Goal: Task Accomplishment & Management: Manage account settings

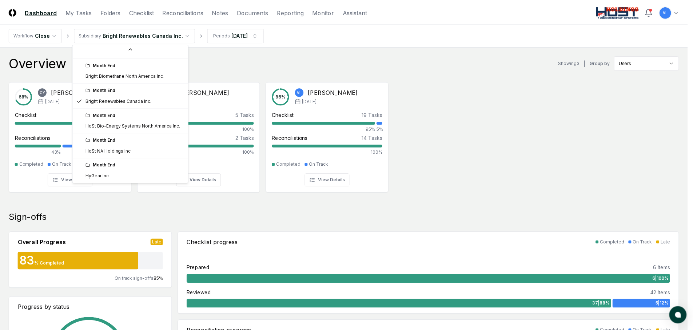
scroll to position [78, 0]
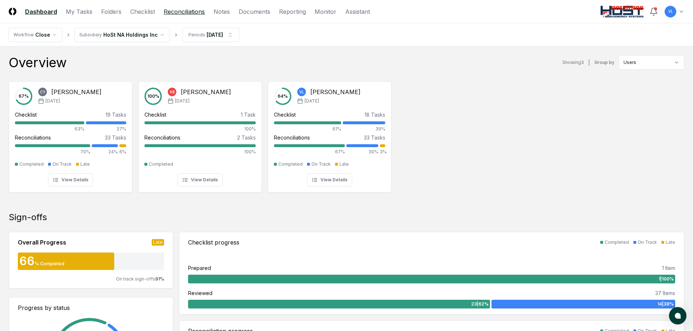
click at [185, 14] on link "Reconciliations" at bounding box center [184, 11] width 41 height 9
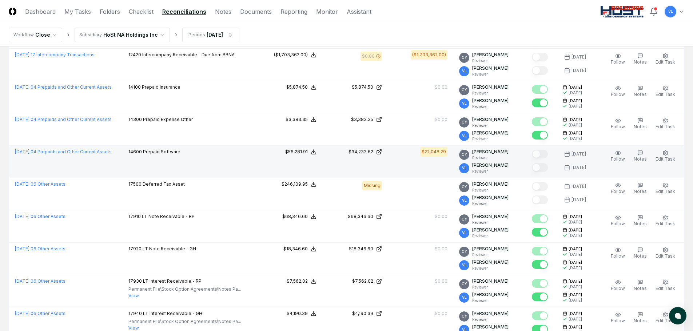
scroll to position [436, 0]
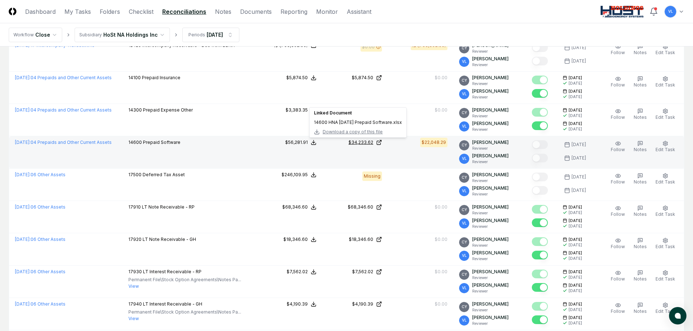
click at [382, 144] on icon at bounding box center [379, 143] width 6 height 6
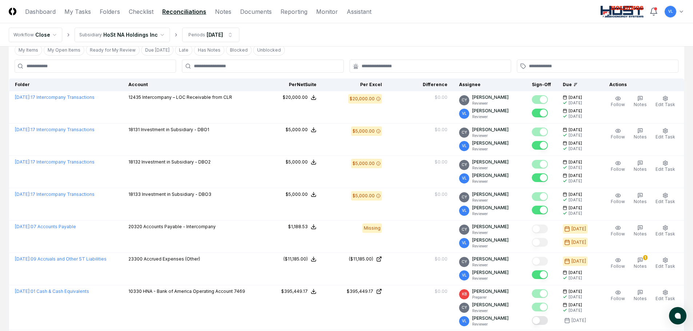
scroll to position [0, 0]
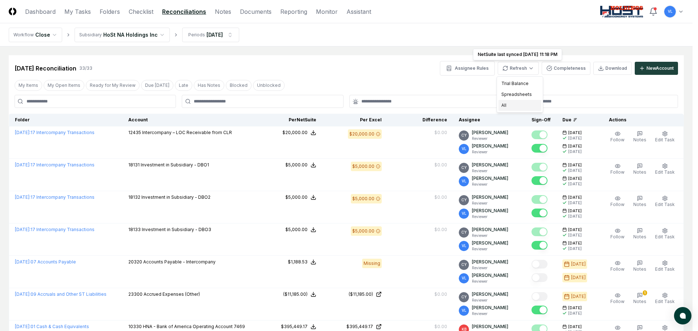
click at [502, 109] on div "All" at bounding box center [519, 105] width 43 height 11
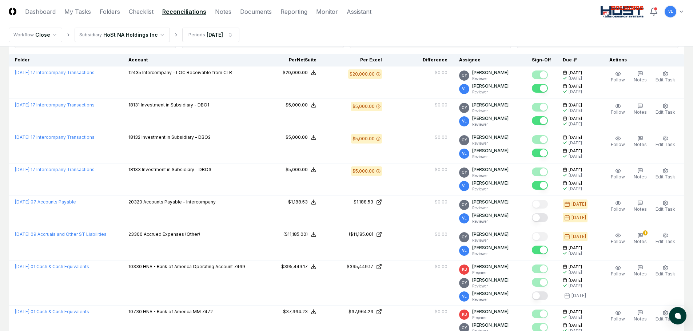
scroll to position [73, 0]
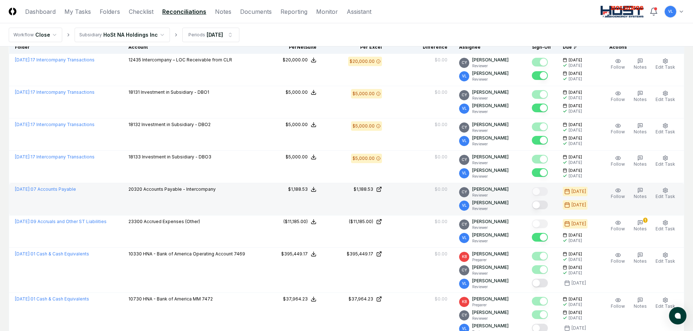
click at [548, 203] on button "Mark complete" at bounding box center [540, 205] width 16 height 9
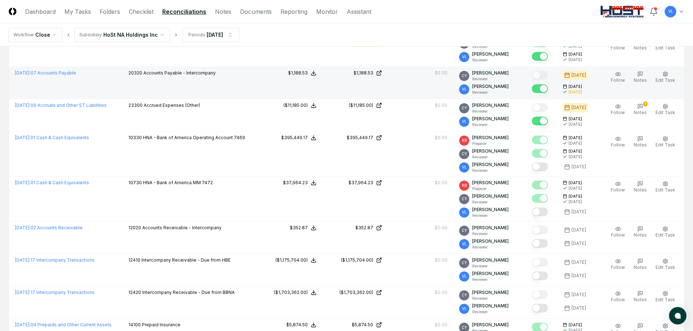
scroll to position [218, 0]
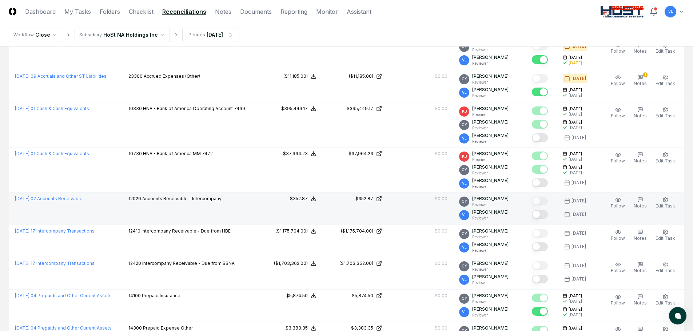
click at [548, 215] on button "Mark complete" at bounding box center [540, 214] width 16 height 9
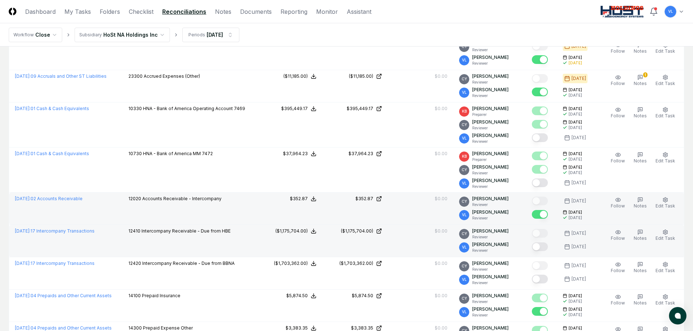
click at [544, 248] on button "Mark complete" at bounding box center [540, 246] width 16 height 9
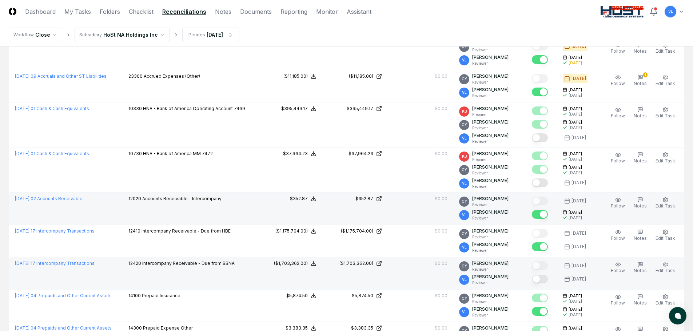
click at [545, 280] on button "Mark complete" at bounding box center [540, 279] width 16 height 9
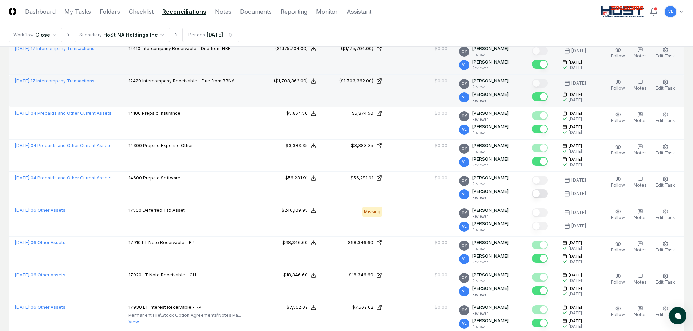
scroll to position [436, 0]
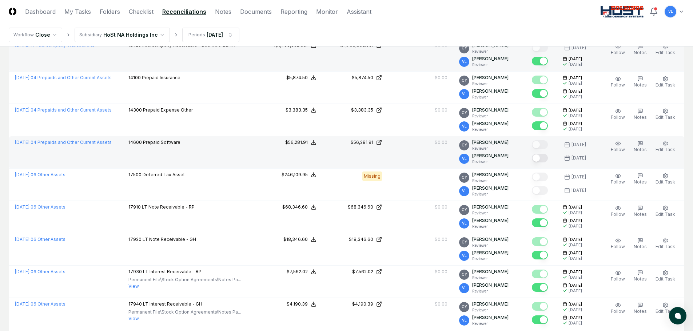
click at [545, 157] on button "Mark complete" at bounding box center [540, 158] width 16 height 9
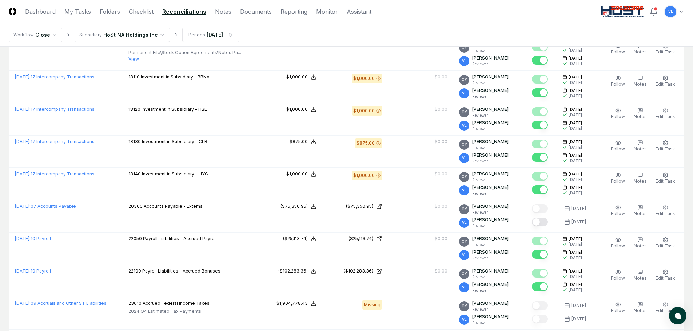
scroll to position [727, 0]
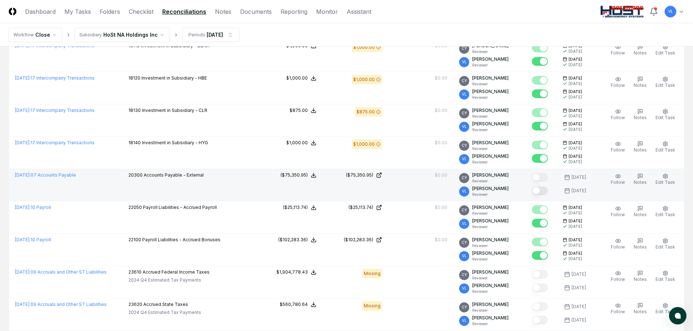
click at [545, 189] on button "Mark complete" at bounding box center [540, 191] width 16 height 9
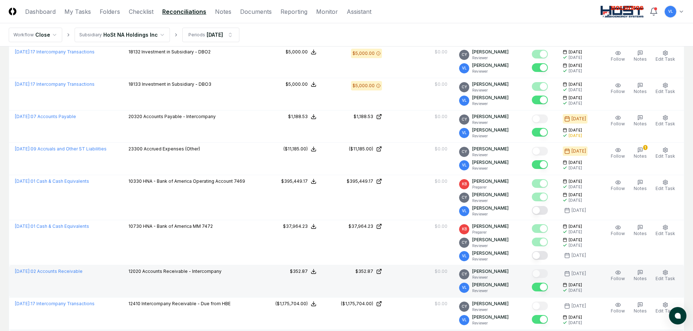
scroll to position [0, 0]
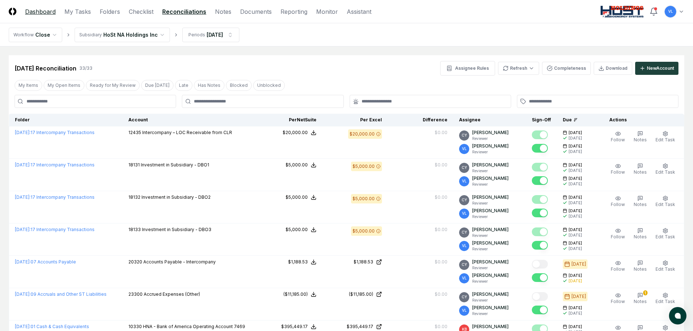
click at [51, 10] on link "Dashboard" at bounding box center [40, 11] width 31 height 9
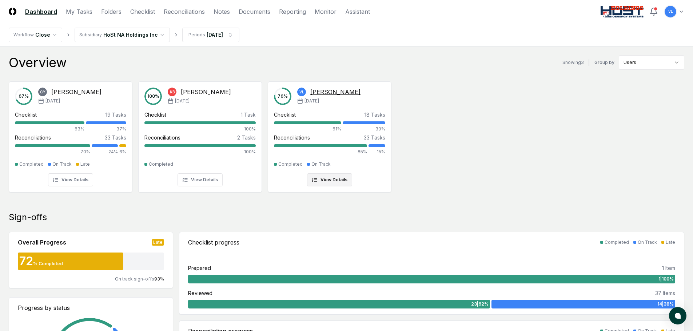
click at [383, 146] on div at bounding box center [376, 145] width 17 height 3
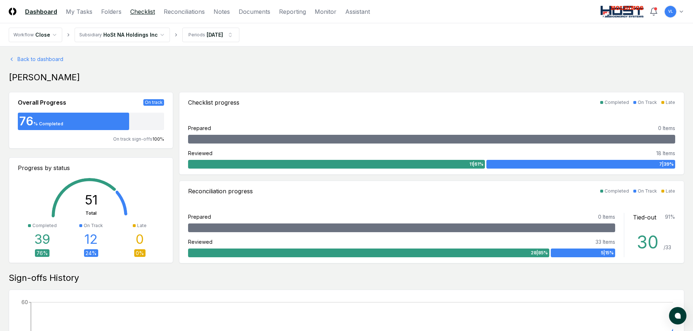
click at [138, 11] on link "Checklist" at bounding box center [142, 11] width 25 height 9
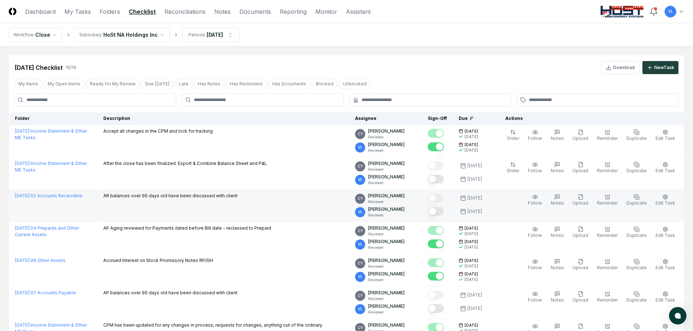
click at [444, 212] on button "Mark complete" at bounding box center [436, 211] width 16 height 9
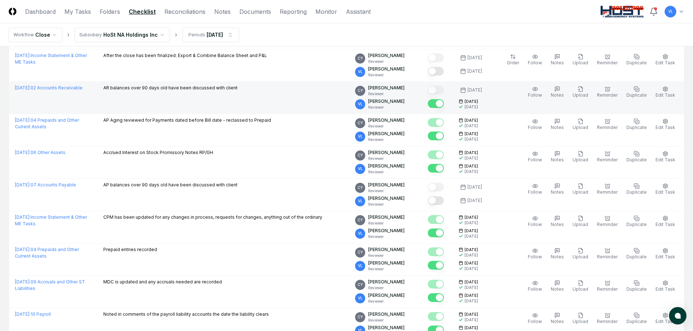
scroll to position [109, 0]
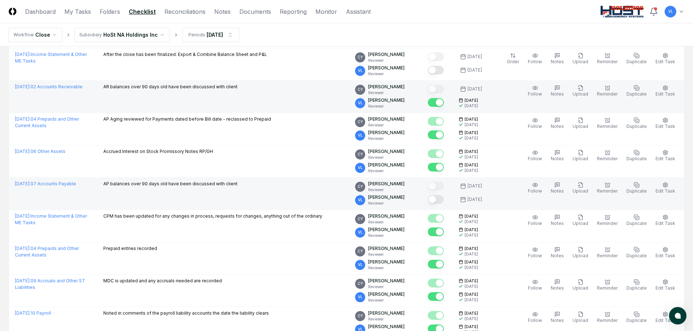
click at [442, 201] on button "Mark complete" at bounding box center [436, 199] width 16 height 9
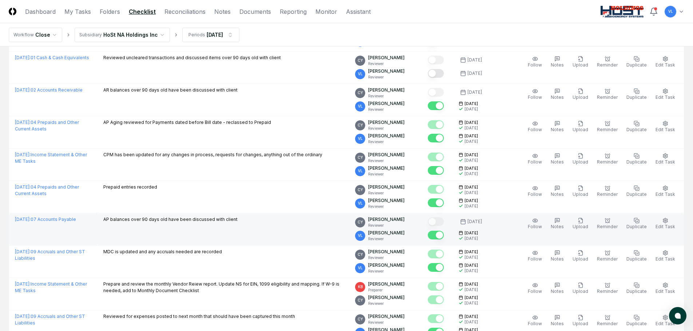
scroll to position [157, 0]
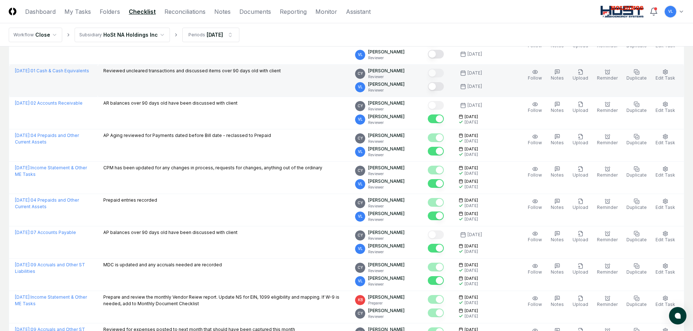
click at [439, 88] on button "Mark complete" at bounding box center [436, 86] width 16 height 9
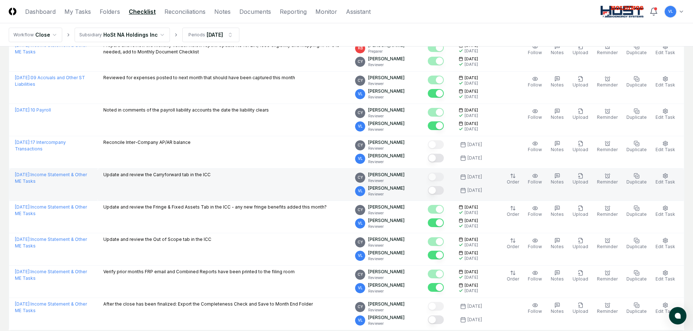
scroll to position [412, 0]
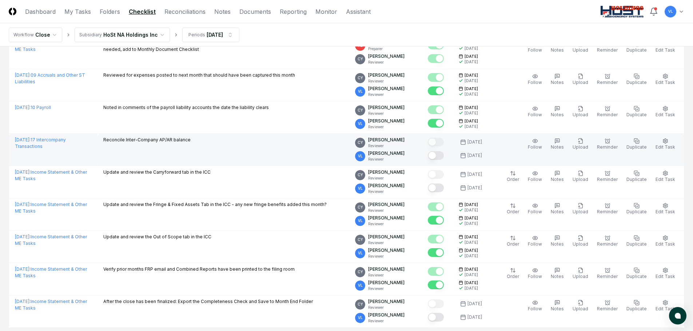
click at [442, 154] on button "Mark complete" at bounding box center [436, 155] width 16 height 9
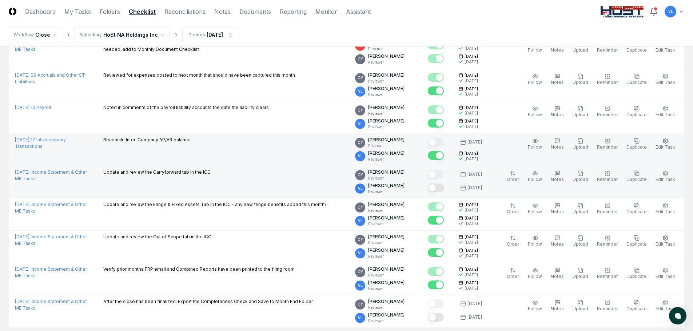
click at [444, 187] on button "Mark complete" at bounding box center [436, 188] width 16 height 9
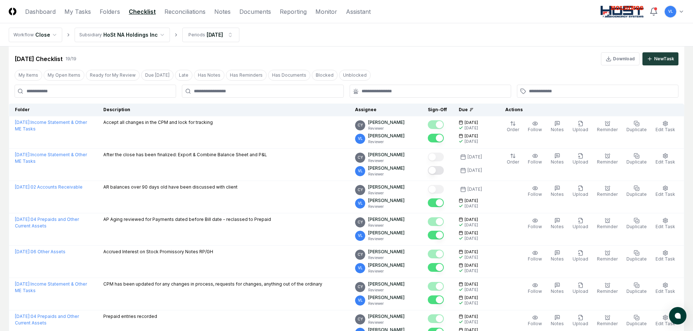
scroll to position [0, 0]
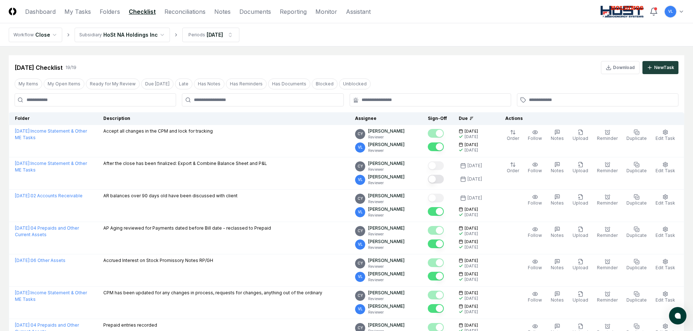
drag, startPoint x: 38, startPoint y: 14, endPoint x: 65, endPoint y: 29, distance: 30.3
click at [38, 14] on link "Dashboard" at bounding box center [40, 11] width 31 height 9
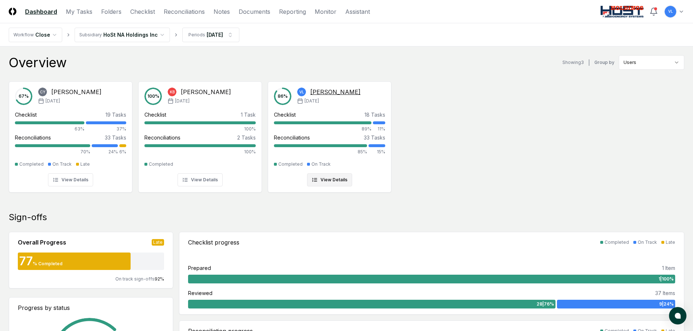
click at [381, 144] on div at bounding box center [376, 145] width 17 height 3
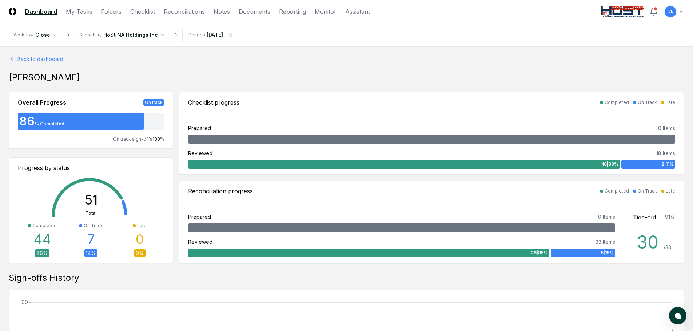
click at [601, 251] on span "5 | 15 %" at bounding box center [607, 253] width 13 height 7
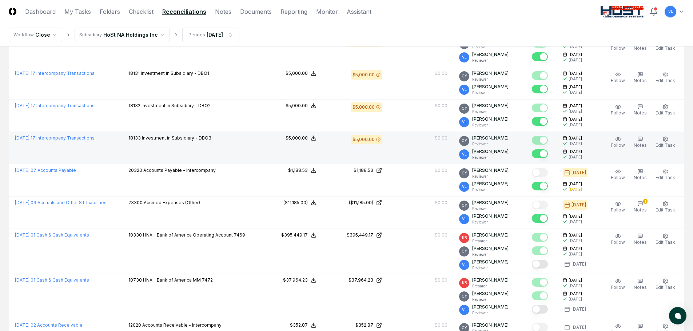
scroll to position [109, 0]
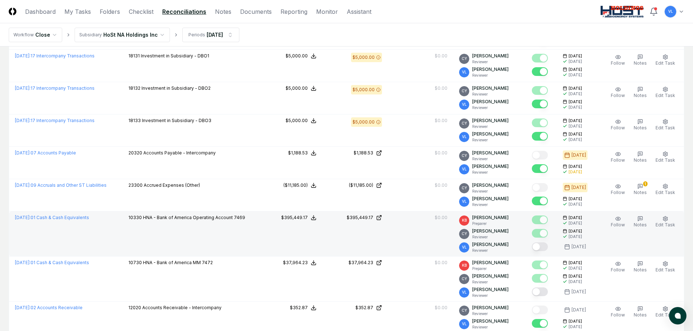
click at [541, 245] on button "Mark complete" at bounding box center [540, 246] width 16 height 9
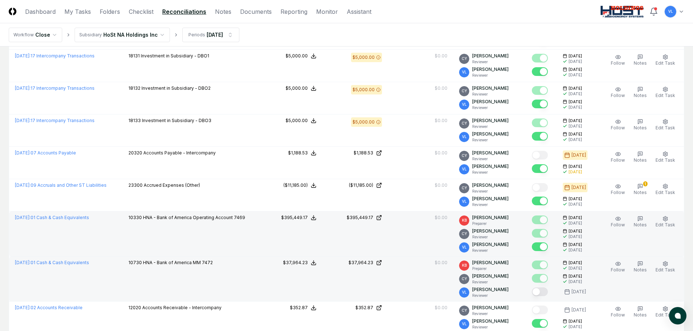
click at [548, 293] on button "Mark complete" at bounding box center [540, 292] width 16 height 9
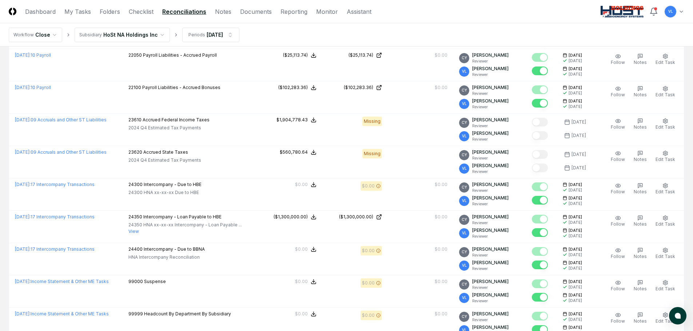
scroll to position [941, 0]
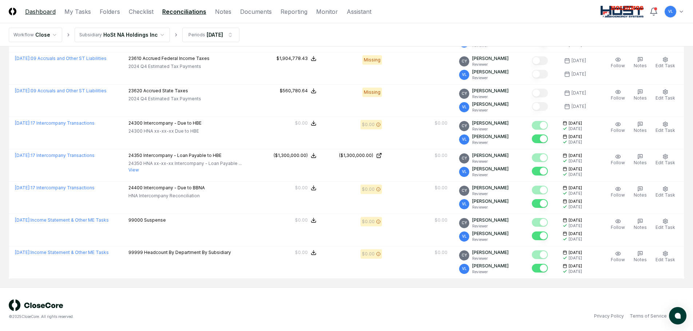
click at [42, 12] on link "Dashboard" at bounding box center [40, 11] width 31 height 9
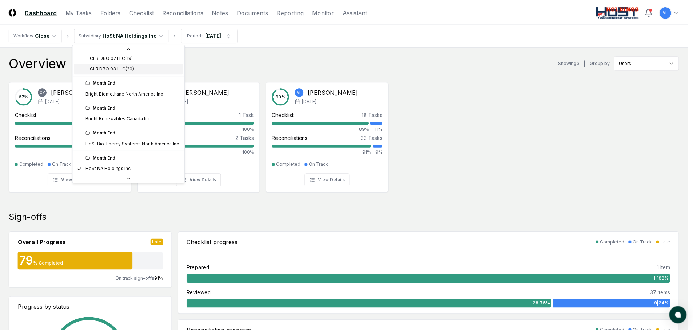
scroll to position [49, 0]
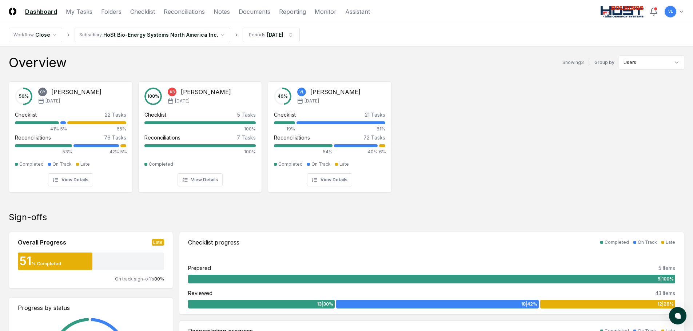
click at [465, 142] on div "50 % CY Candice Young Aug '25 Checklist 22 Tasks 41% 5% 55% Reconciliations 76 …" at bounding box center [346, 136] width 693 height 121
click at [175, 12] on link "Reconciliations" at bounding box center [184, 11] width 41 height 9
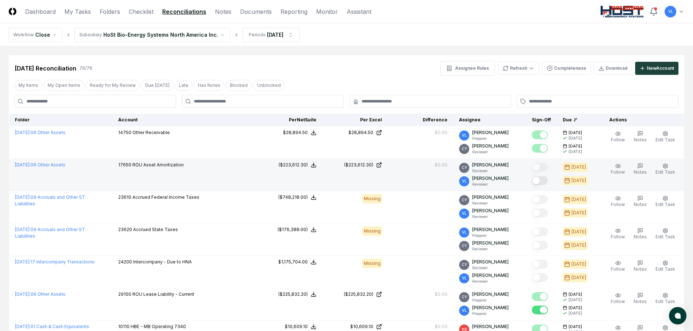
click at [545, 184] on button "Mark complete" at bounding box center [540, 180] width 16 height 9
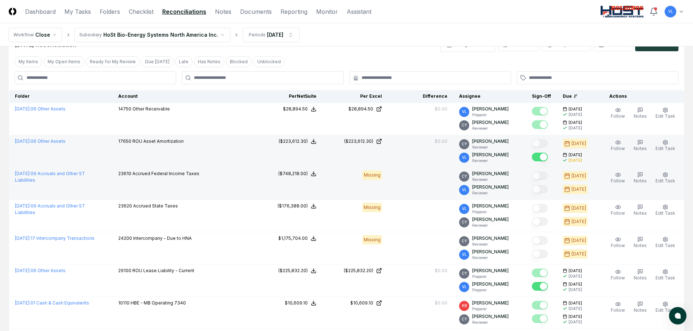
scroll to position [36, 0]
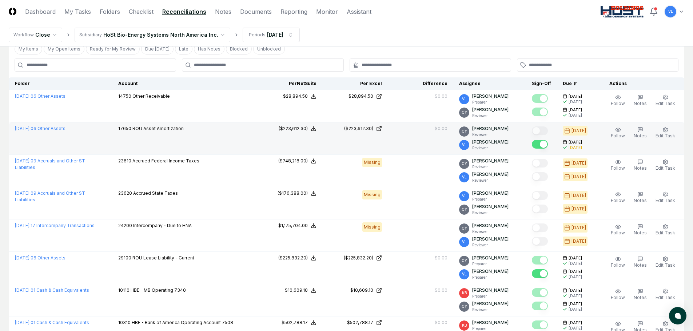
click at [545, 146] on button "Mark complete" at bounding box center [540, 144] width 16 height 9
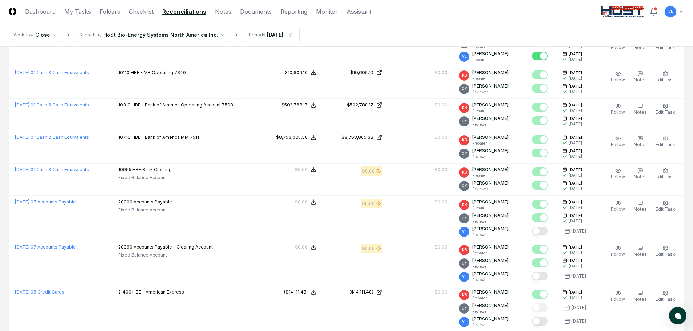
scroll to position [254, 0]
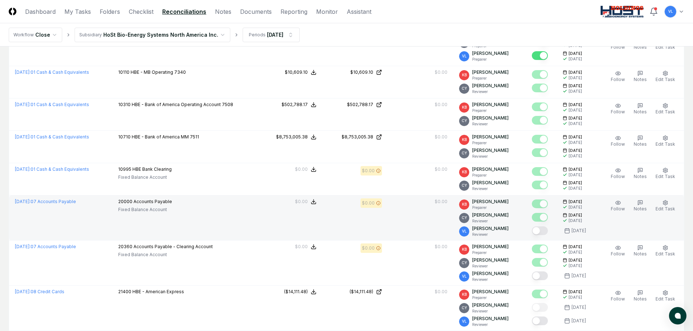
click at [538, 233] on button "Mark complete" at bounding box center [540, 230] width 16 height 9
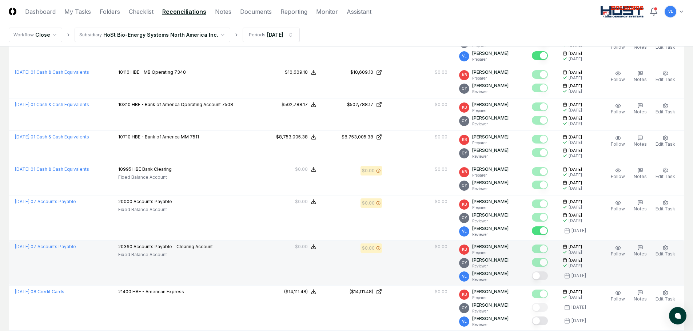
click at [546, 276] on button "Mark complete" at bounding box center [540, 276] width 16 height 9
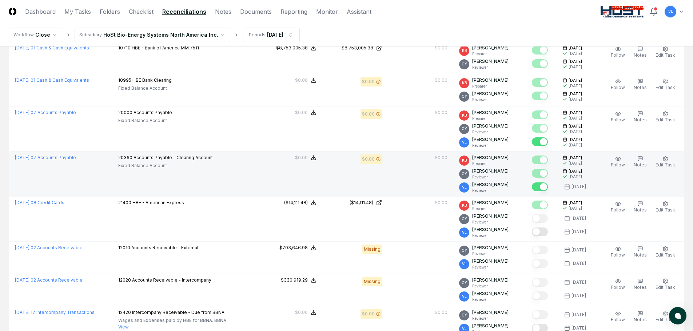
scroll to position [364, 0]
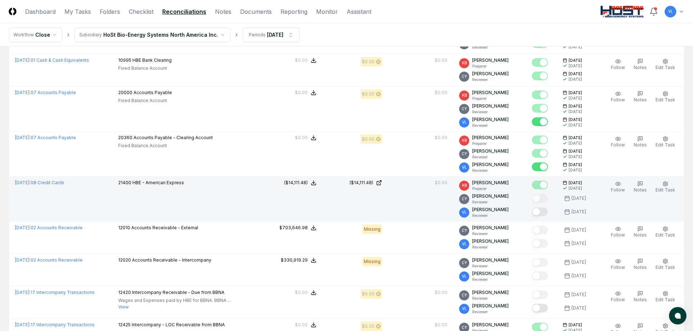
click at [547, 211] on button "Mark complete" at bounding box center [540, 212] width 16 height 9
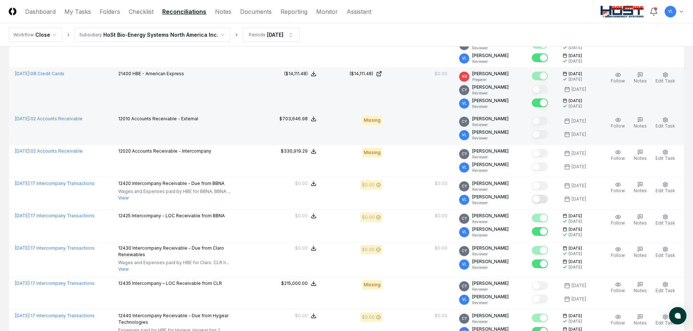
scroll to position [509, 0]
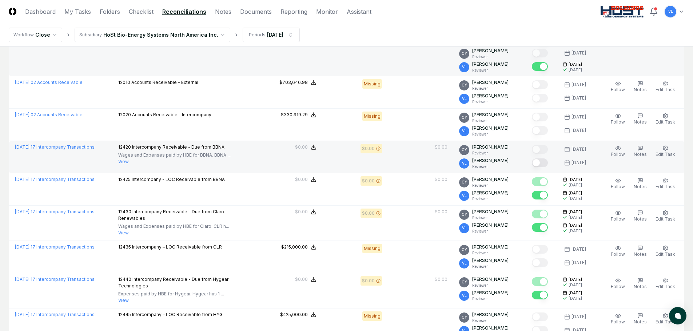
click at [540, 163] on button "Mark complete" at bounding box center [540, 163] width 16 height 9
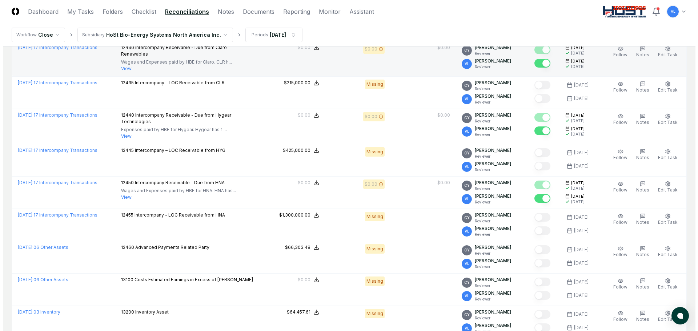
scroll to position [691, 0]
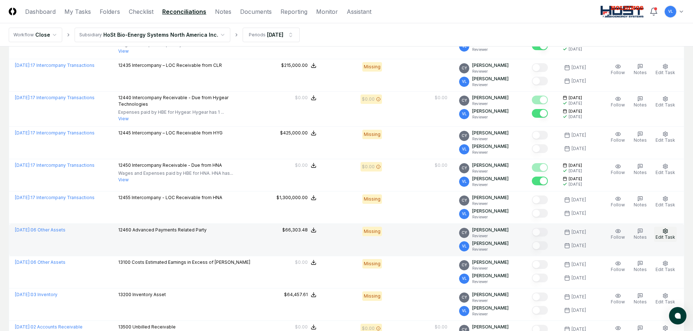
click at [663, 236] on span "Edit Task" at bounding box center [665, 236] width 20 height 5
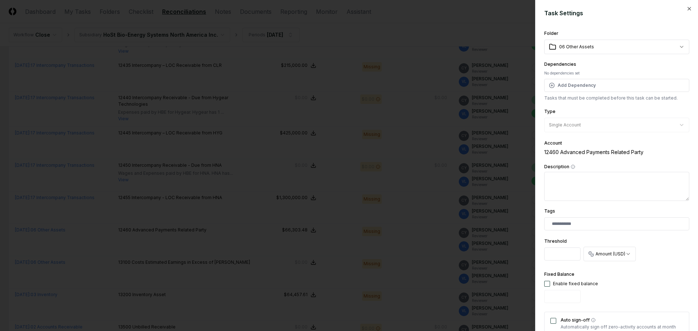
click at [675, 44] on body "CloseCore Dashboard My Tasks Folders Checklist Reconciliations Notes Documents …" at bounding box center [346, 236] width 693 height 1855
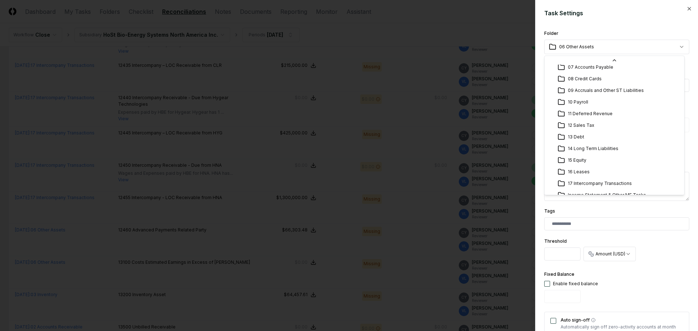
scroll to position [94, 0]
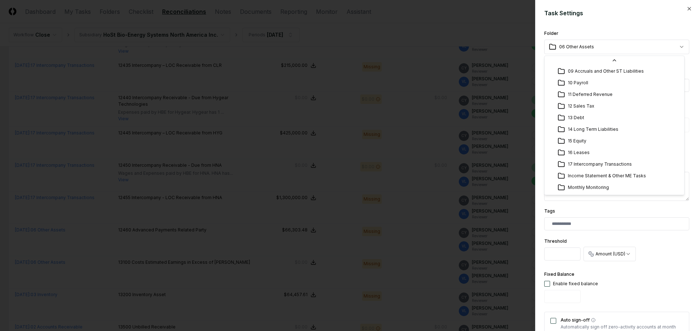
select select "**********"
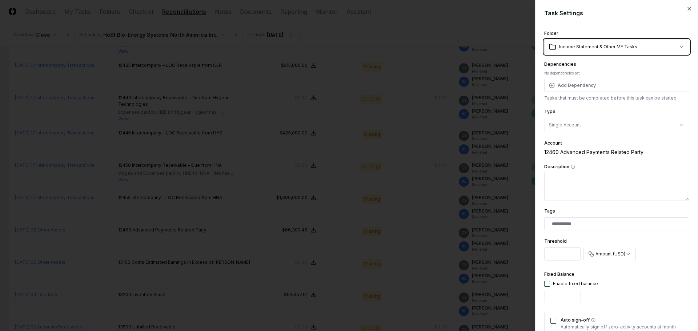
scroll to position [184, 0]
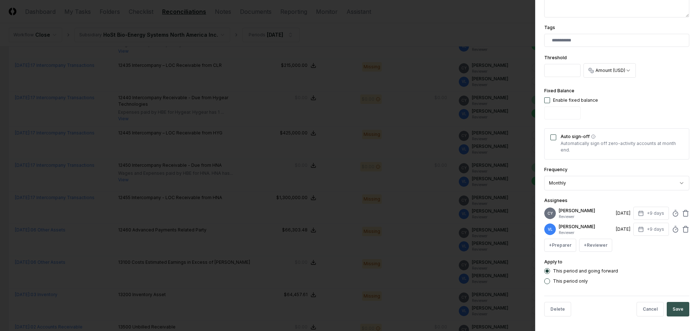
click at [673, 309] on button "Save" at bounding box center [678, 309] width 23 height 15
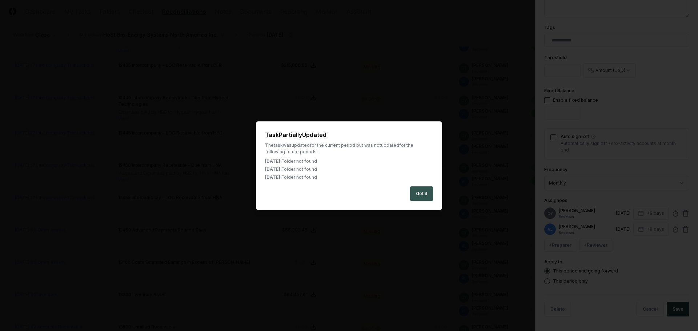
click at [417, 192] on button "Got it" at bounding box center [421, 194] width 23 height 15
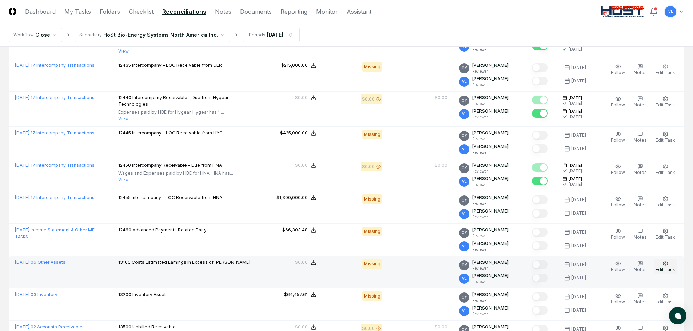
click at [666, 265] on icon "button" at bounding box center [665, 264] width 6 height 6
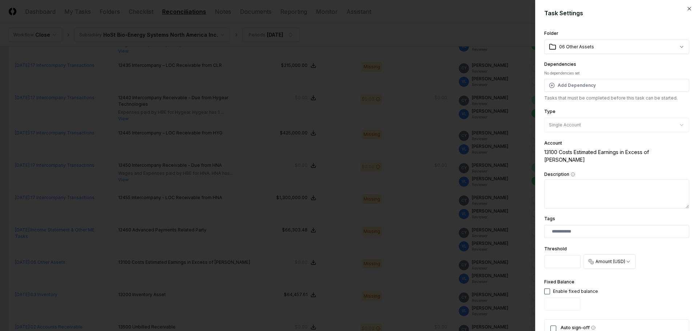
click at [672, 47] on body "CloseCore Dashboard My Tasks Folders Checklist Reconciliations Notes Documents …" at bounding box center [346, 236] width 693 height 1855
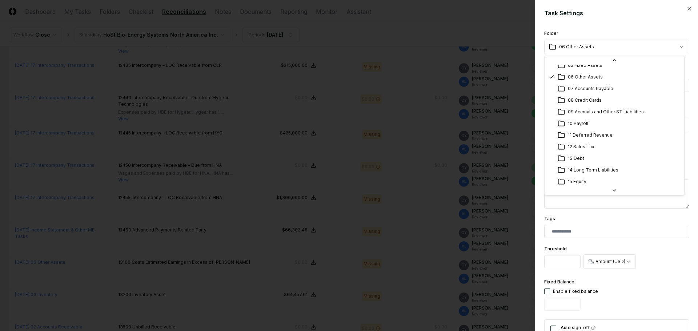
scroll to position [94, 0]
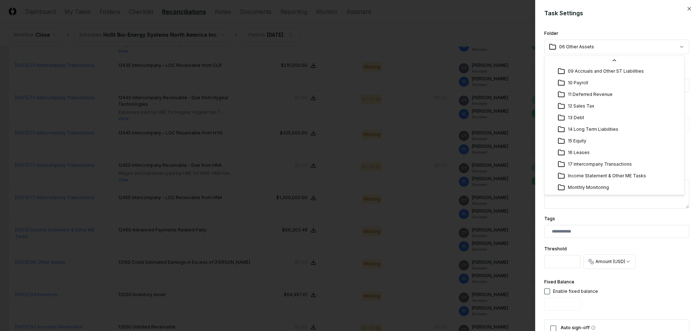
select select "**********"
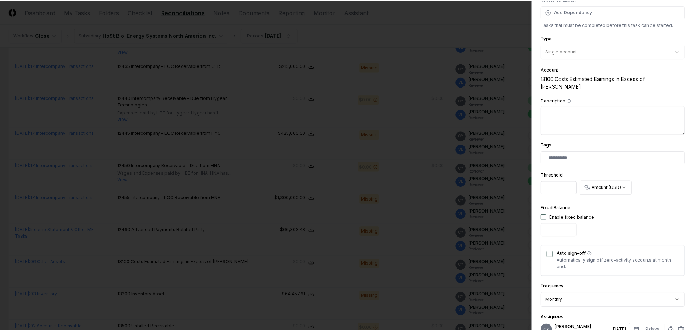
scroll to position [182, 0]
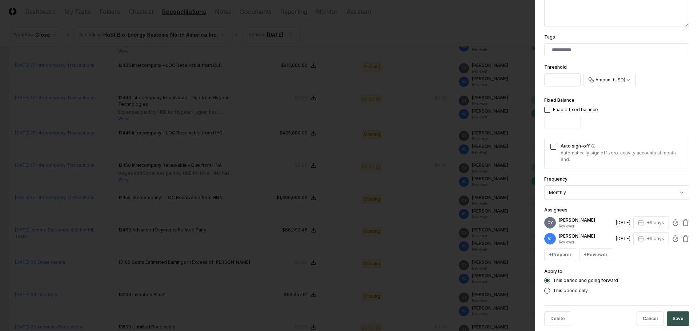
click at [669, 312] on button "Save" at bounding box center [678, 319] width 23 height 15
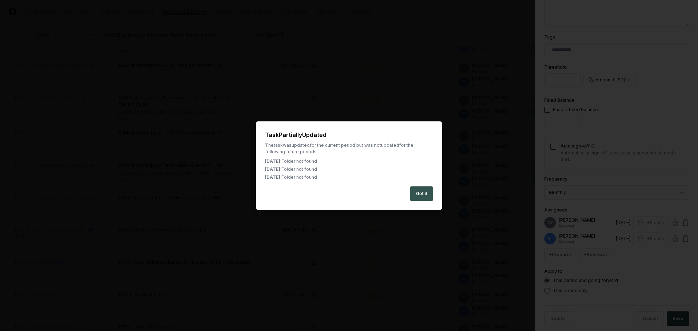
click at [421, 192] on button "Got it" at bounding box center [421, 194] width 23 height 15
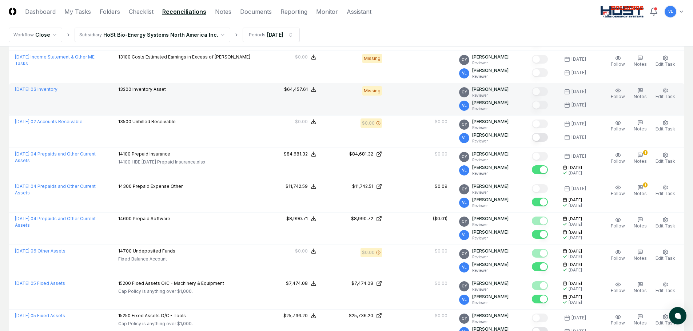
scroll to position [909, 0]
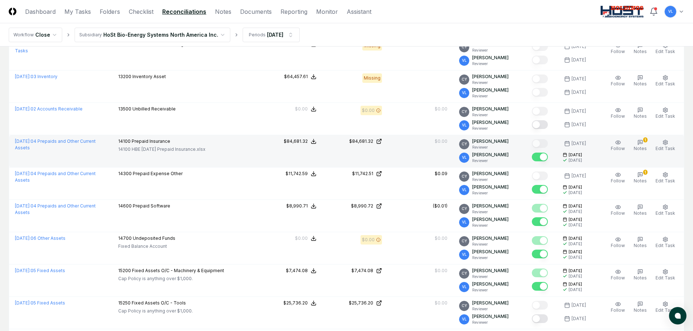
drag, startPoint x: 544, startPoint y: 124, endPoint x: 529, endPoint y: 139, distance: 20.8
click at [544, 124] on button "Mark complete" at bounding box center [540, 124] width 16 height 9
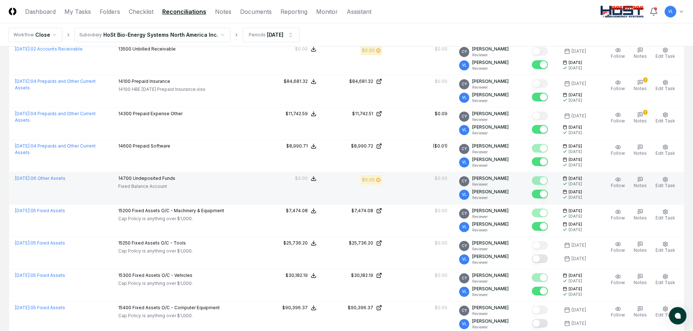
scroll to position [982, 0]
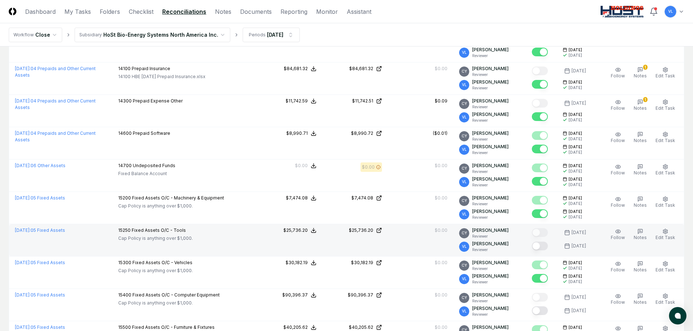
click at [542, 248] on button "Mark complete" at bounding box center [540, 246] width 16 height 9
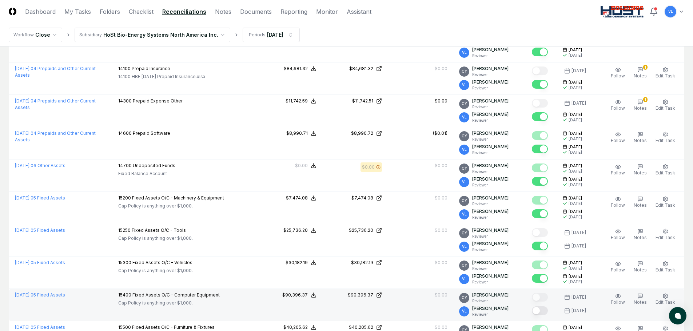
click at [545, 313] on button "Mark complete" at bounding box center [540, 310] width 16 height 9
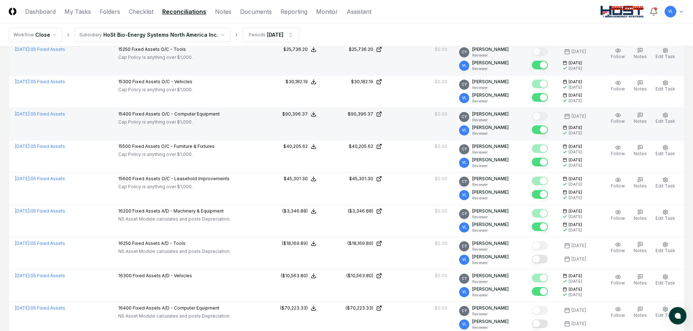
scroll to position [1163, 0]
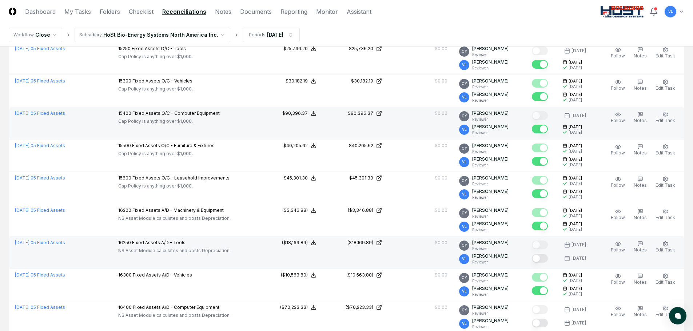
click at [545, 260] on button "Mark complete" at bounding box center [540, 258] width 16 height 9
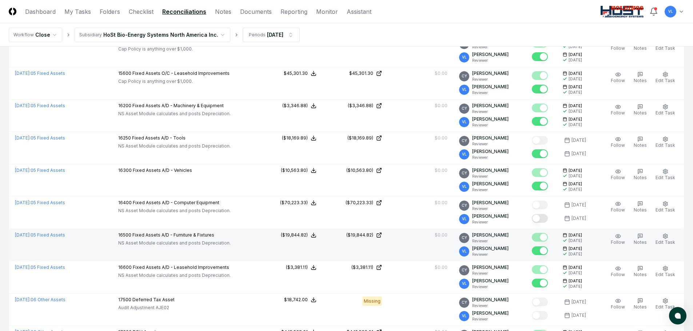
scroll to position [1272, 0]
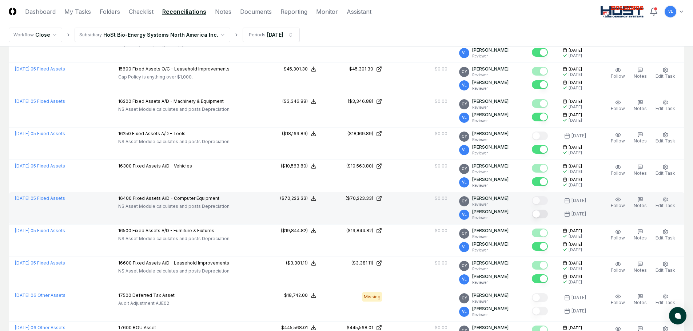
click at [540, 217] on button "Mark complete" at bounding box center [540, 214] width 16 height 9
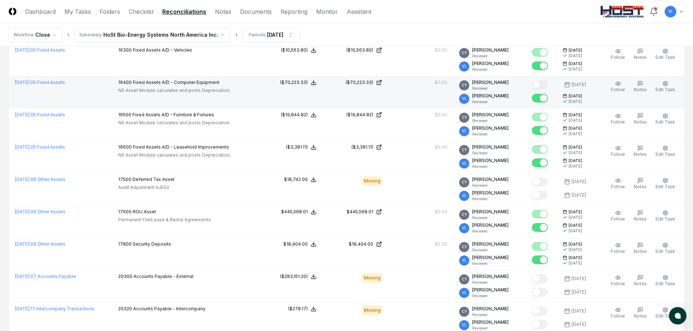
scroll to position [1524, 0]
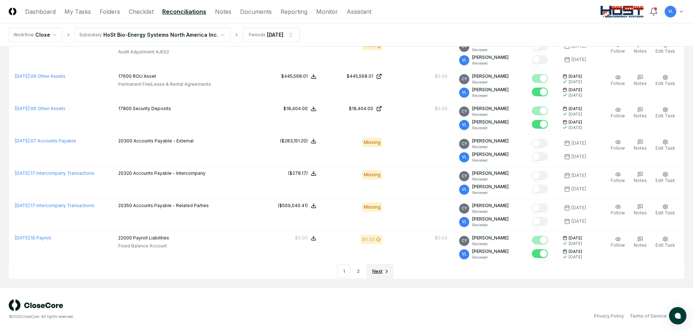
click at [381, 274] on span "Next" at bounding box center [377, 271] width 10 height 7
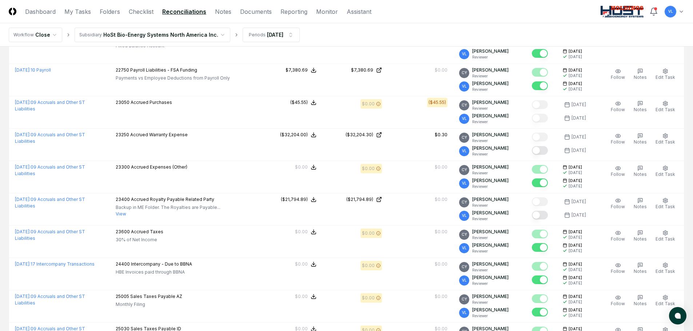
scroll to position [364, 0]
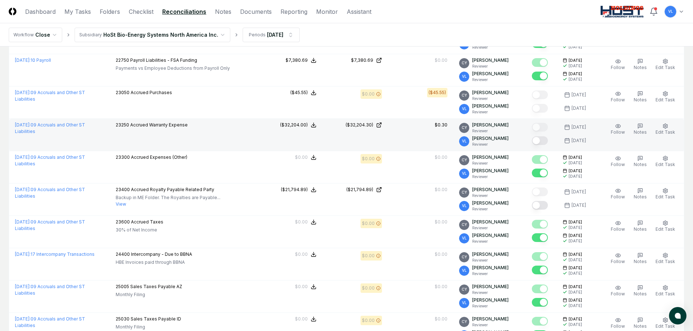
click at [543, 141] on button "Mark complete" at bounding box center [540, 140] width 16 height 9
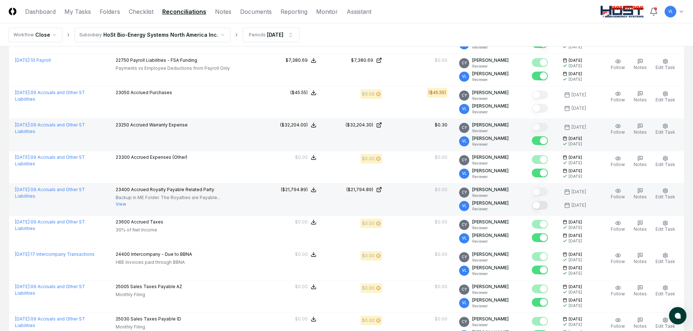
click at [544, 206] on button "Mark complete" at bounding box center [540, 205] width 16 height 9
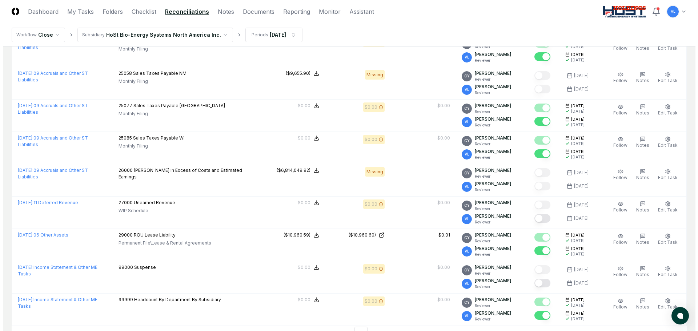
scroll to position [654, 0]
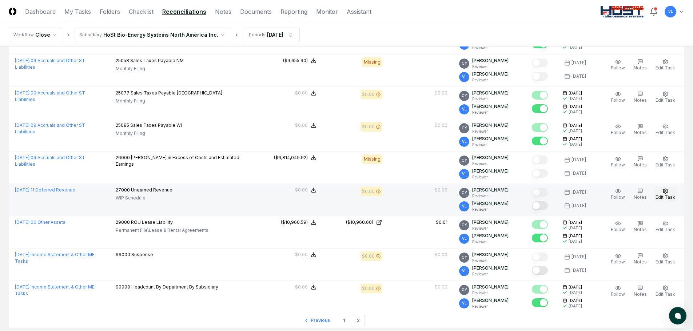
click at [669, 194] on button "Edit Task" at bounding box center [665, 194] width 23 height 15
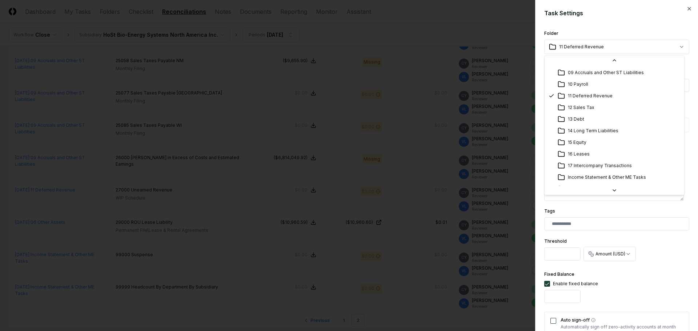
scroll to position [94, 0]
select select "**********"
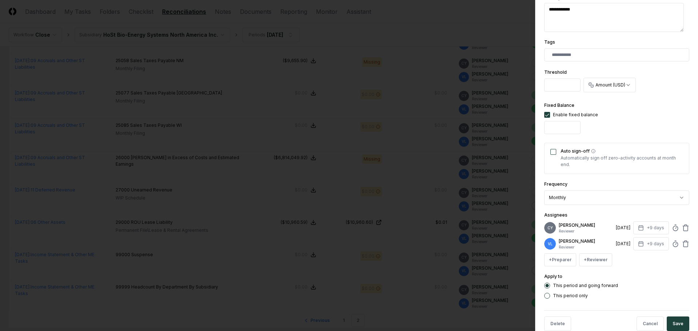
scroll to position [184, 0]
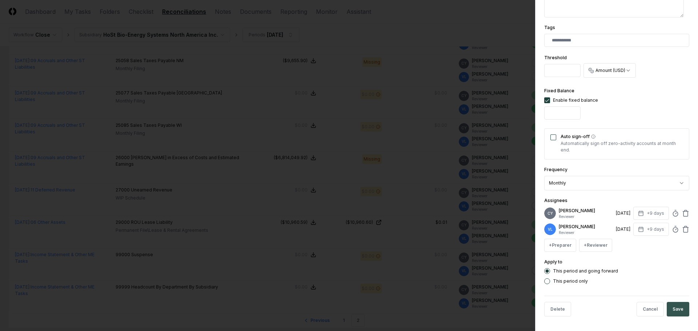
click at [672, 310] on button "Save" at bounding box center [678, 309] width 23 height 15
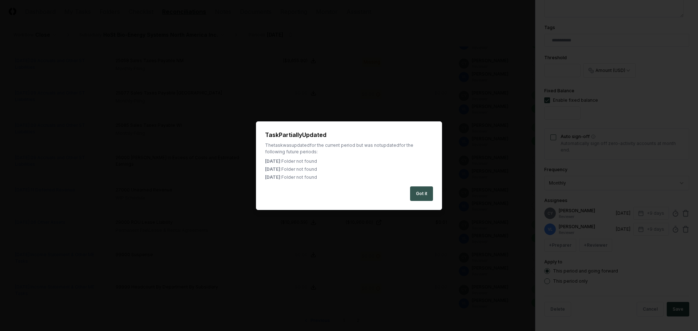
click at [416, 189] on button "Got it" at bounding box center [421, 194] width 23 height 15
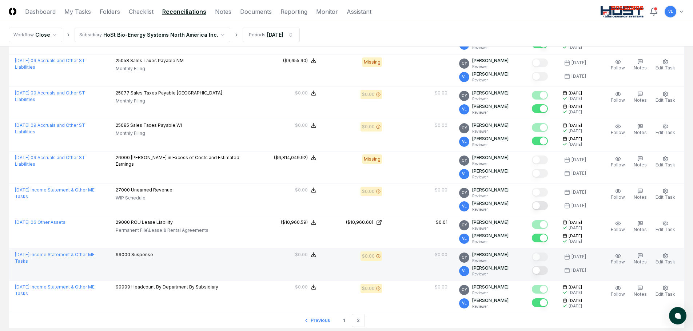
click at [542, 270] on button "Mark complete" at bounding box center [540, 270] width 16 height 9
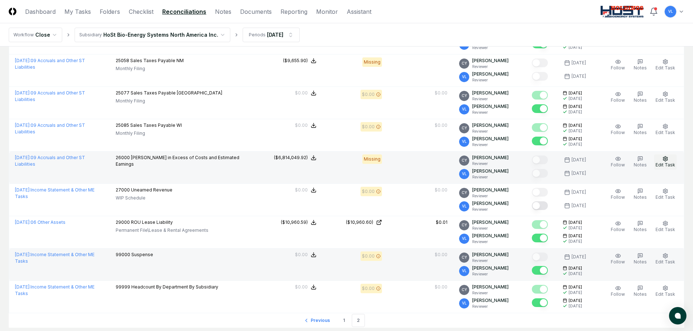
click at [663, 162] on span "Edit Task" at bounding box center [665, 164] width 20 height 5
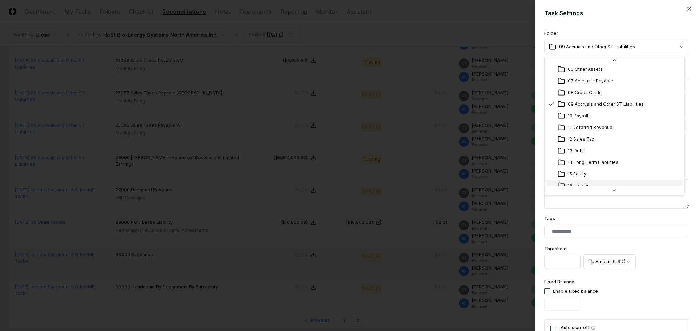
scroll to position [94, 0]
select select "**********"
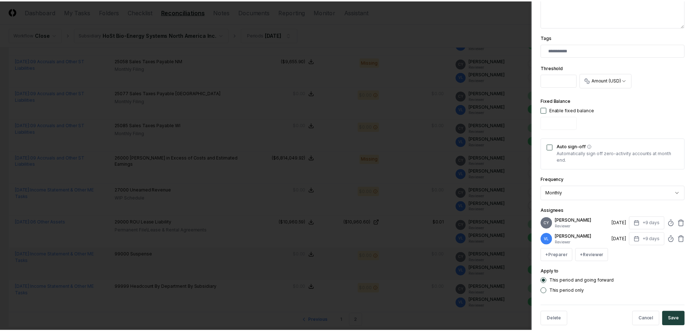
scroll to position [184, 0]
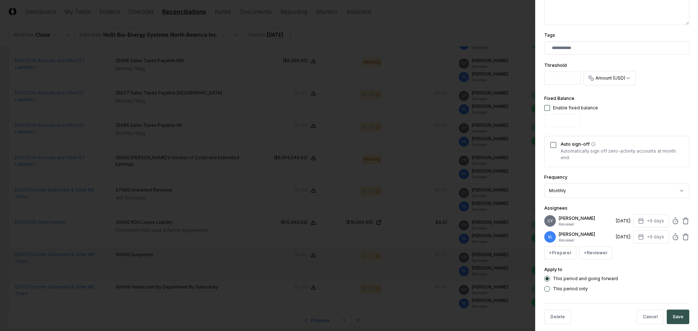
click at [674, 310] on button "Save" at bounding box center [678, 317] width 23 height 15
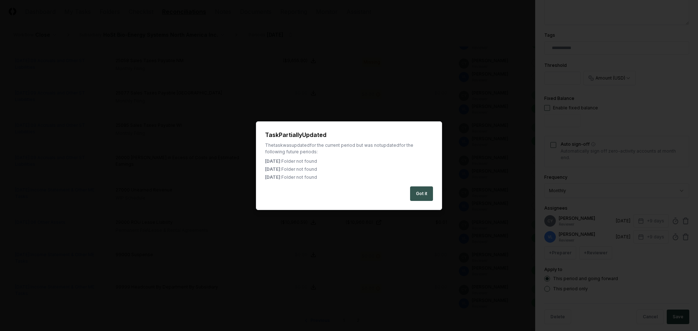
click at [416, 193] on button "Got it" at bounding box center [421, 194] width 23 height 15
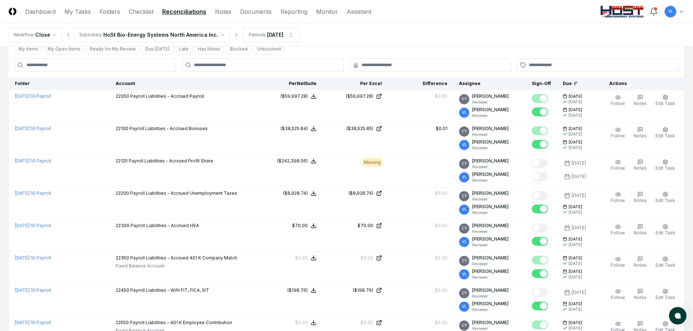
scroll to position [0, 0]
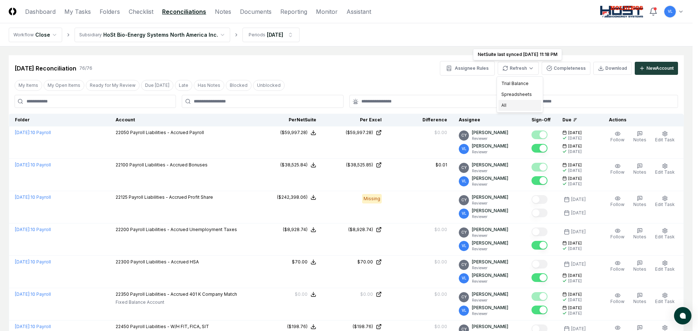
click at [506, 110] on div "All" at bounding box center [519, 105] width 43 height 11
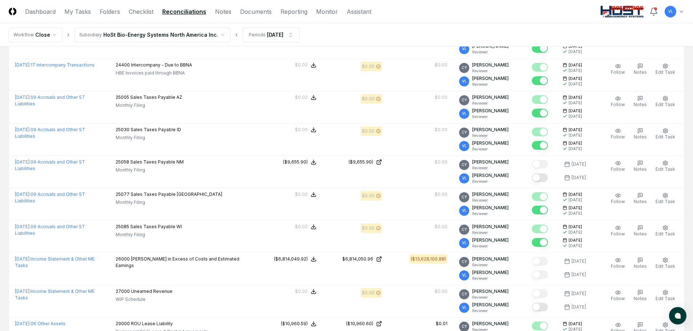
scroll to position [582, 0]
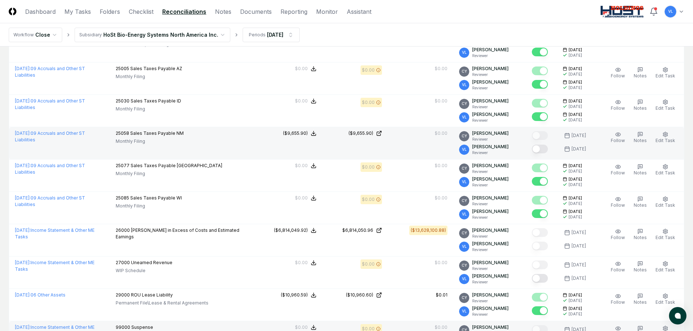
click at [542, 150] on button "Mark complete" at bounding box center [540, 149] width 16 height 9
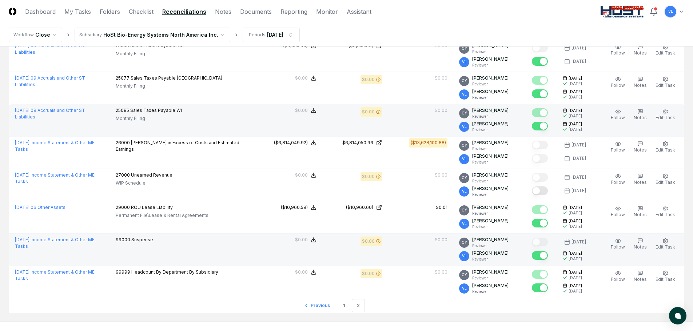
scroll to position [691, 0]
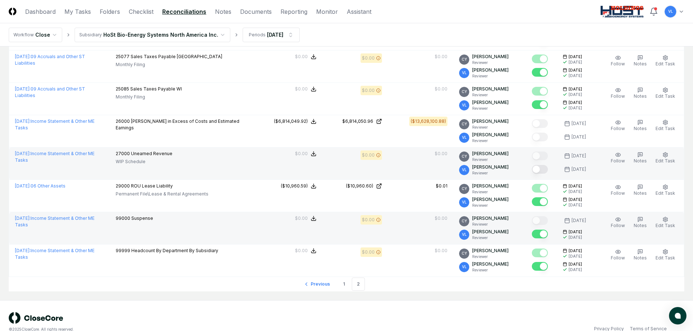
click at [543, 168] on button "Mark complete" at bounding box center [540, 169] width 16 height 9
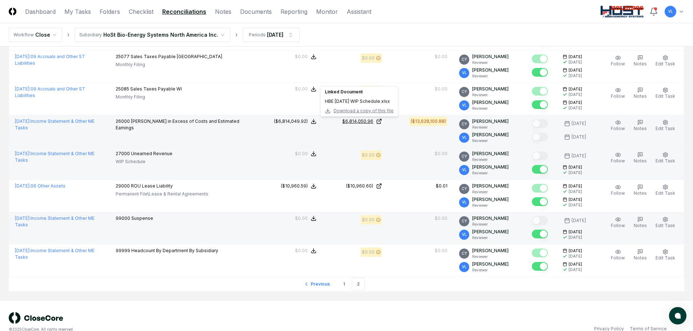
click at [380, 120] on icon at bounding box center [379, 122] width 6 height 6
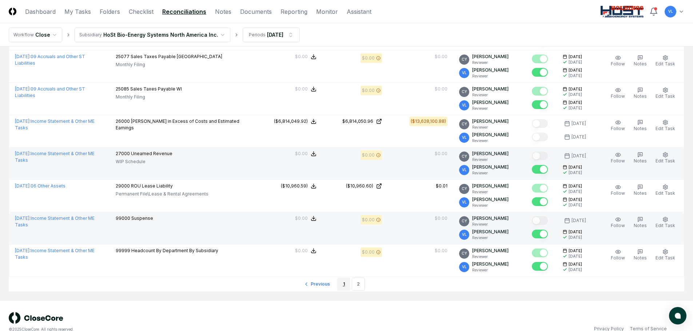
click at [346, 286] on link "1" at bounding box center [343, 284] width 13 height 13
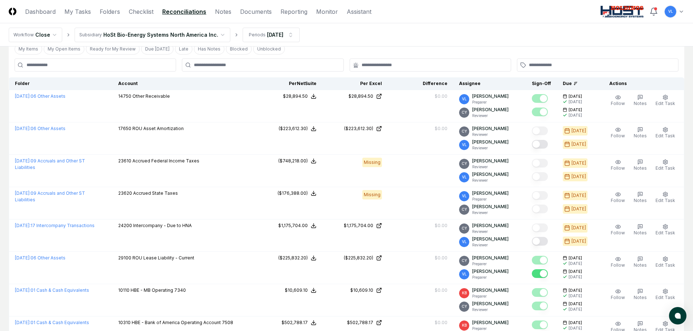
scroll to position [73, 0]
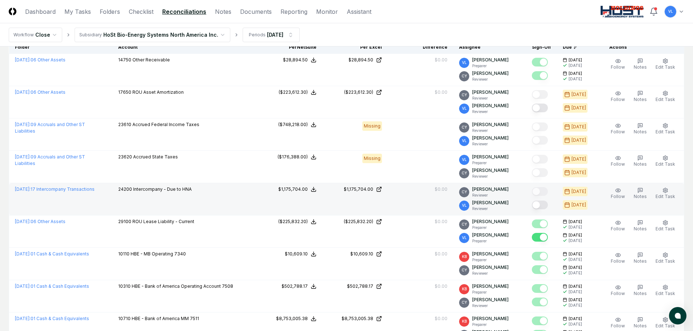
click at [544, 207] on button "Mark complete" at bounding box center [540, 205] width 16 height 9
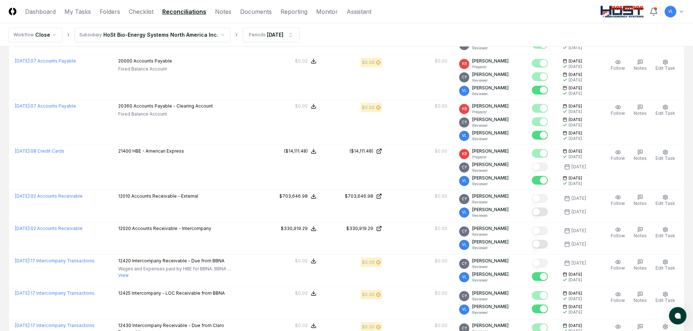
scroll to position [400, 0]
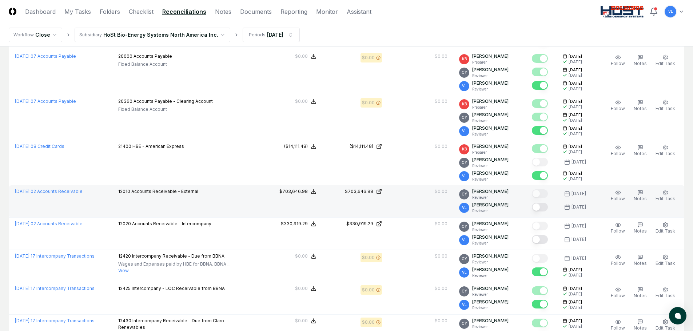
click at [542, 206] on button "Mark complete" at bounding box center [540, 207] width 16 height 9
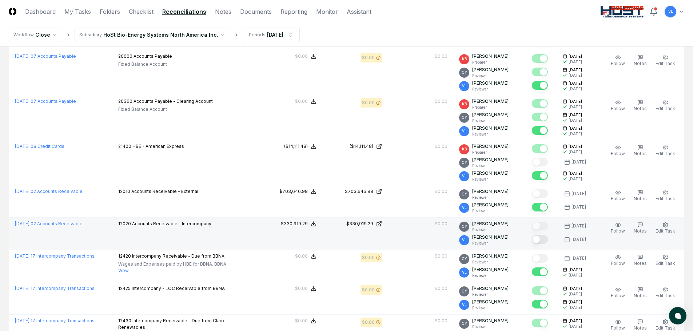
click at [543, 239] on button "Mark complete" at bounding box center [540, 239] width 16 height 9
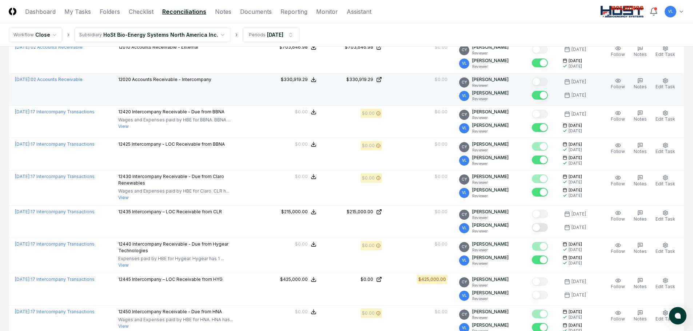
scroll to position [545, 0]
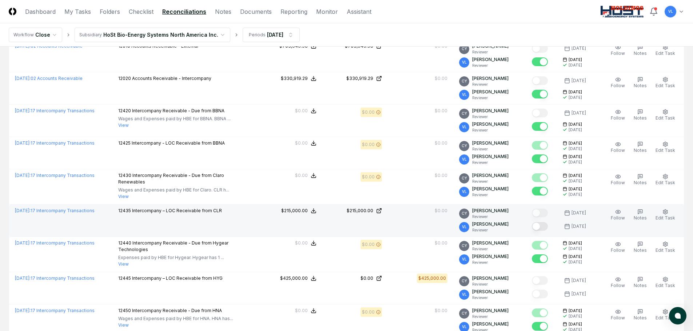
click at [541, 228] on button "Mark complete" at bounding box center [540, 226] width 16 height 9
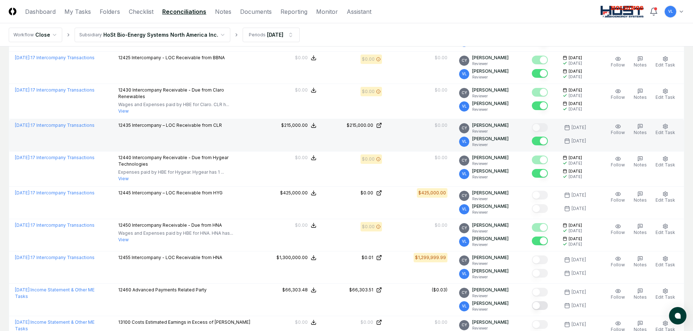
scroll to position [654, 0]
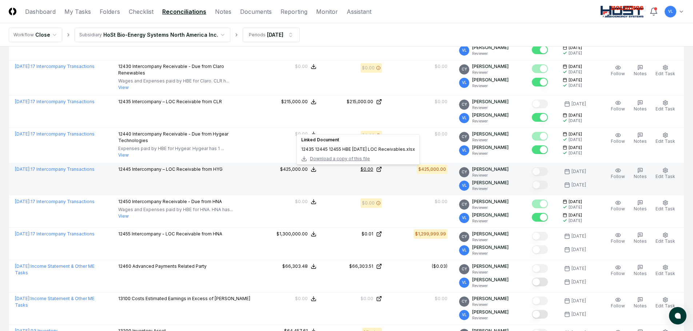
click at [380, 172] on icon at bounding box center [379, 170] width 4 height 4
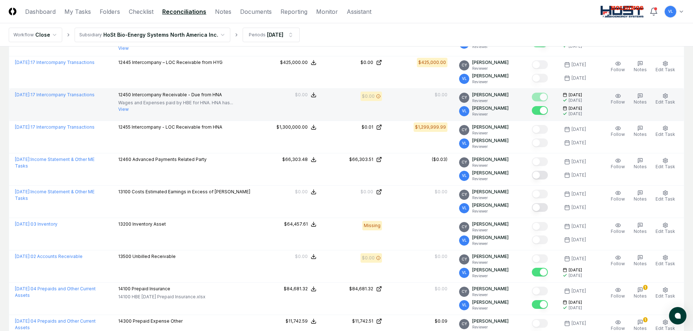
scroll to position [763, 0]
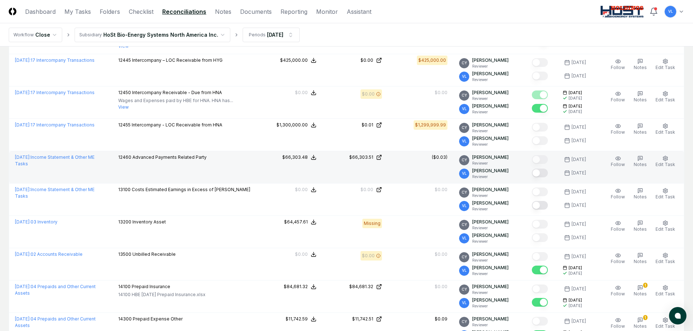
click at [546, 174] on button "Mark complete" at bounding box center [540, 173] width 16 height 9
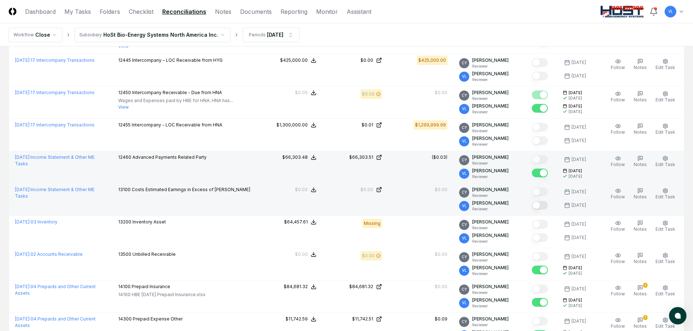
click at [544, 209] on button "Mark complete" at bounding box center [540, 205] width 16 height 9
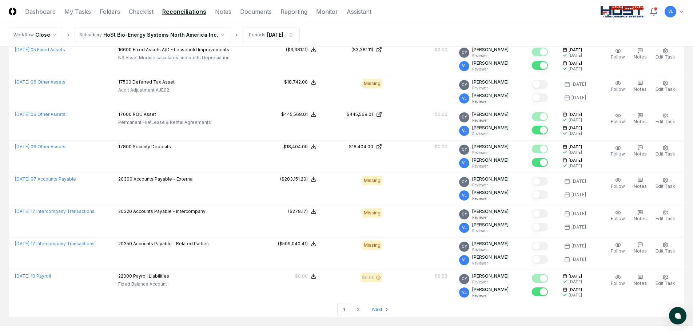
scroll to position [1491, 0]
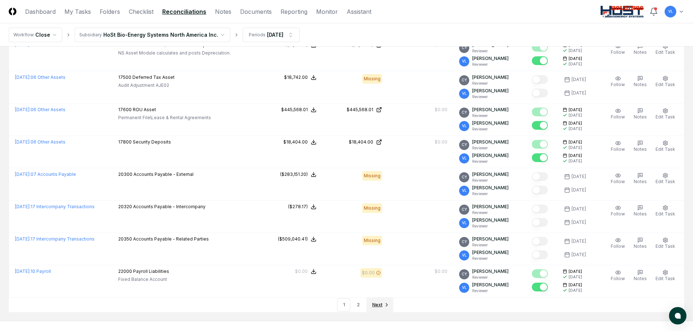
click at [382, 304] on link "Next" at bounding box center [379, 305] width 27 height 15
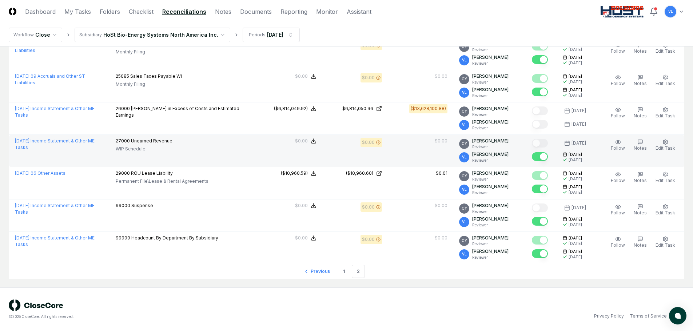
scroll to position [703, 0]
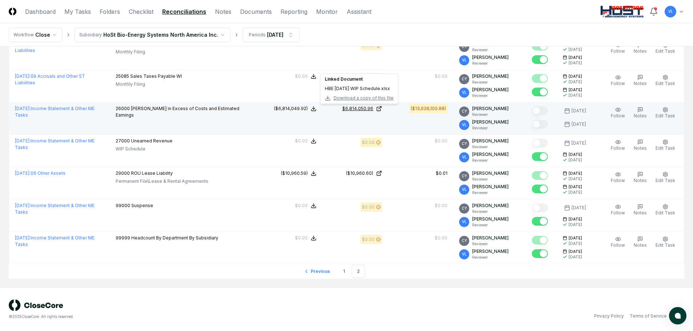
click at [382, 109] on icon at bounding box center [379, 109] width 6 height 6
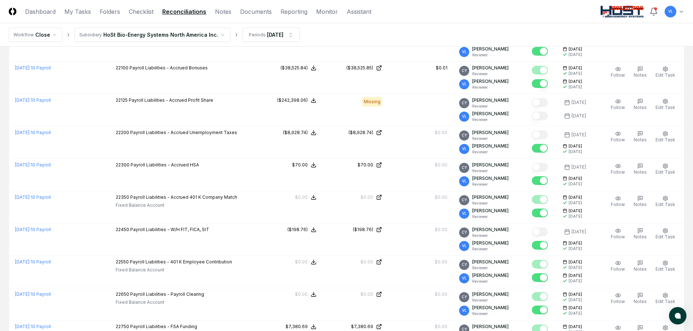
scroll to position [0, 0]
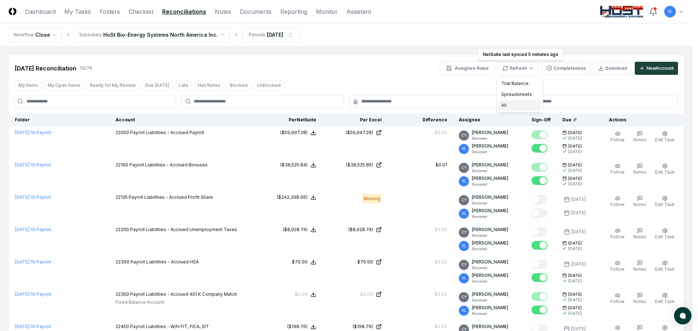
click at [519, 104] on div "All" at bounding box center [519, 105] width 43 height 11
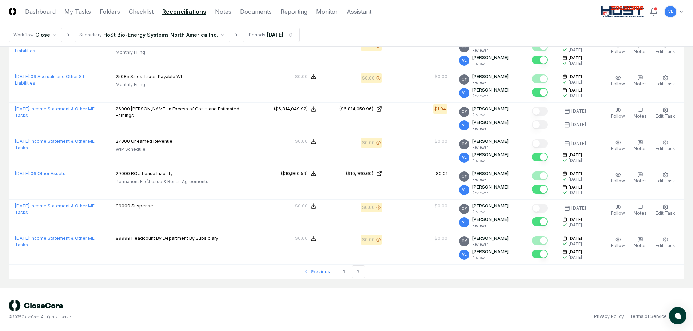
scroll to position [703, 0]
click at [342, 272] on link "1" at bounding box center [343, 271] width 13 height 13
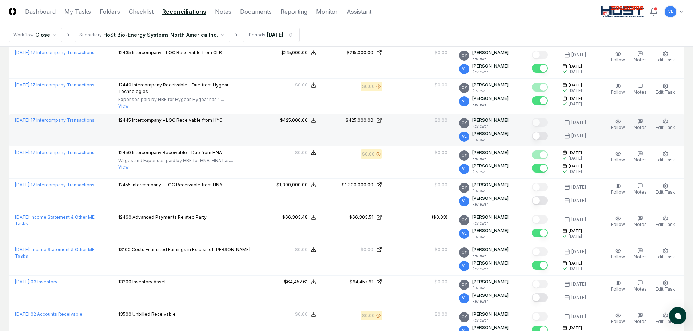
click at [546, 136] on button "Mark complete" at bounding box center [540, 136] width 16 height 9
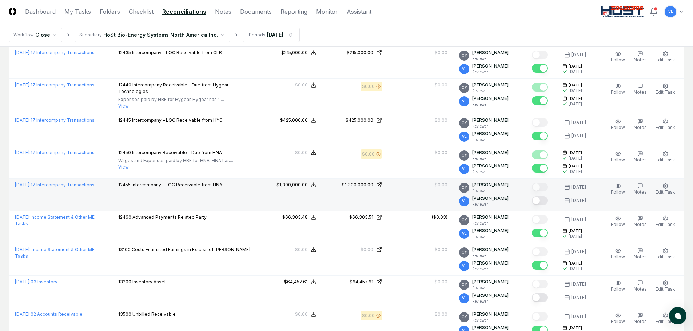
click at [545, 196] on button "Mark complete" at bounding box center [540, 200] width 16 height 9
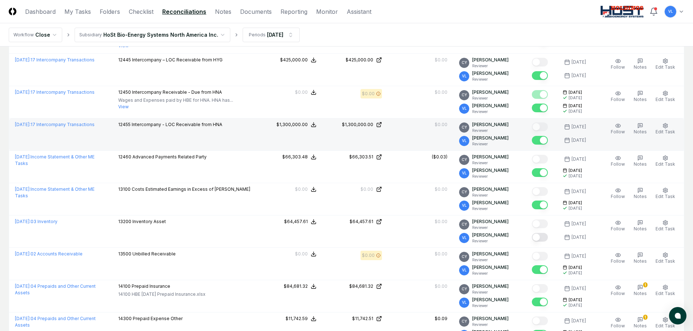
scroll to position [776, 0]
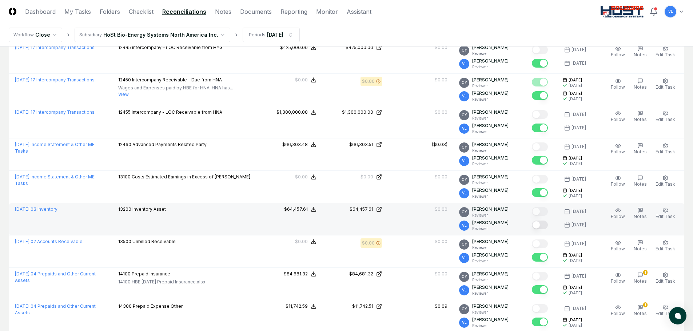
click at [544, 228] on button "Mark complete" at bounding box center [540, 225] width 16 height 9
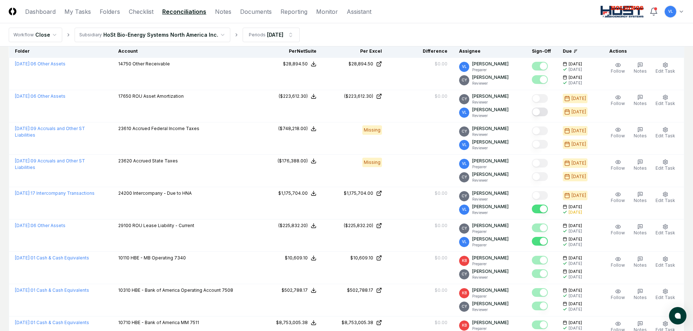
scroll to position [33, 0]
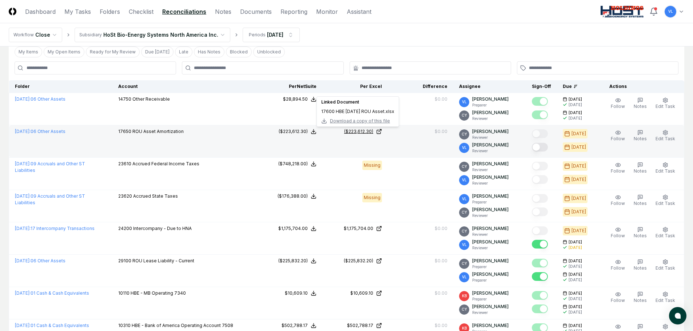
click at [380, 133] on icon at bounding box center [379, 132] width 6 height 6
drag, startPoint x: 540, startPoint y: 148, endPoint x: 519, endPoint y: 148, distance: 20.7
click at [540, 148] on button "Mark complete" at bounding box center [540, 147] width 16 height 9
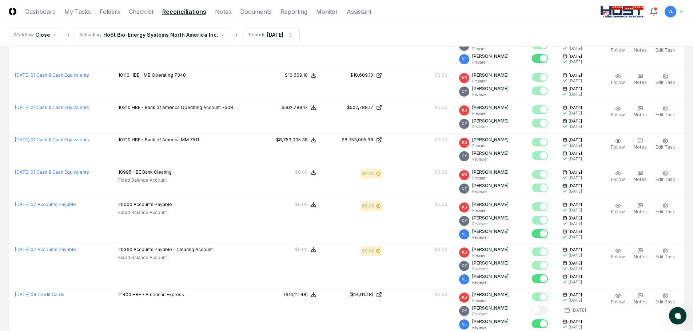
scroll to position [0, 0]
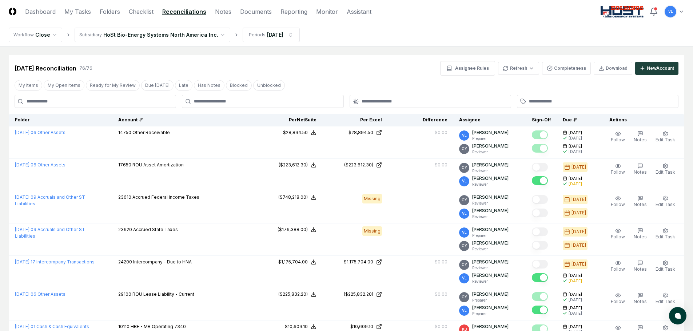
click at [202, 120] on div "Account" at bounding box center [184, 120] width 133 height 7
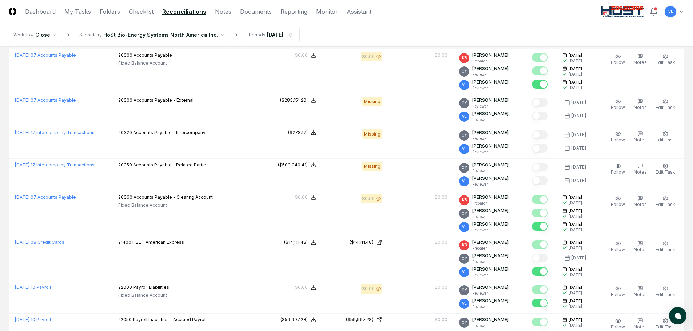
scroll to position [1524, 0]
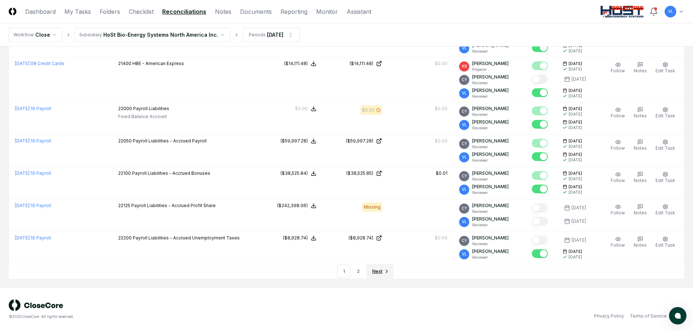
click at [374, 269] on span "Next" at bounding box center [377, 271] width 10 height 7
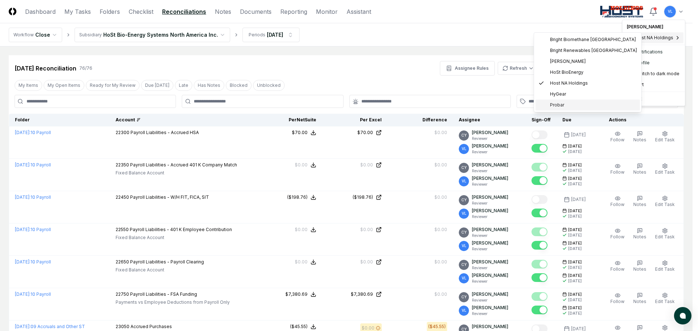
click at [556, 110] on div "Probar" at bounding box center [588, 105] width 104 height 11
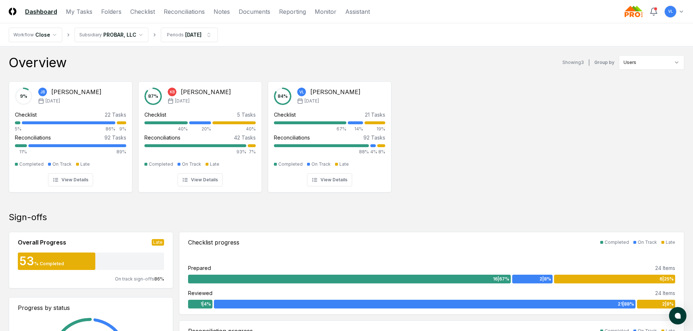
click at [589, 133] on div "9 % [PERSON_NAME] [DATE] Checklist 22 Tasks 5% 86% 9% Reconciliations 92 Tasks …" at bounding box center [346, 136] width 693 height 121
click at [179, 12] on link "Reconciliations" at bounding box center [184, 11] width 41 height 9
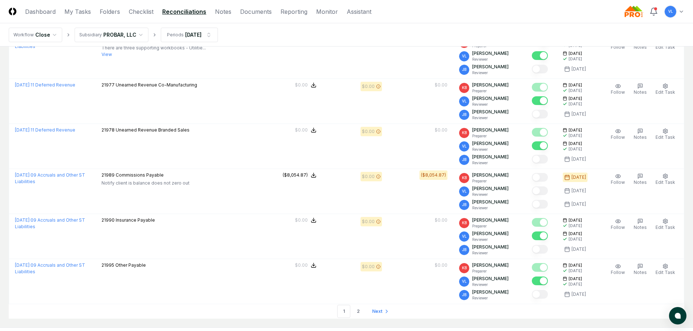
scroll to position [1927, 0]
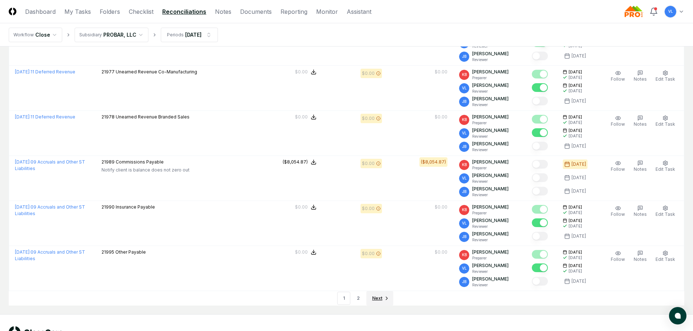
click at [378, 297] on span "Next" at bounding box center [377, 298] width 10 height 7
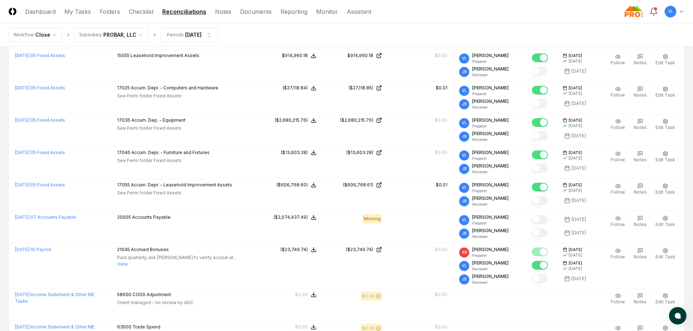
scroll to position [1349, 0]
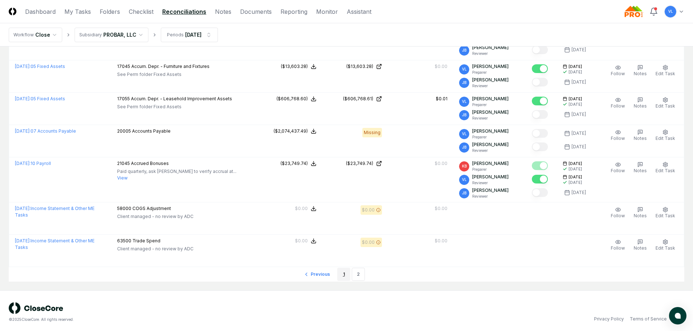
click at [341, 271] on link "1" at bounding box center [343, 274] width 13 height 13
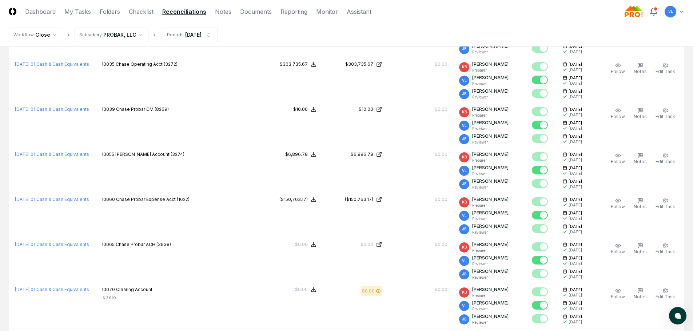
scroll to position [0, 0]
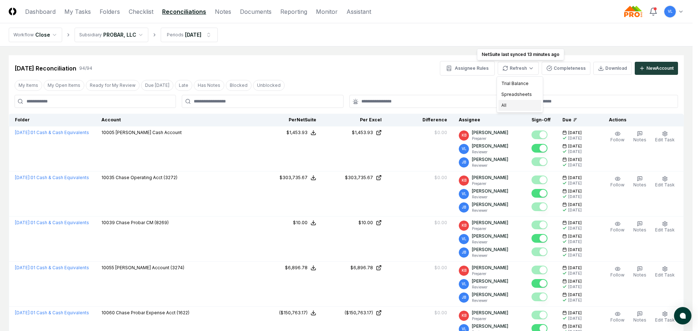
click at [510, 105] on div "All" at bounding box center [519, 105] width 43 height 11
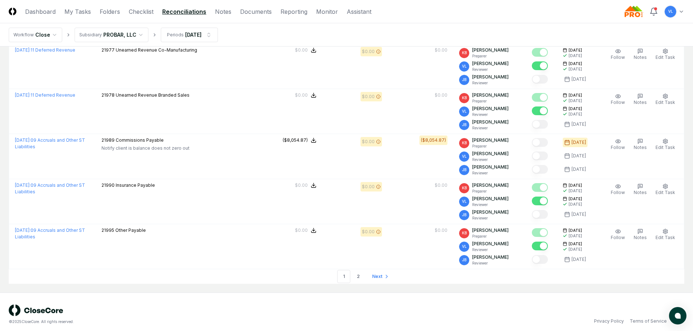
scroll to position [1951, 0]
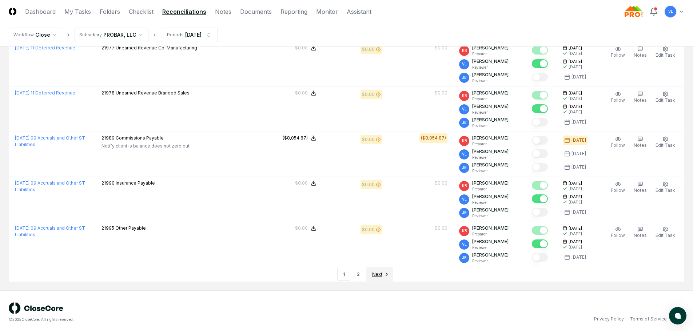
click at [380, 272] on span "Next" at bounding box center [377, 274] width 10 height 7
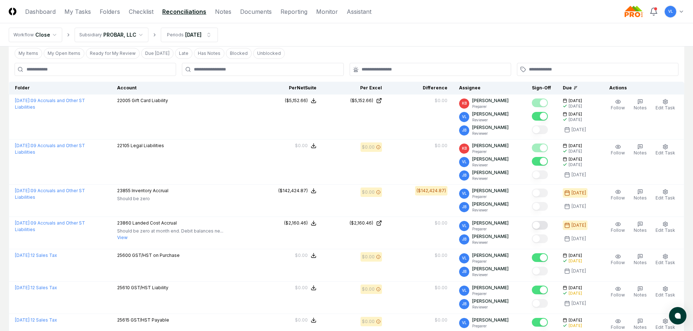
scroll to position [0, 0]
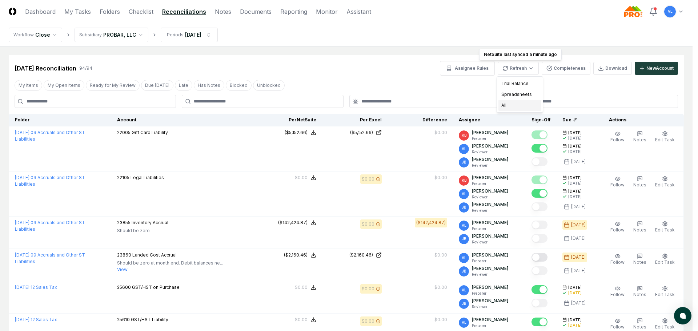
click at [511, 107] on div "All" at bounding box center [519, 105] width 43 height 11
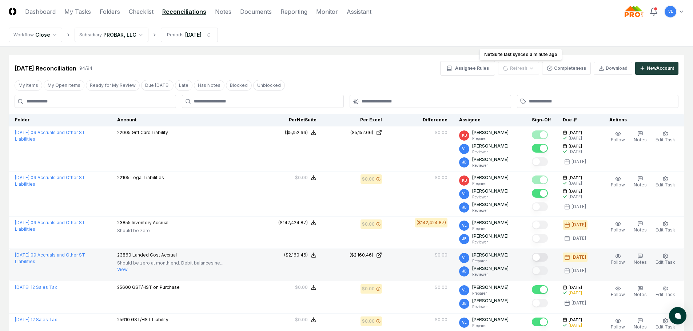
click at [546, 257] on button "Mark complete" at bounding box center [540, 257] width 16 height 9
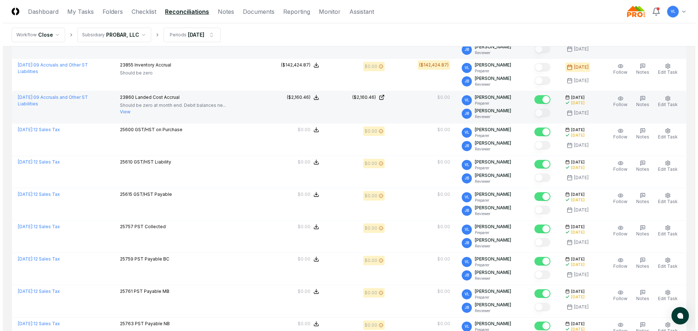
scroll to position [145, 0]
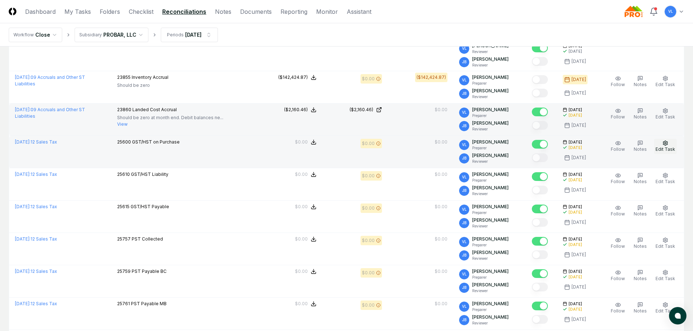
click at [663, 144] on icon "button" at bounding box center [665, 143] width 4 height 5
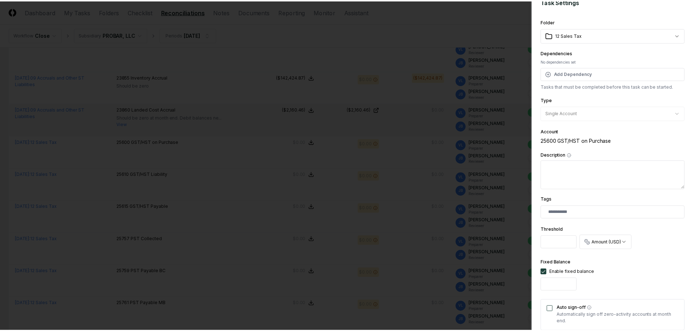
scroll to position [0, 0]
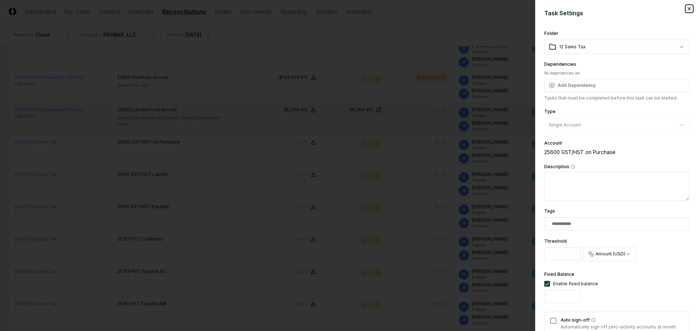
click at [688, 10] on icon "button" at bounding box center [689, 8] width 3 height 3
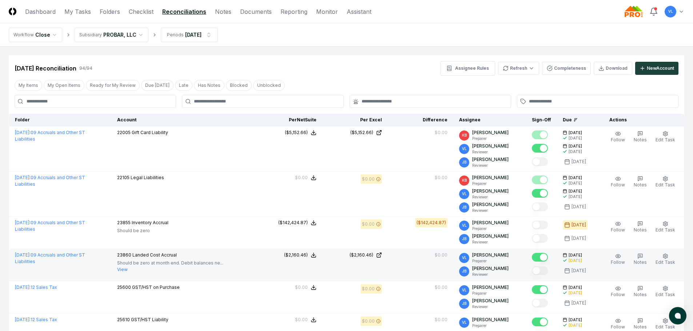
drag, startPoint x: 101, startPoint y: 14, endPoint x: 120, endPoint y: 35, distance: 27.8
click at [101, 14] on link "Folders" at bounding box center [110, 11] width 20 height 9
click at [111, 11] on link "Folders" at bounding box center [110, 11] width 20 height 9
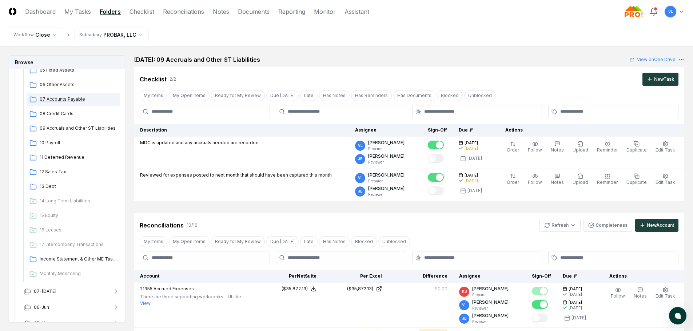
scroll to position [218, 0]
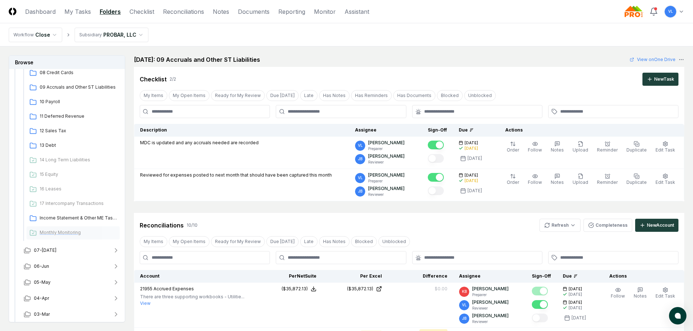
click at [69, 235] on span "Monthly Monitoring" at bounding box center [78, 232] width 77 height 7
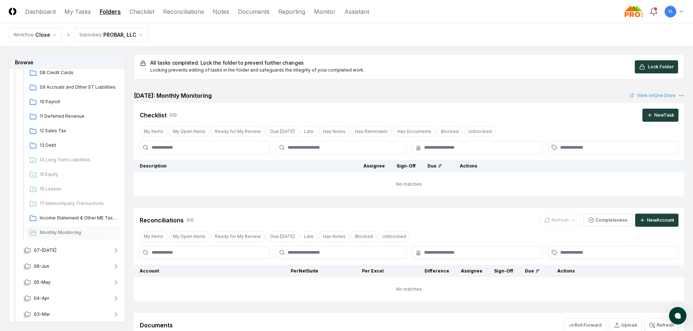
scroll to position [0, 0]
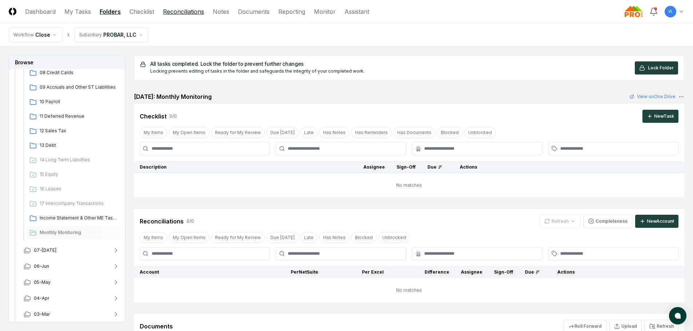
click at [188, 11] on link "Reconciliations" at bounding box center [183, 11] width 41 height 9
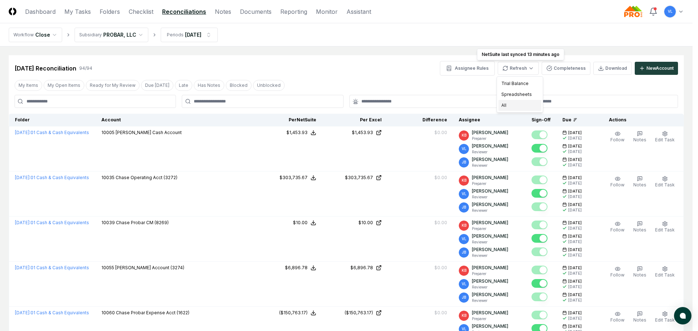
click at [525, 104] on div "All" at bounding box center [519, 105] width 43 height 11
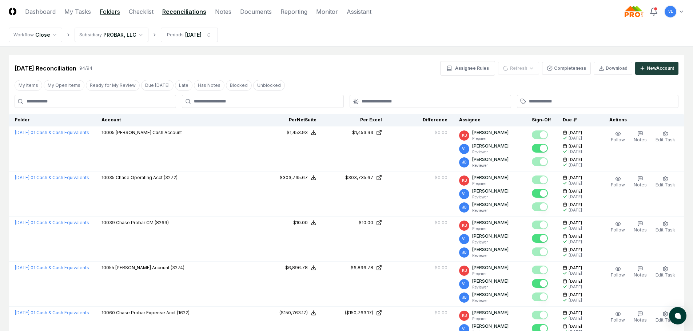
click at [114, 13] on link "Folders" at bounding box center [110, 11] width 20 height 9
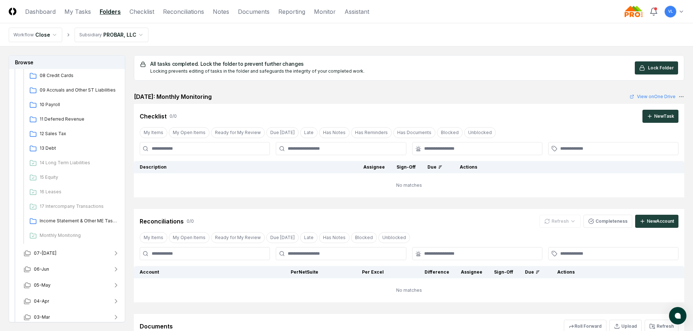
scroll to position [218, 0]
click at [70, 230] on span "Monthly Monitoring" at bounding box center [78, 232] width 77 height 7
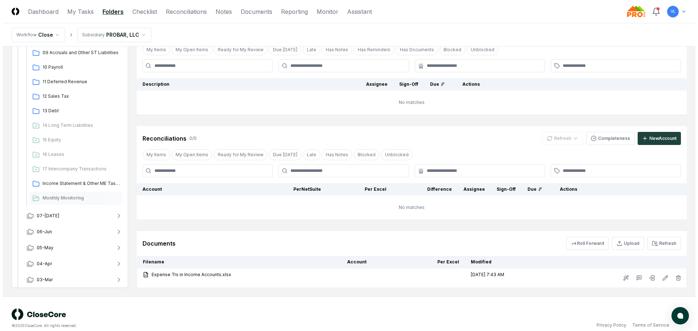
scroll to position [92, 0]
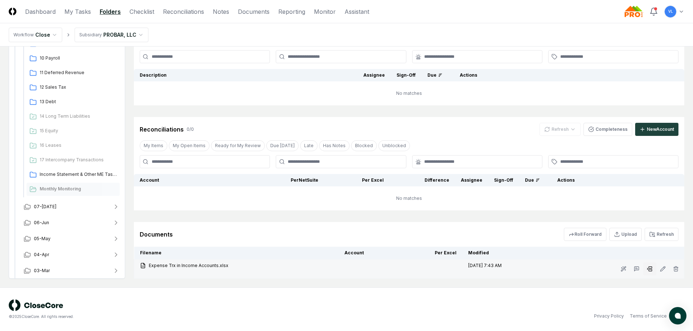
click at [651, 270] on icon at bounding box center [649, 269] width 6 height 6
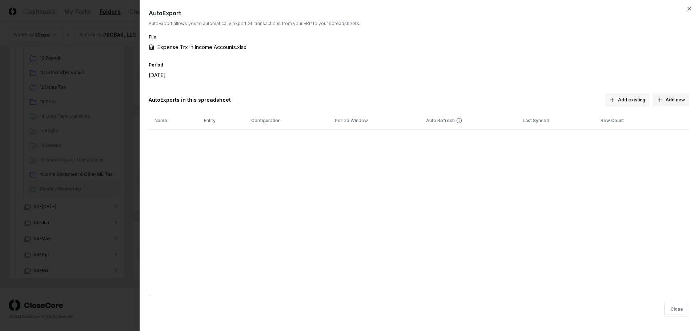
click at [621, 102] on button "Add existing" at bounding box center [627, 99] width 45 height 13
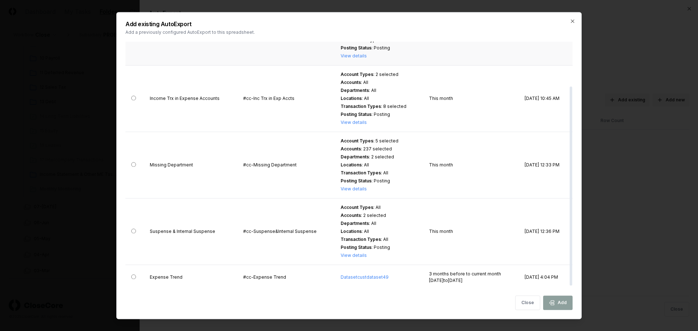
scroll to position [0, 0]
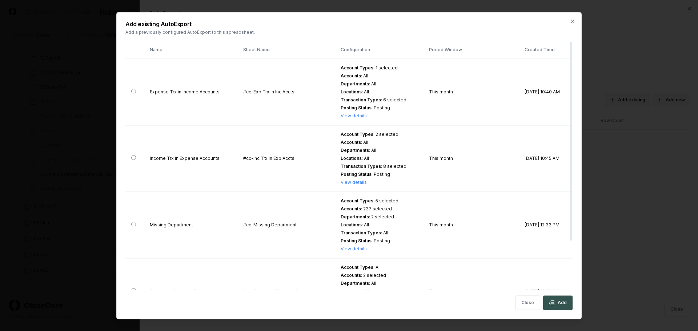
click at [558, 303] on button "Add" at bounding box center [557, 303] width 29 height 15
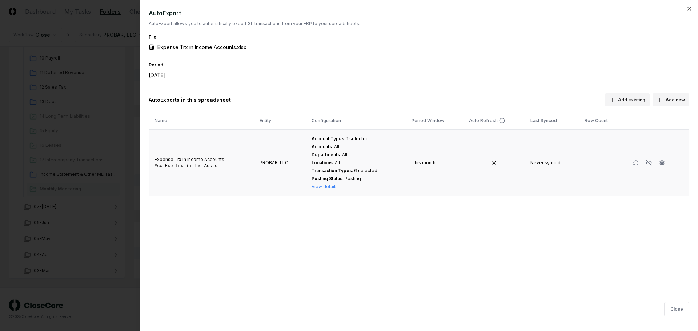
click at [319, 187] on button "View details" at bounding box center [325, 187] width 26 height 7
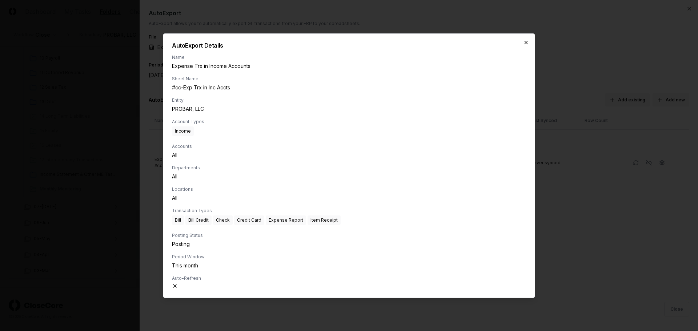
click at [526, 42] on icon "button" at bounding box center [526, 43] width 6 height 6
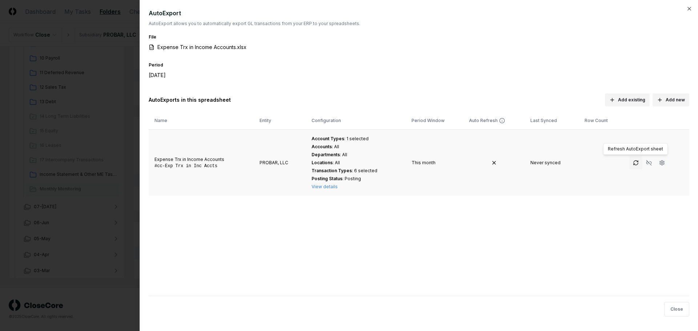
click at [634, 164] on icon "button" at bounding box center [636, 163] width 6 height 6
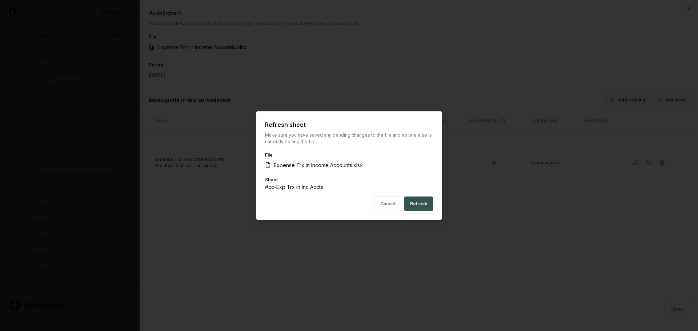
click at [427, 206] on button "Refresh" at bounding box center [418, 204] width 29 height 15
drag, startPoint x: 427, startPoint y: 206, endPoint x: 460, endPoint y: 216, distance: 34.2
click at [427, 206] on div "Cancel Refresh" at bounding box center [349, 204] width 168 height 15
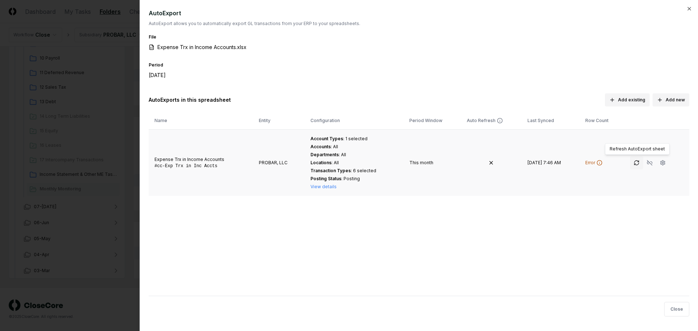
click at [638, 161] on icon "button" at bounding box center [637, 163] width 6 height 6
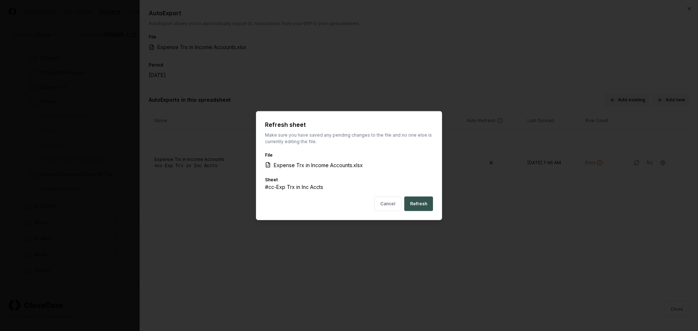
click at [433, 203] on button "Refresh" at bounding box center [418, 204] width 29 height 15
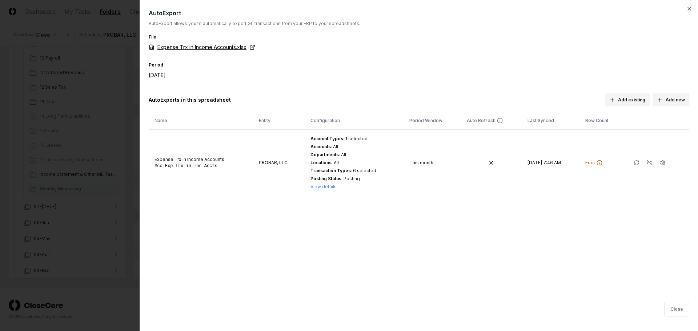
click at [232, 48] on link "Expense Trx in Income Accounts.xlsx" at bounding box center [202, 47] width 107 height 8
click at [691, 3] on div "AutoExport AutoExport allows you to automatically export GL transactions from y…" at bounding box center [419, 165] width 558 height 331
click at [689, 8] on icon "button" at bounding box center [689, 9] width 6 height 6
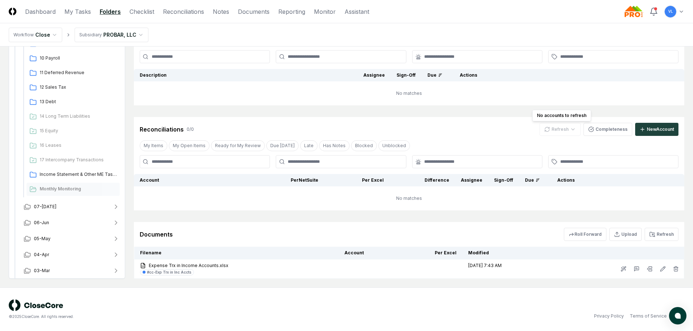
click at [566, 132] on div "Refresh" at bounding box center [559, 129] width 41 height 13
click at [662, 238] on button "Refresh" at bounding box center [661, 234] width 34 height 13
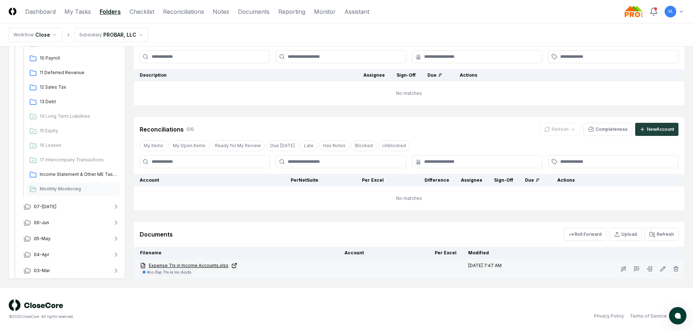
click at [214, 266] on link "Expense Trx in Income Accounts.xlsx" at bounding box center [236, 265] width 193 height 7
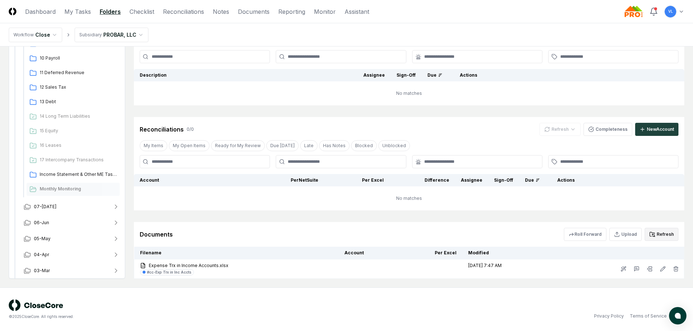
click at [654, 237] on icon at bounding box center [653, 236] width 1 height 1
click at [648, 268] on rect at bounding box center [649, 268] width 3 height 2
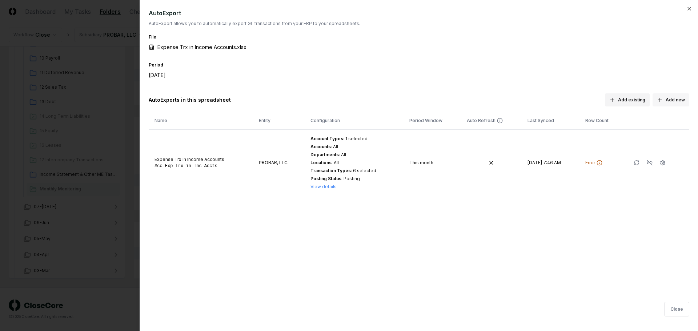
click at [677, 96] on button "Add new" at bounding box center [671, 99] width 37 height 13
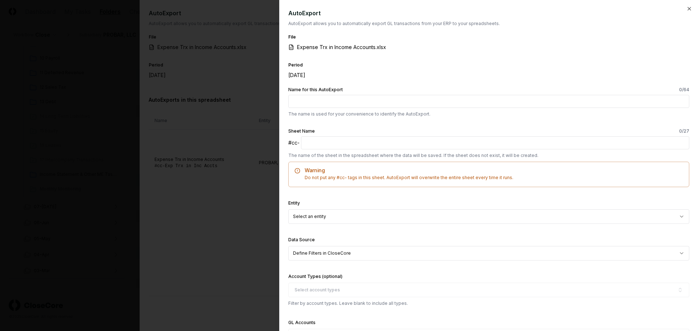
click at [404, 105] on input "Name for this AutoExport 0 /64" at bounding box center [488, 101] width 401 height 13
type input "**********"
click at [434, 141] on input "text" at bounding box center [495, 142] width 388 height 13
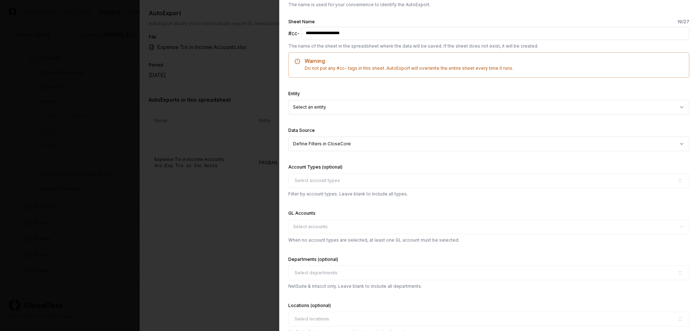
scroll to position [145, 0]
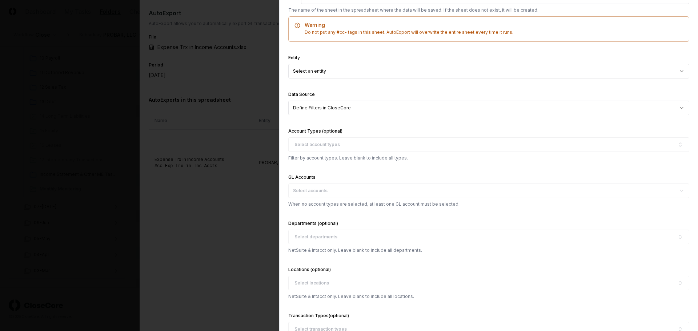
type input "**********"
click at [340, 74] on body "CloseCore Dashboard My Tasks Folders Checklist Reconciliations Notes Documents …" at bounding box center [346, 119] width 693 height 423
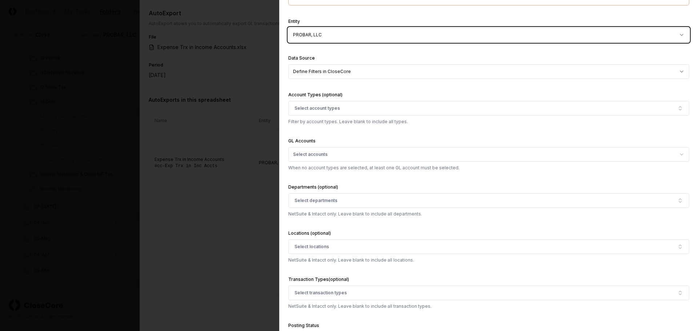
scroll to position [218, 0]
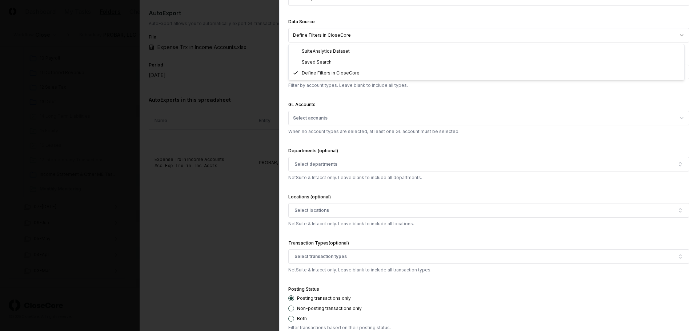
click at [442, 37] on body "CloseCore Dashboard My Tasks Folders Checklist Reconciliations Notes Documents …" at bounding box center [346, 119] width 693 height 423
select select "**********"
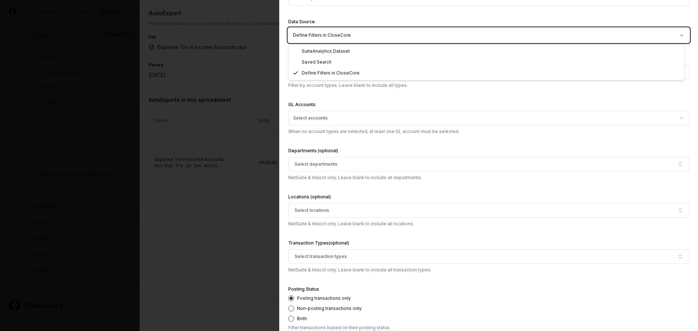
scroll to position [120, 0]
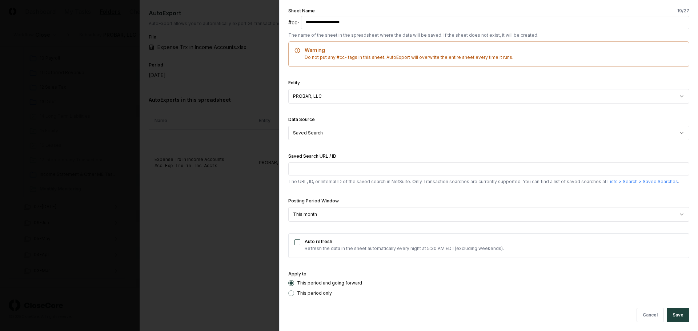
click at [448, 171] on input "Saved Search URL / ID" at bounding box center [488, 169] width 401 height 13
click at [674, 315] on button "Save" at bounding box center [678, 315] width 23 height 15
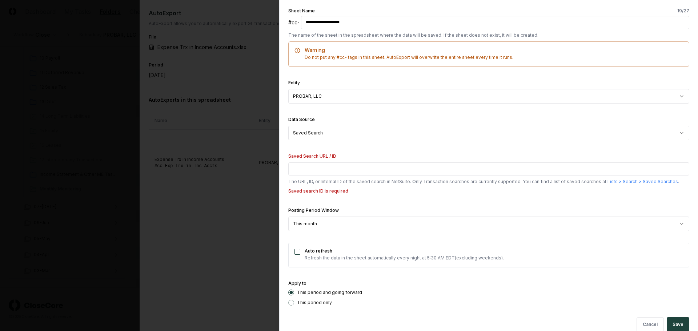
click at [625, 81] on div "**********" at bounding box center [488, 91] width 401 height 25
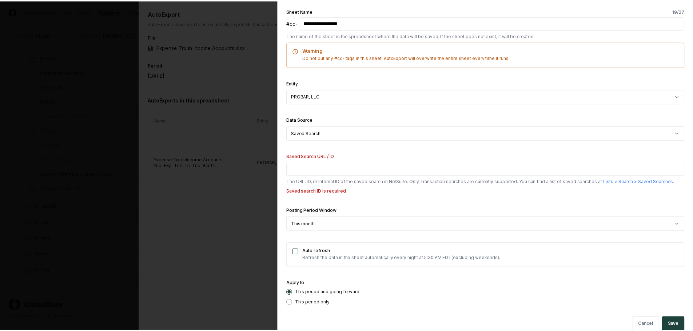
scroll to position [0, 0]
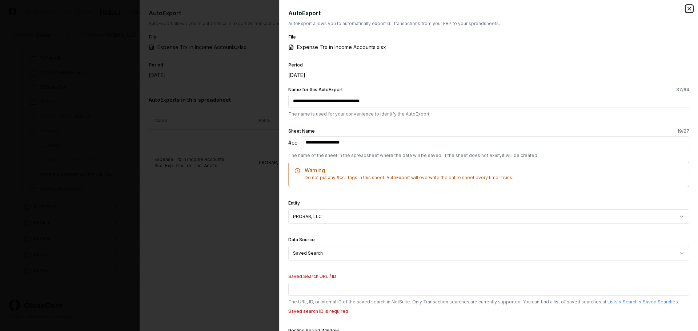
click at [688, 8] on icon "button" at bounding box center [689, 8] width 3 height 3
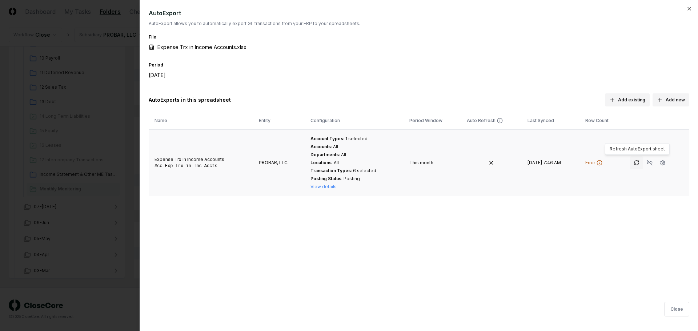
click at [638, 162] on icon "button" at bounding box center [637, 161] width 1 height 1
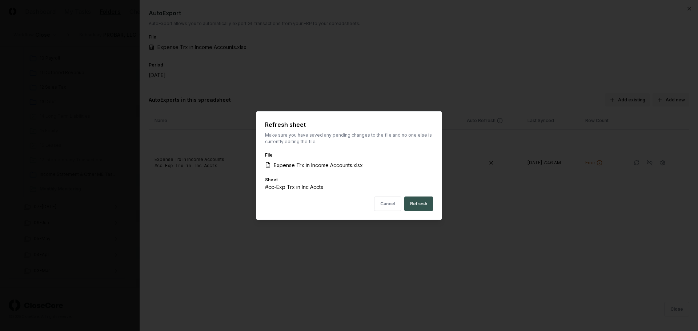
click at [420, 204] on button "Refresh" at bounding box center [418, 204] width 29 height 15
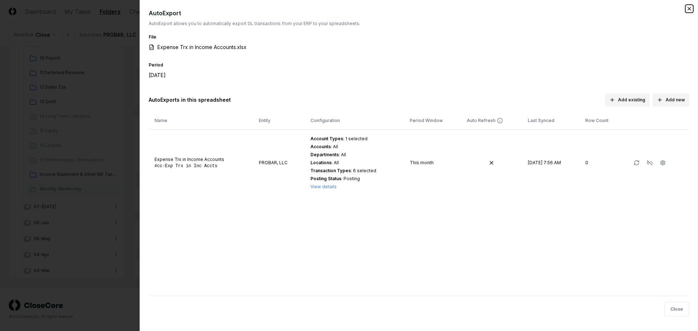
click at [690, 10] on icon "button" at bounding box center [689, 9] width 6 height 6
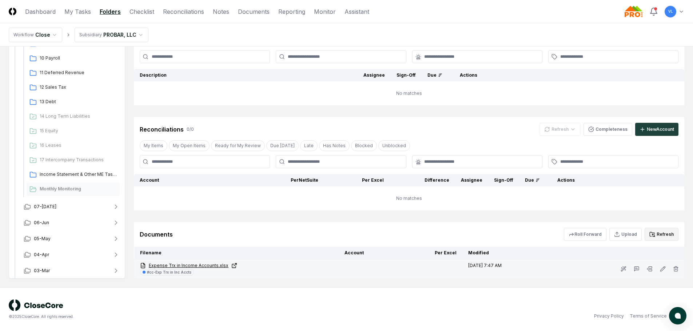
click at [223, 268] on link "Expense Trx in Income Accounts.xlsx" at bounding box center [236, 265] width 193 height 7
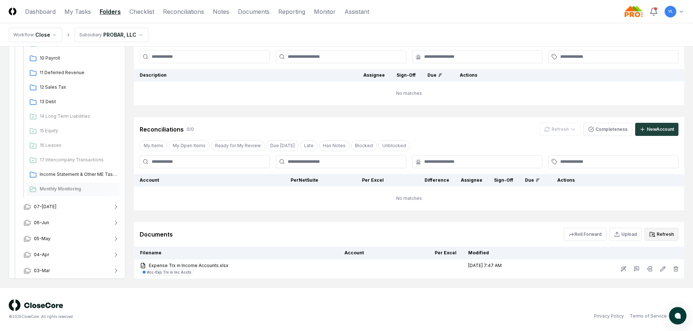
click at [657, 232] on button "Refresh" at bounding box center [661, 234] width 34 height 13
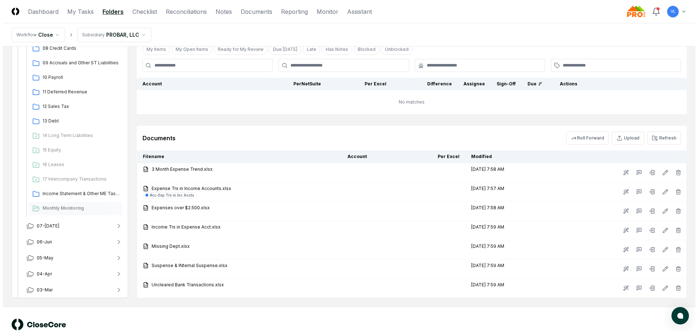
scroll to position [201, 0]
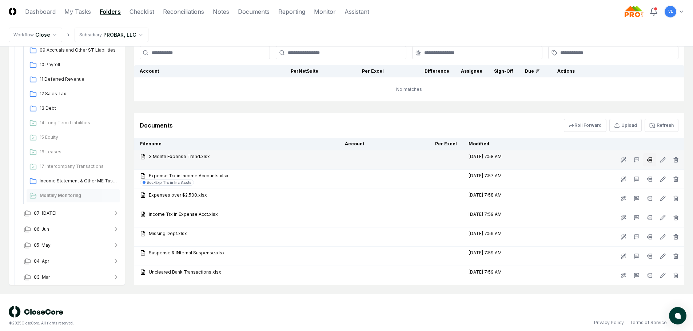
click at [649, 157] on icon at bounding box center [649, 160] width 6 height 6
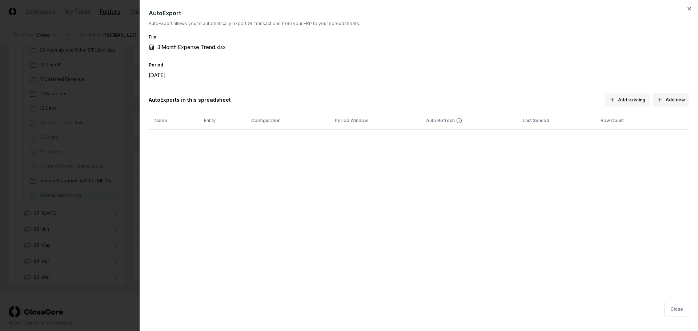
click at [633, 104] on button "Add existing" at bounding box center [627, 99] width 45 height 13
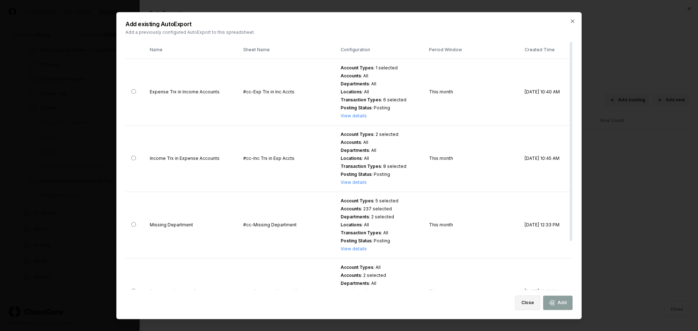
click at [532, 303] on button "Close" at bounding box center [527, 303] width 25 height 15
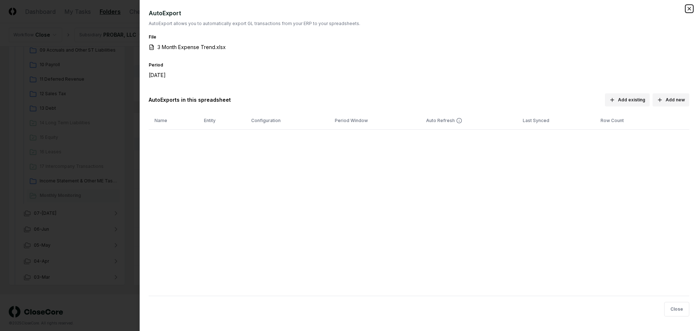
click at [690, 8] on icon "button" at bounding box center [689, 8] width 3 height 3
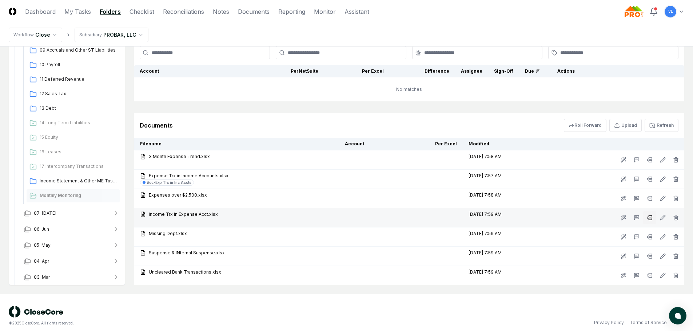
click at [648, 218] on icon at bounding box center [649, 218] width 6 height 6
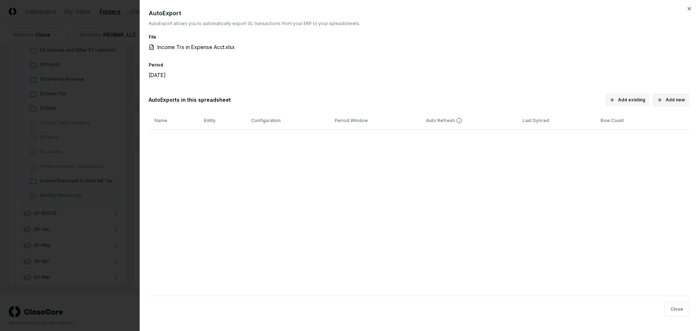
click at [635, 99] on button "Add existing" at bounding box center [627, 99] width 45 height 13
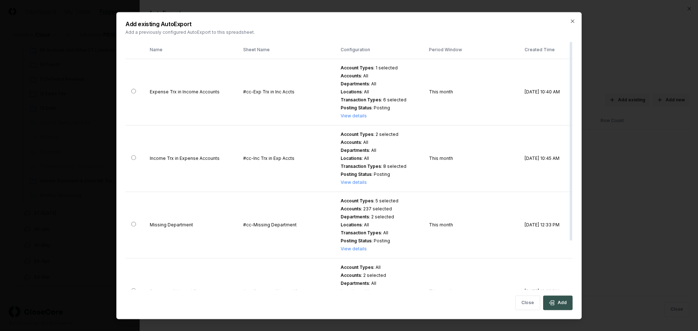
click at [554, 304] on icon "button" at bounding box center [552, 303] width 6 height 6
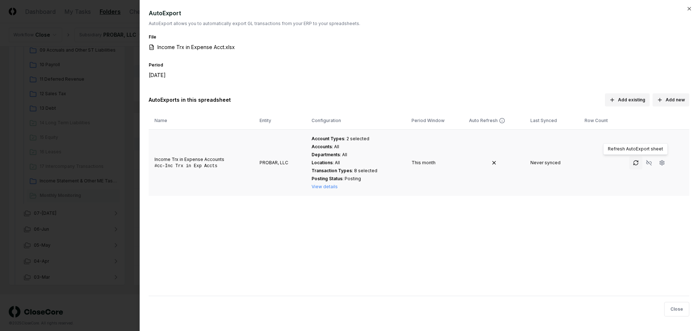
click at [634, 161] on icon "button" at bounding box center [636, 162] width 4 height 2
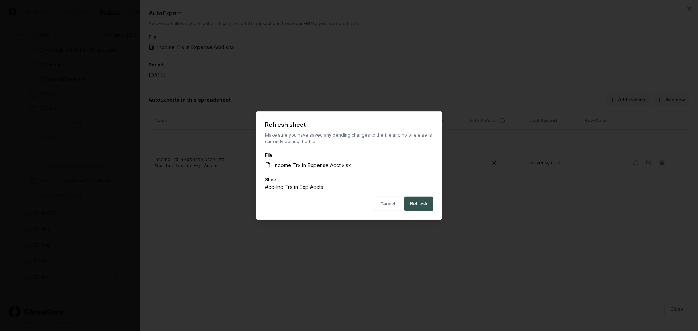
click at [418, 206] on button "Refresh" at bounding box center [418, 204] width 29 height 15
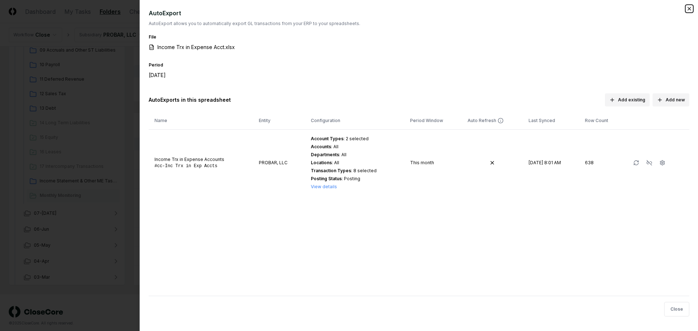
click at [690, 8] on icon "button" at bounding box center [689, 9] width 6 height 6
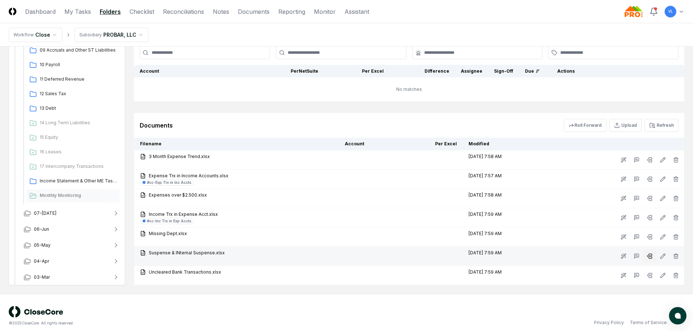
click at [648, 257] on icon at bounding box center [649, 256] width 6 height 6
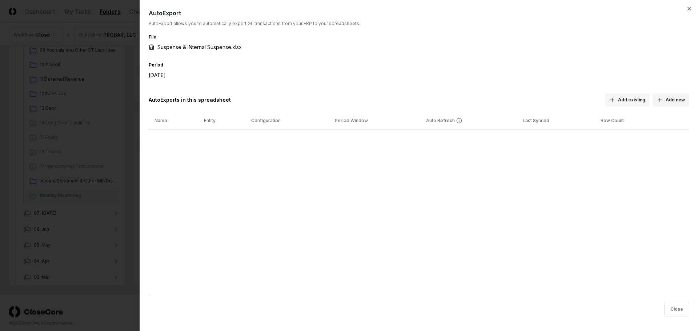
click at [631, 100] on button "Add existing" at bounding box center [627, 99] width 45 height 13
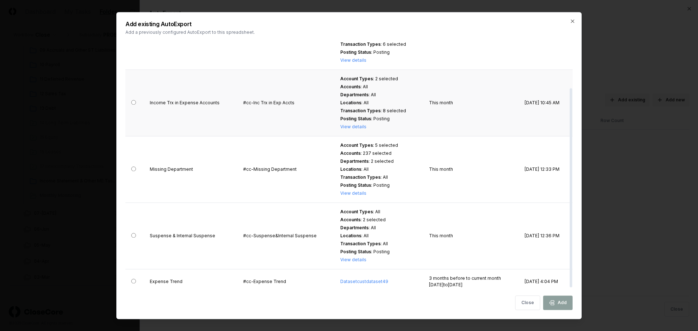
scroll to position [60, 0]
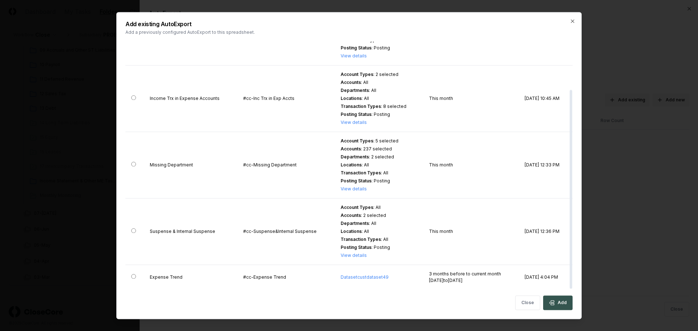
click at [562, 304] on button "Add" at bounding box center [557, 303] width 29 height 15
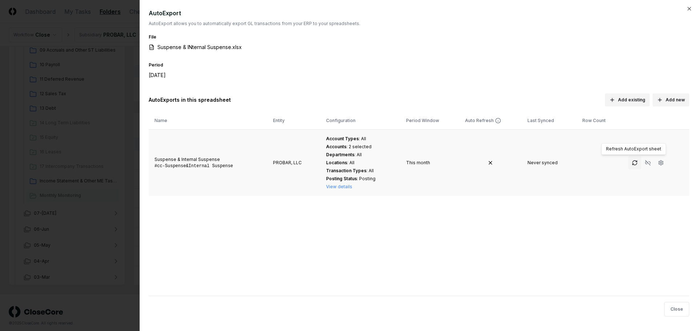
click at [634, 161] on icon "button" at bounding box center [635, 162] width 4 height 2
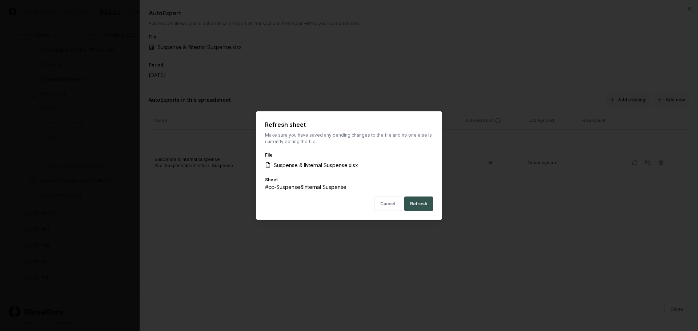
click at [419, 201] on button "Refresh" at bounding box center [418, 204] width 29 height 15
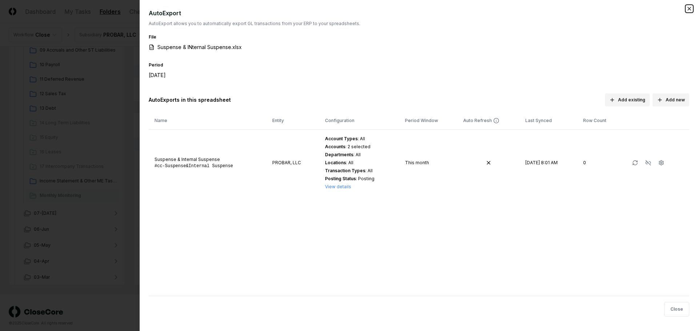
click at [690, 6] on icon "button" at bounding box center [689, 9] width 6 height 6
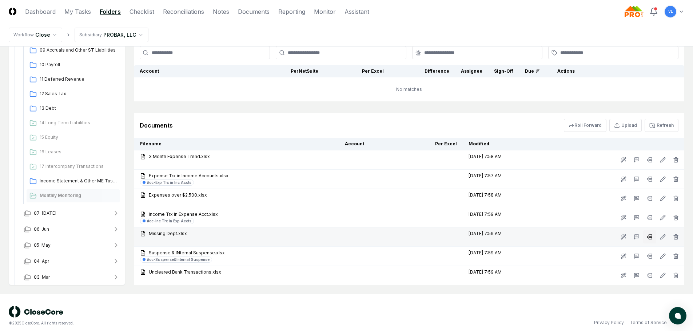
click at [646, 238] on button at bounding box center [649, 236] width 13 height 13
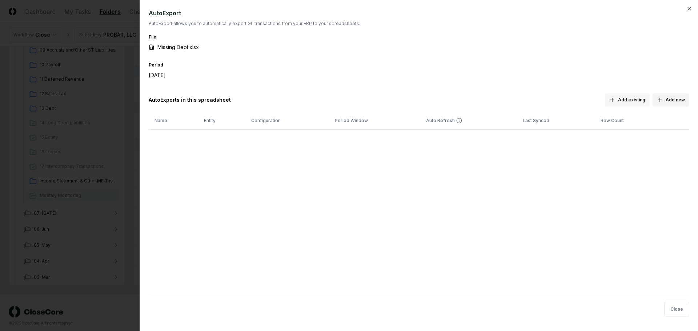
click at [631, 99] on button "Add existing" at bounding box center [627, 99] width 45 height 13
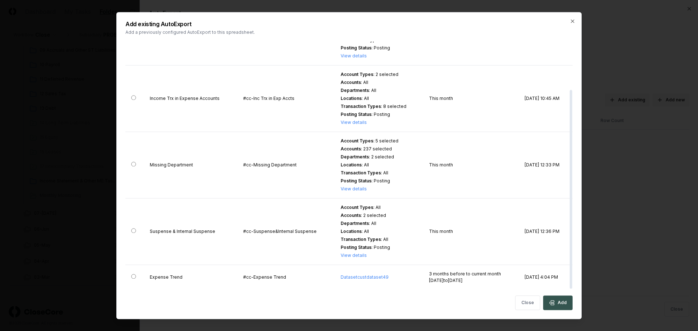
click at [565, 303] on button "Add" at bounding box center [557, 303] width 29 height 15
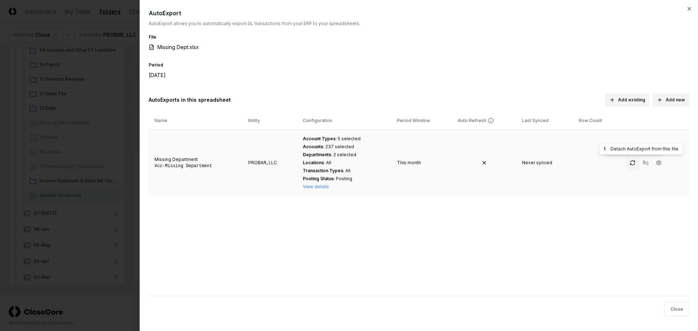
click at [630, 165] on icon "button" at bounding box center [633, 163] width 6 height 6
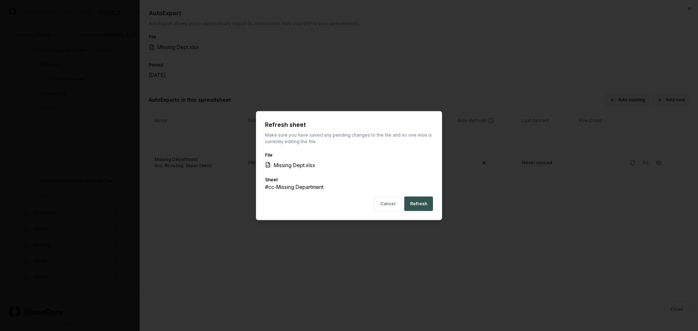
click at [421, 202] on button "Refresh" at bounding box center [418, 204] width 29 height 15
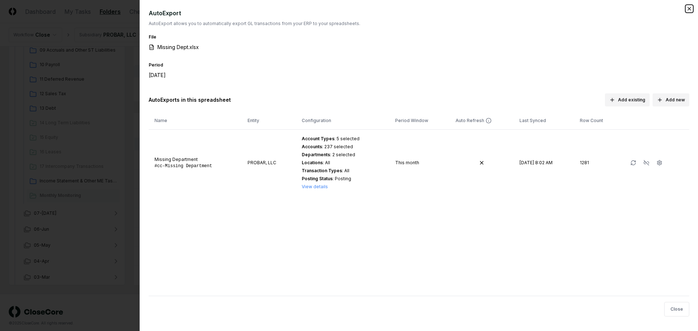
click at [690, 7] on icon "button" at bounding box center [689, 9] width 6 height 6
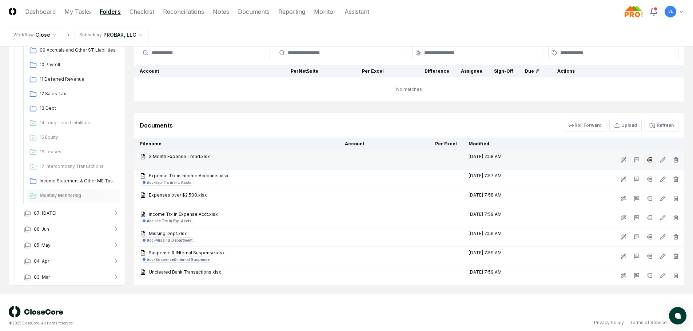
click at [649, 161] on icon at bounding box center [649, 160] width 6 height 6
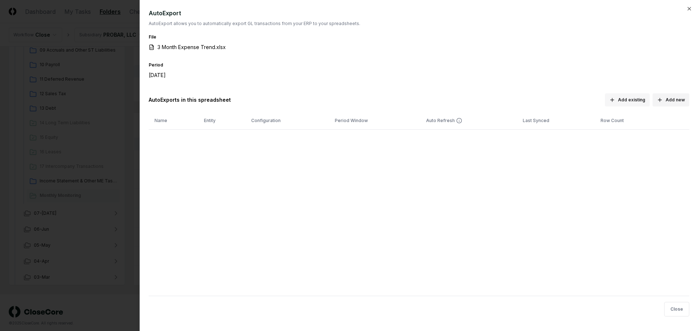
click at [635, 97] on button "Add existing" at bounding box center [627, 99] width 45 height 13
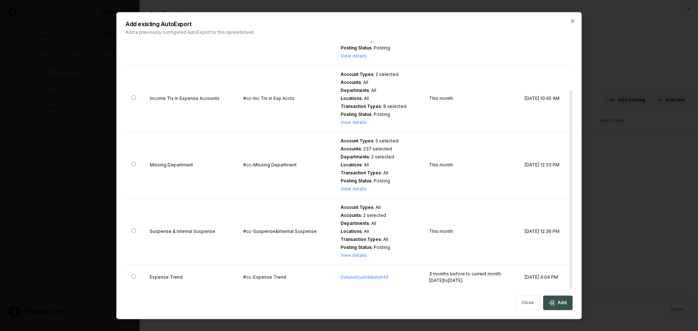
click at [568, 304] on button "Add" at bounding box center [557, 303] width 29 height 15
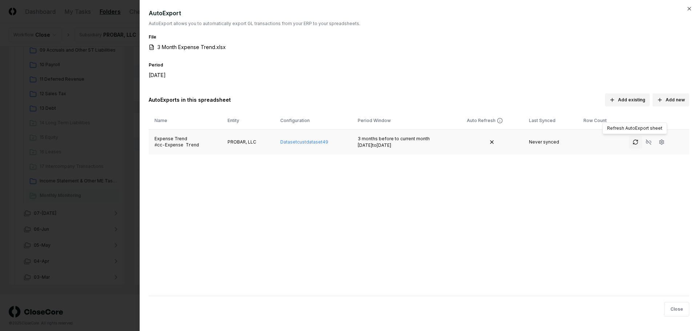
click at [629, 141] on button "button" at bounding box center [635, 142] width 13 height 13
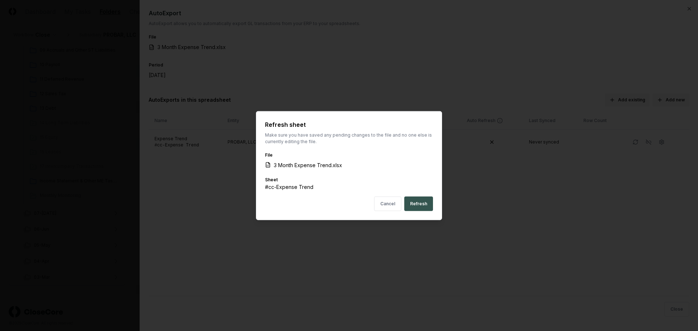
click at [420, 205] on button "Refresh" at bounding box center [418, 204] width 29 height 15
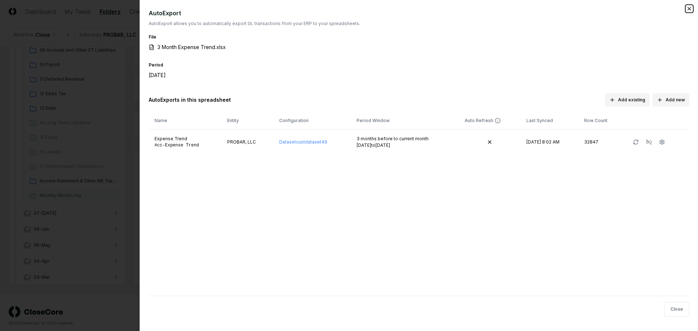
click at [691, 8] on icon "button" at bounding box center [689, 9] width 6 height 6
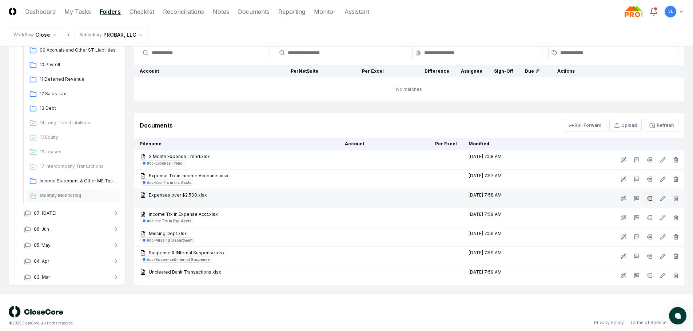
click at [651, 201] on rect at bounding box center [649, 200] width 3 height 2
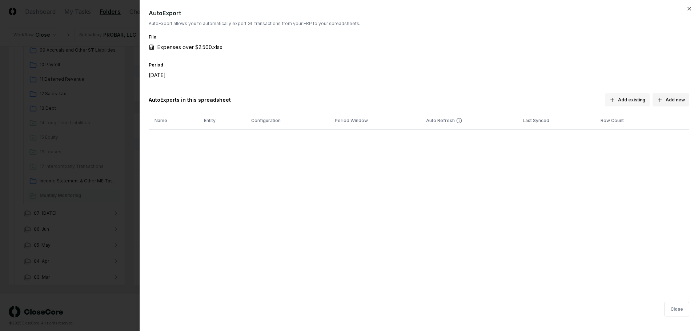
click at [624, 96] on button "Add existing" at bounding box center [627, 99] width 45 height 13
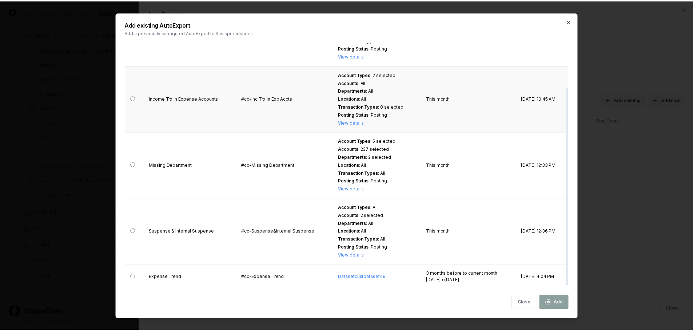
scroll to position [0, 0]
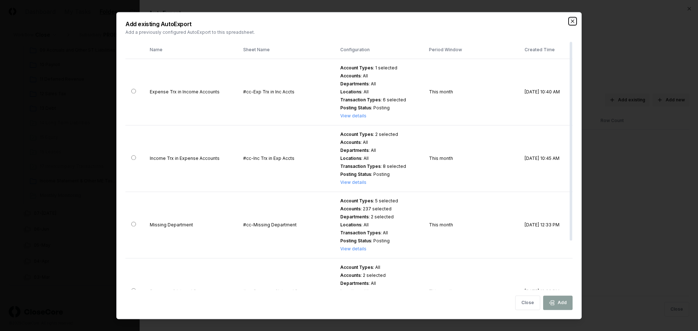
click at [574, 20] on icon "button" at bounding box center [572, 21] width 3 height 3
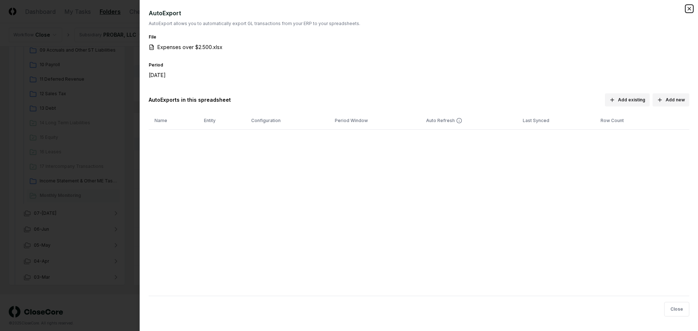
click at [690, 8] on icon "button" at bounding box center [689, 9] width 6 height 6
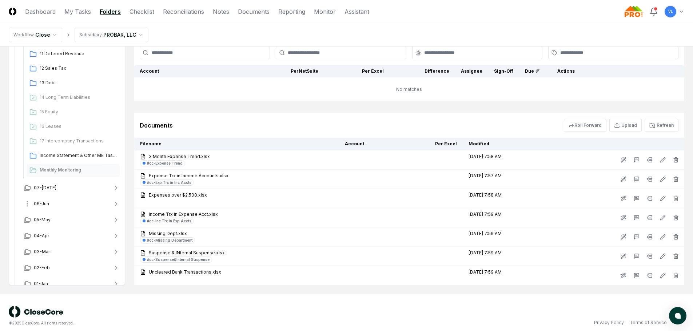
scroll to position [252, 0]
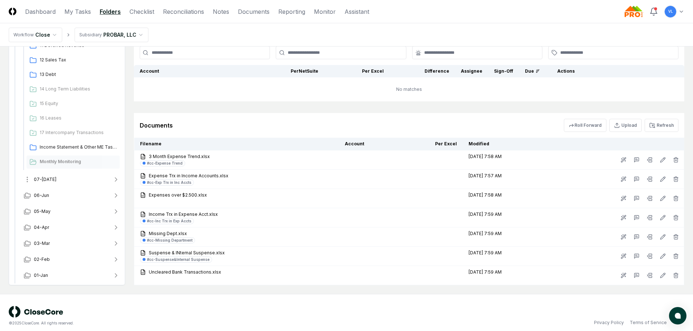
click at [55, 177] on button "07-[DATE]" at bounding box center [72, 180] width 108 height 16
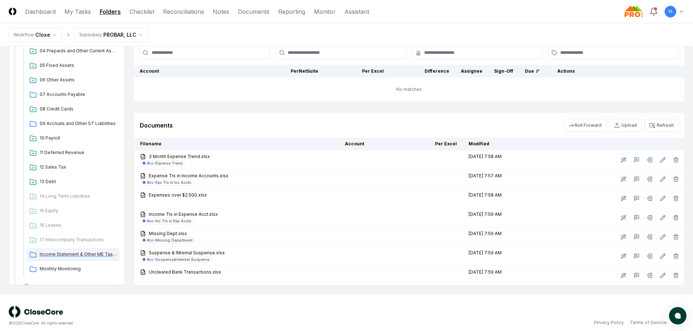
scroll to position [470, 0]
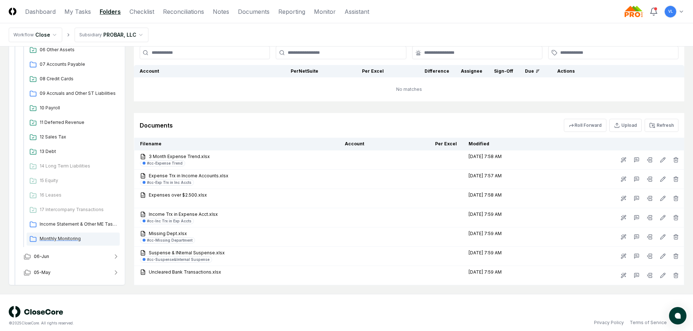
click at [60, 237] on span "Monthly Monitoring" at bounding box center [78, 239] width 77 height 7
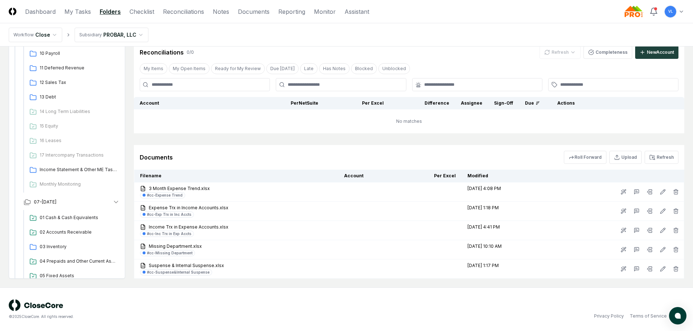
scroll to position [216, 0]
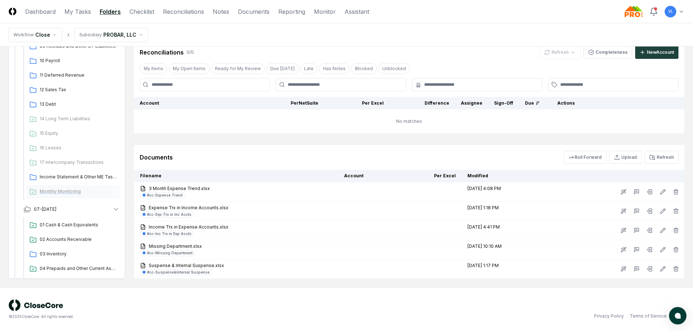
click at [61, 190] on span "Monthly Monitoring" at bounding box center [78, 191] width 77 height 7
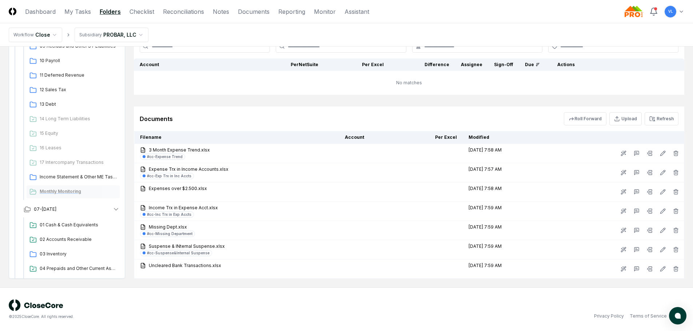
scroll to position [0, 0]
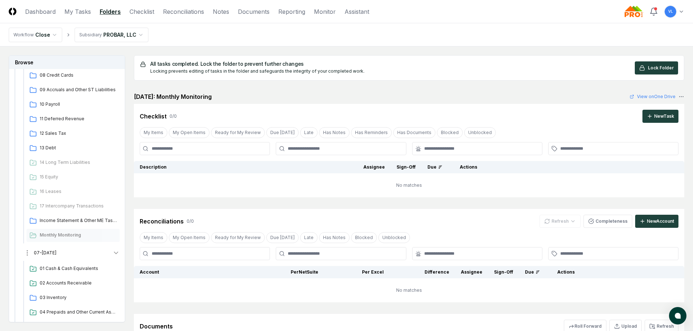
click at [111, 250] on button "07-[DATE]" at bounding box center [72, 253] width 108 height 16
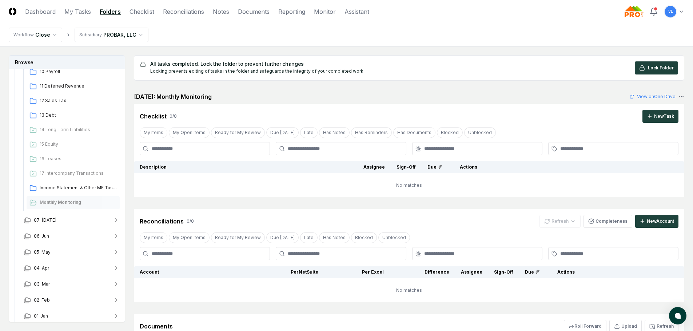
scroll to position [252, 0]
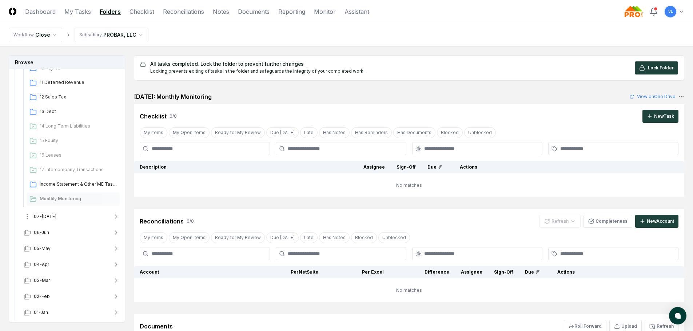
click at [54, 216] on button "07-[DATE]" at bounding box center [72, 217] width 108 height 16
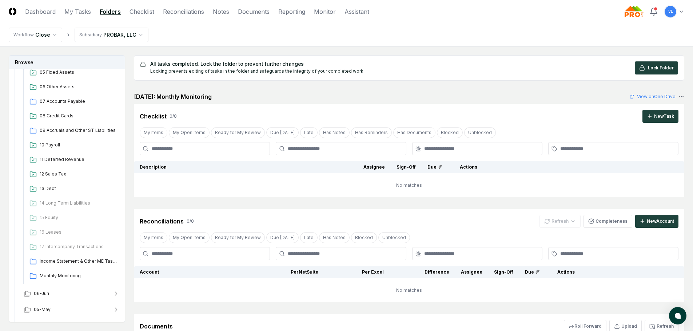
scroll to position [506, 0]
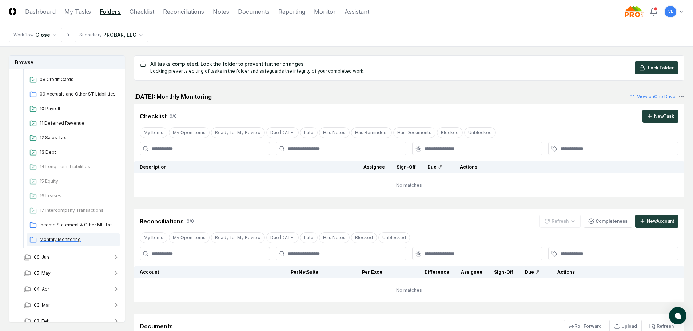
click at [62, 239] on span "Monthly Monitoring" at bounding box center [78, 239] width 77 height 7
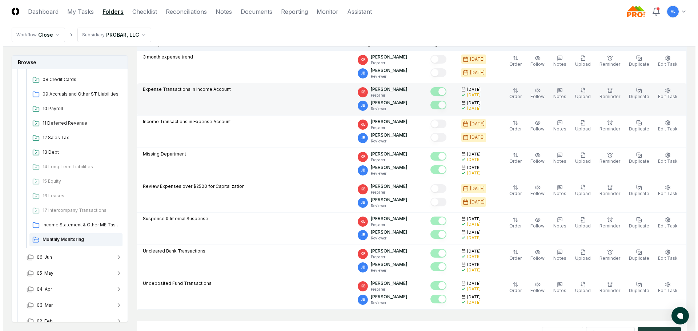
scroll to position [0, 0]
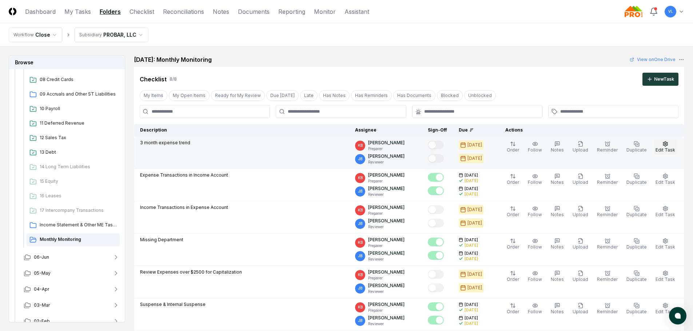
click at [671, 148] on span "Edit Task" at bounding box center [665, 149] width 20 height 5
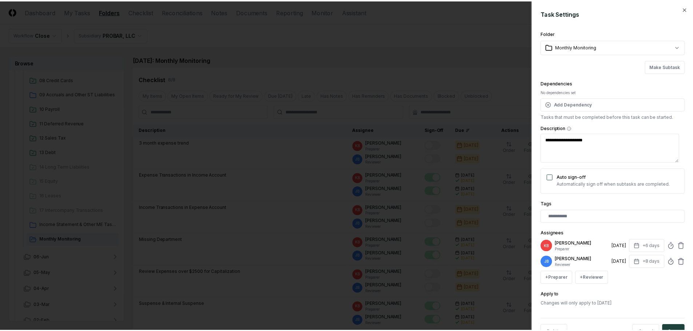
scroll to position [23, 0]
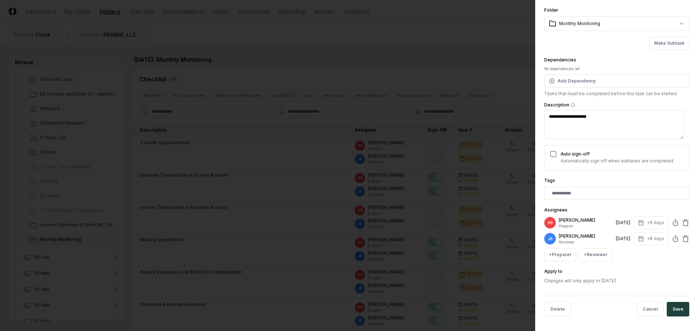
click at [226, 134] on div at bounding box center [349, 165] width 698 height 331
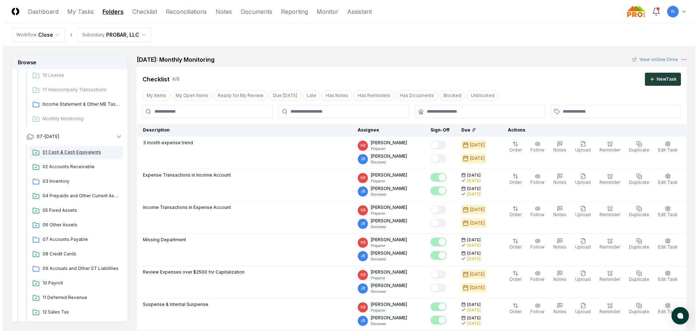
scroll to position [288, 0]
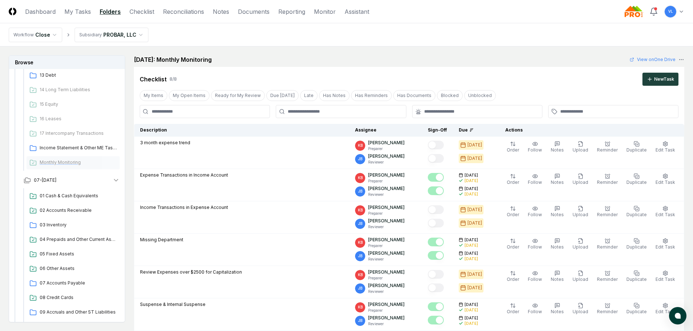
click at [74, 161] on span "Monthly Monitoring" at bounding box center [78, 162] width 77 height 7
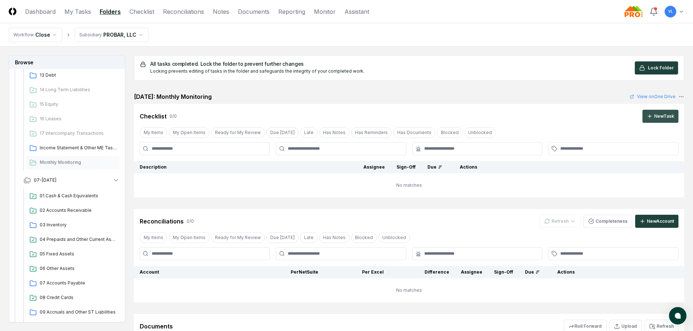
click at [657, 117] on div "New Task" at bounding box center [664, 116] width 20 height 7
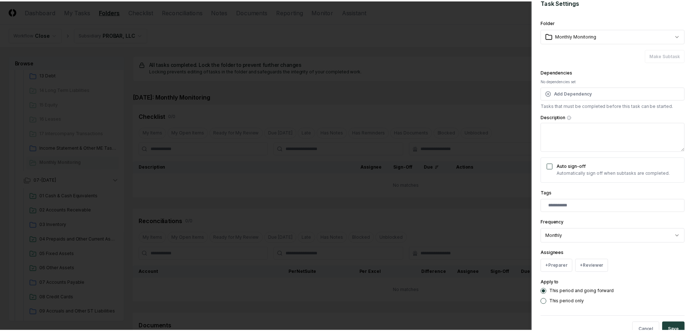
scroll to position [0, 0]
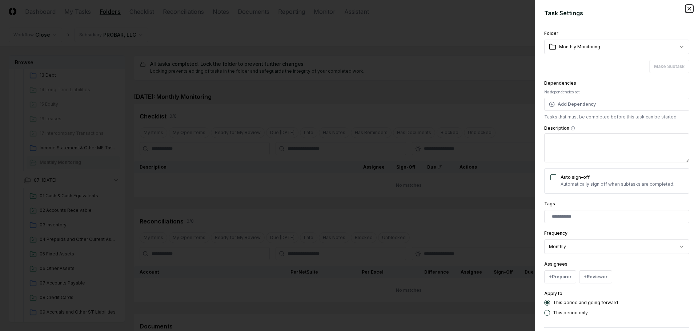
click at [686, 11] on icon "button" at bounding box center [689, 9] width 6 height 6
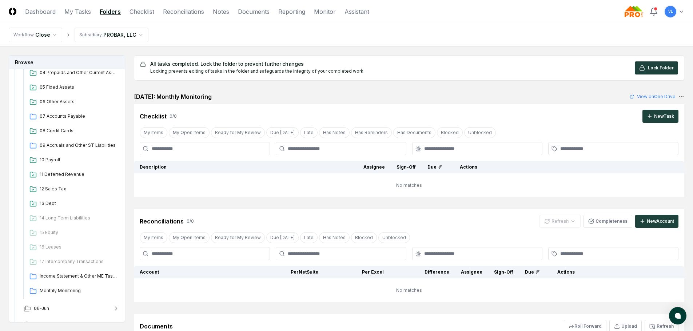
scroll to position [470, 0]
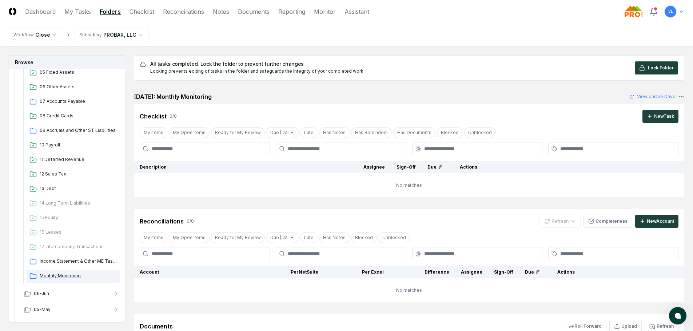
click at [66, 275] on span "Monthly Monitoring" at bounding box center [78, 276] width 77 height 7
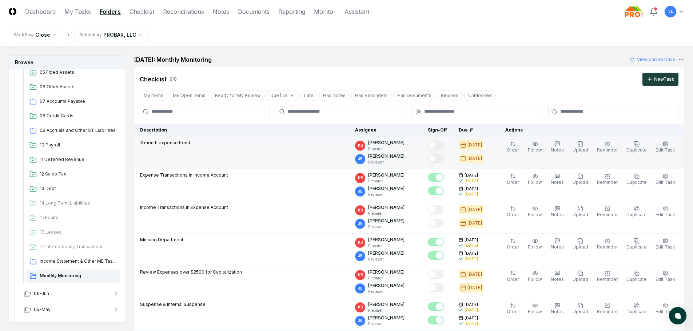
click at [289, 140] on div "3 month expense trend" at bounding box center [241, 144] width 203 height 8
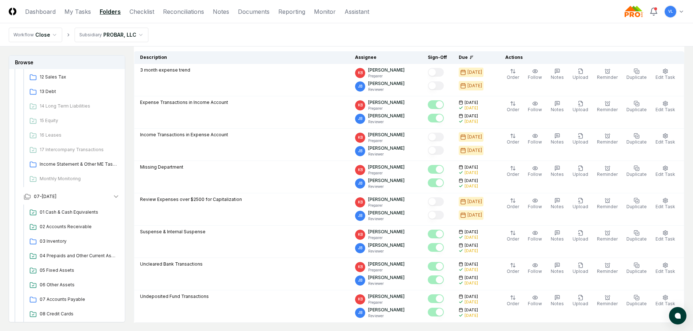
scroll to position [252, 0]
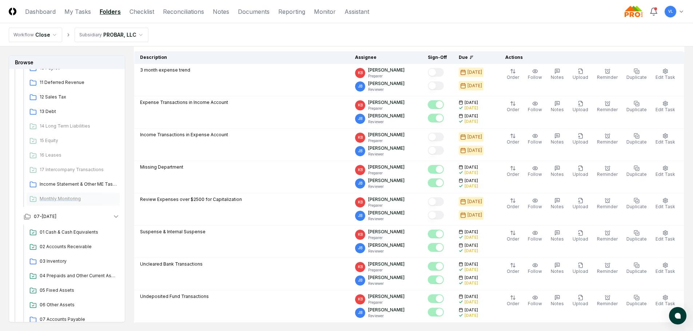
click at [61, 201] on span "Monthly Monitoring" at bounding box center [78, 199] width 77 height 7
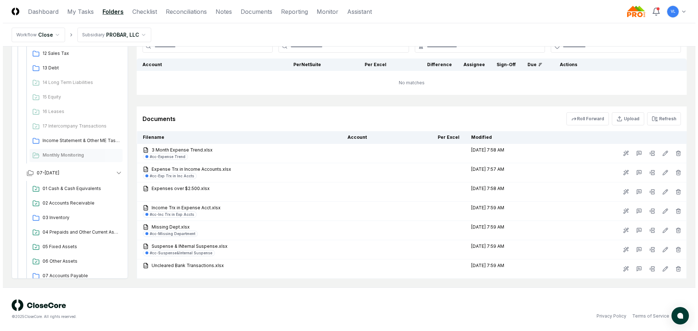
scroll to position [0, 0]
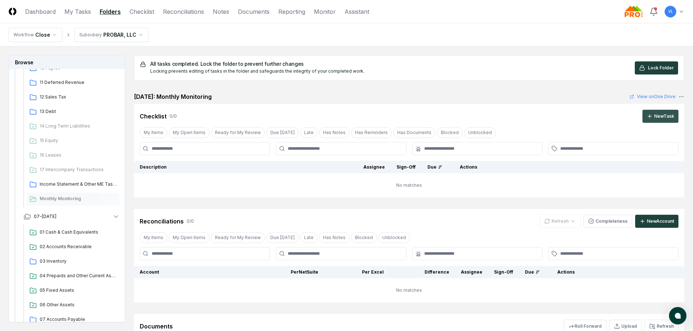
click at [651, 116] on icon at bounding box center [649, 116] width 6 height 6
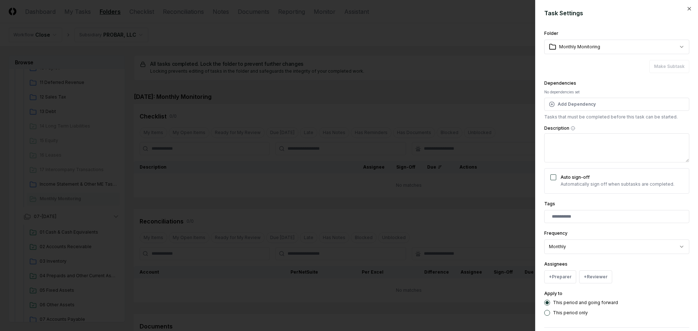
scroll to position [32, 0]
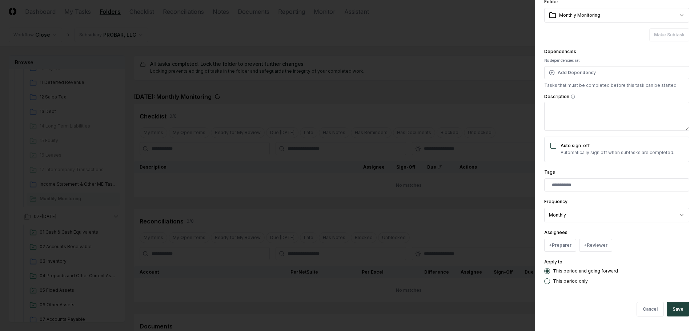
click at [549, 117] on textarea "Description" at bounding box center [616, 116] width 145 height 29
type textarea "**********"
click at [567, 245] on button "+ Preparer" at bounding box center [560, 245] width 32 height 13
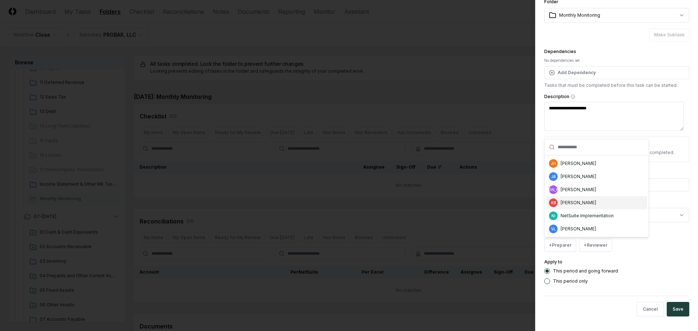
click at [581, 206] on div "KB [PERSON_NAME]" at bounding box center [596, 202] width 101 height 13
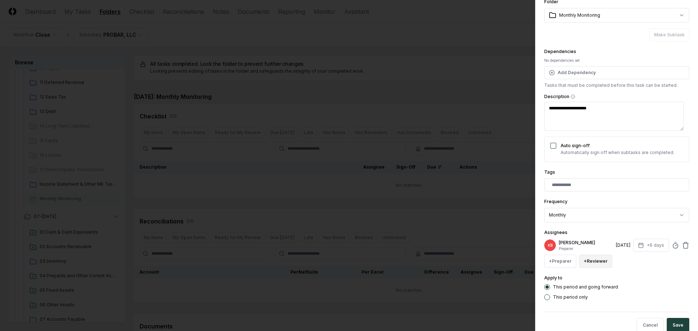
click at [586, 261] on button "+ Reviewer" at bounding box center [595, 261] width 33 height 13
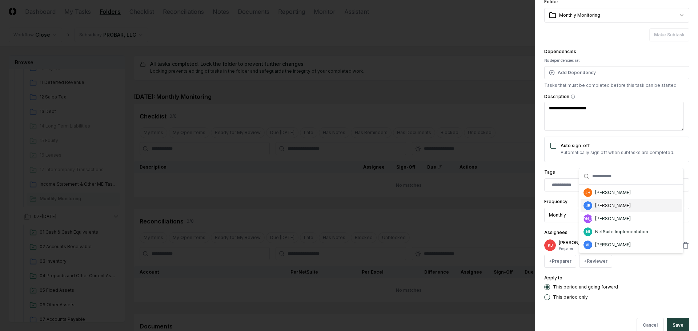
click at [614, 206] on div "[PERSON_NAME]" at bounding box center [613, 205] width 36 height 7
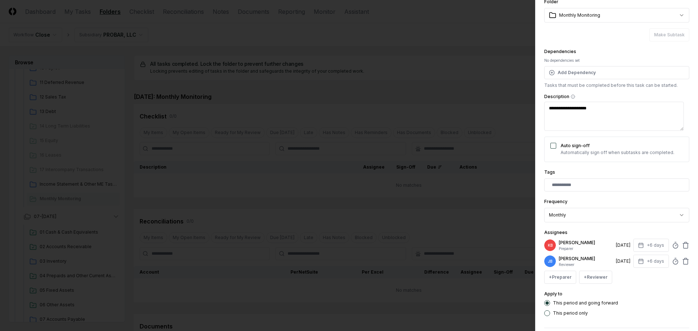
scroll to position [64, 0]
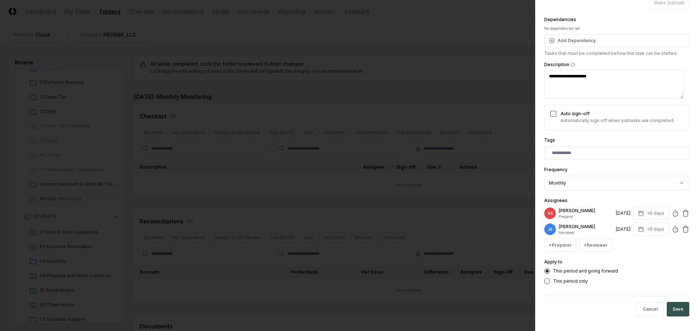
click at [676, 311] on button "Save" at bounding box center [678, 309] width 23 height 15
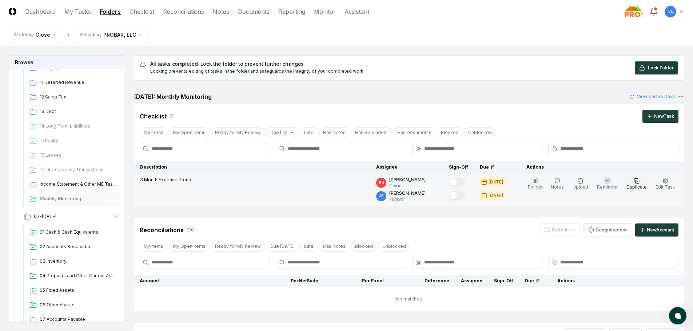
click at [640, 187] on span "Duplicate" at bounding box center [636, 186] width 20 height 5
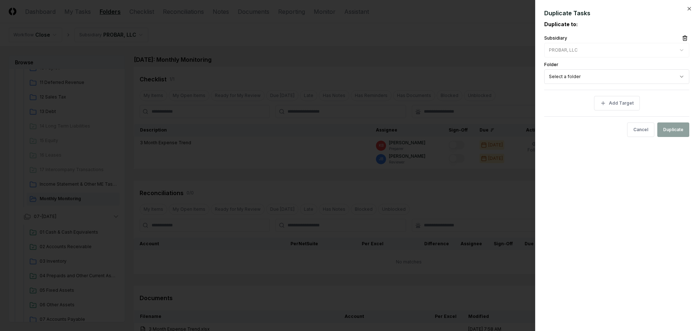
click at [589, 79] on body "CloseCore Dashboard My Tasks Folders Checklist Reconciliations Notes Documents …" at bounding box center [346, 255] width 693 height 510
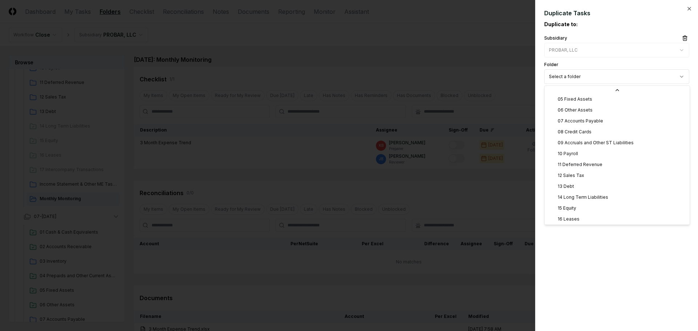
scroll to position [80, 0]
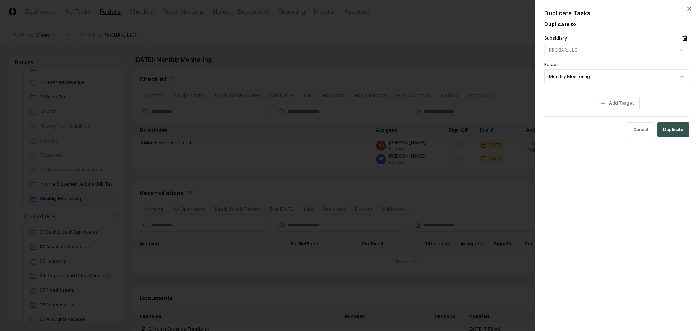
click at [686, 130] on button "Duplicate" at bounding box center [673, 130] width 32 height 15
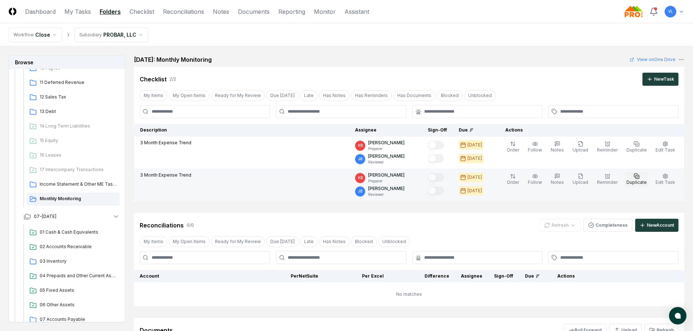
click at [638, 178] on icon "button" at bounding box center [636, 176] width 6 height 6
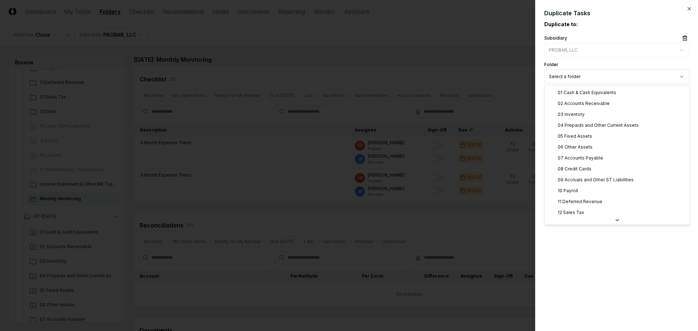
click at [637, 80] on body "CloseCore Dashboard My Tasks Folders Checklist Reconciliations Notes Documents …" at bounding box center [346, 271] width 693 height 543
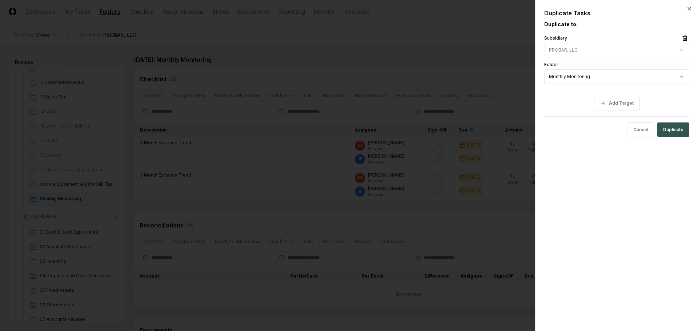
click at [672, 128] on button "Duplicate" at bounding box center [673, 130] width 32 height 15
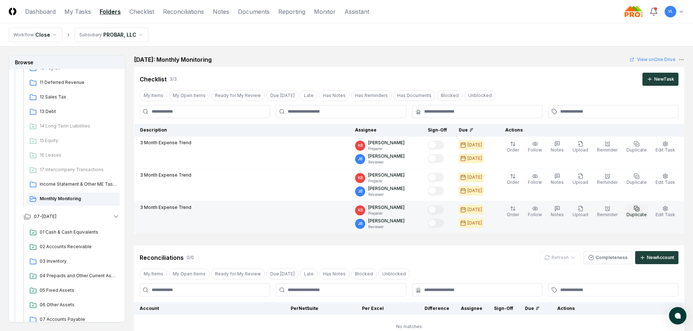
click at [636, 209] on icon "button" at bounding box center [636, 209] width 6 height 6
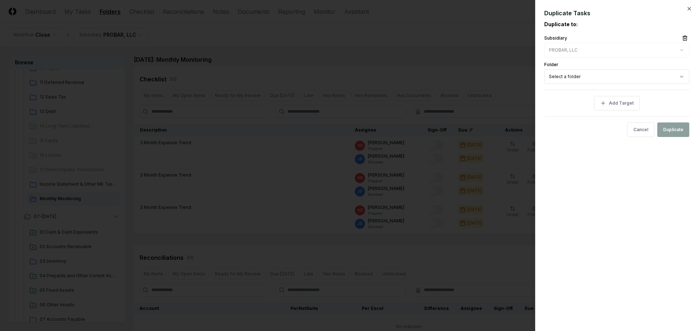
click at [623, 81] on body "CloseCore Dashboard My Tasks Folders Checklist Reconciliations Notes Documents …" at bounding box center [346, 287] width 693 height 575
click at [676, 133] on button "Duplicate" at bounding box center [673, 130] width 32 height 15
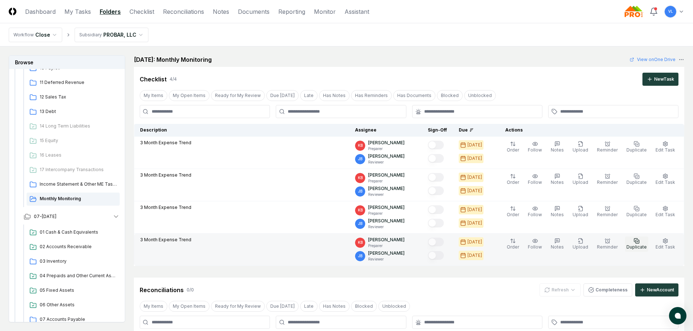
click at [637, 241] on icon "button" at bounding box center [636, 241] width 6 height 6
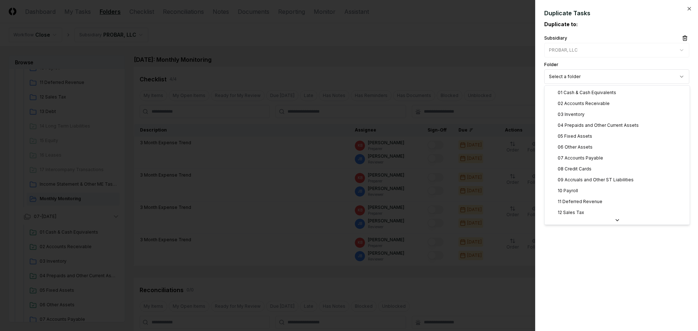
click at [640, 77] on body "CloseCore Dashboard My Tasks Folders Checklist Reconciliations Notes Documents …" at bounding box center [346, 303] width 693 height 607
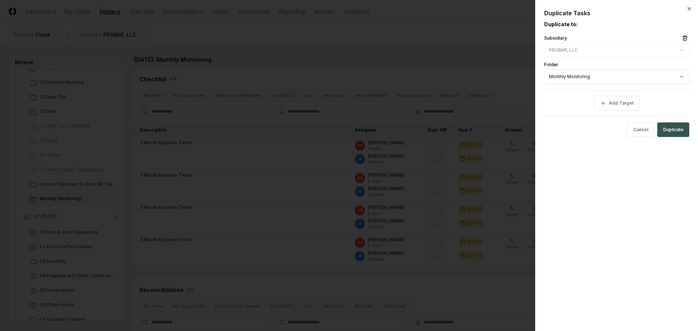
click at [675, 129] on button "Duplicate" at bounding box center [673, 130] width 32 height 15
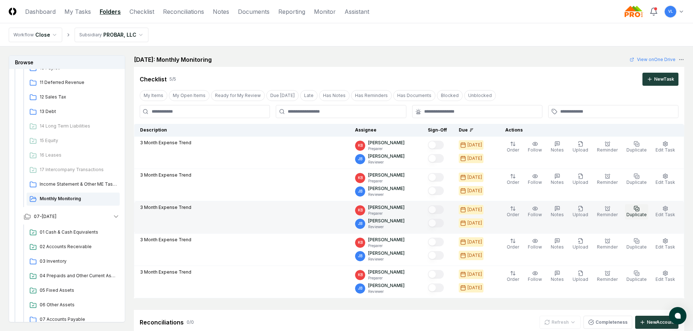
click at [637, 210] on rect "button" at bounding box center [636, 209] width 3 height 3
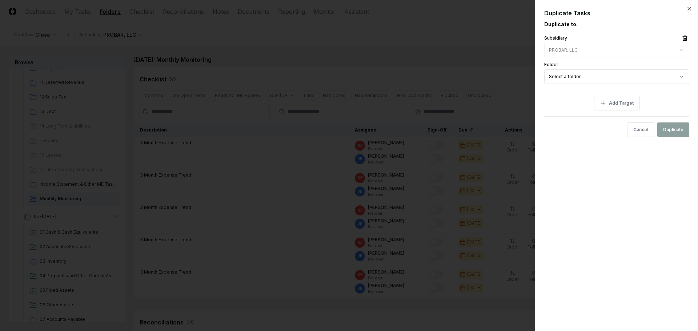
click at [620, 80] on body "CloseCore Dashboard My Tasks Folders Checklist Reconciliations Notes Documents …" at bounding box center [346, 320] width 693 height 640
click at [679, 129] on button "Duplicate" at bounding box center [673, 130] width 32 height 15
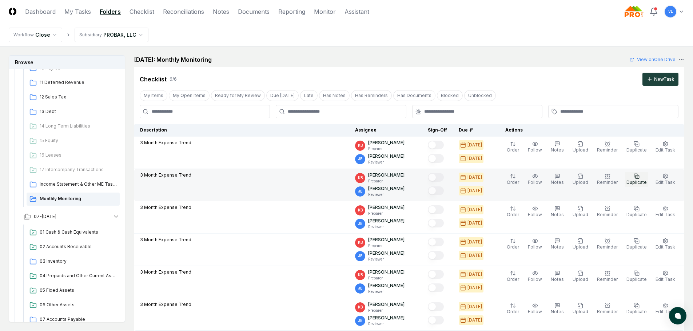
click at [637, 179] on button "Duplicate" at bounding box center [636, 179] width 23 height 15
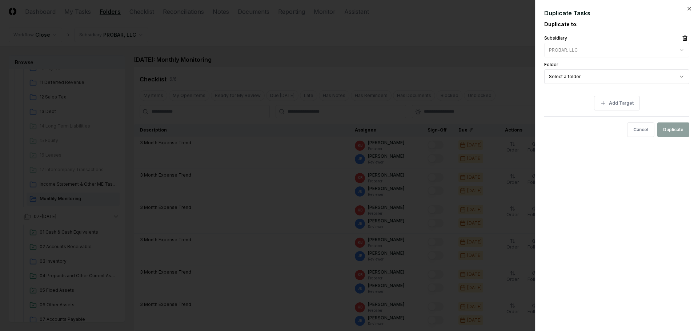
click at [622, 79] on body "CloseCore Dashboard My Tasks Folders Checklist Reconciliations Notes Documents …" at bounding box center [346, 336] width 693 height 672
click at [665, 132] on button "Duplicate" at bounding box center [673, 130] width 32 height 15
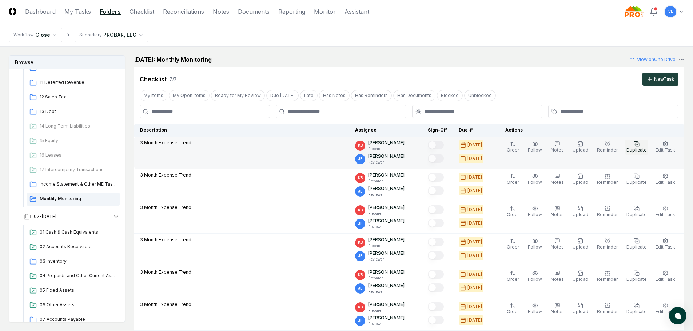
click at [636, 147] on span "Duplicate" at bounding box center [636, 149] width 20 height 5
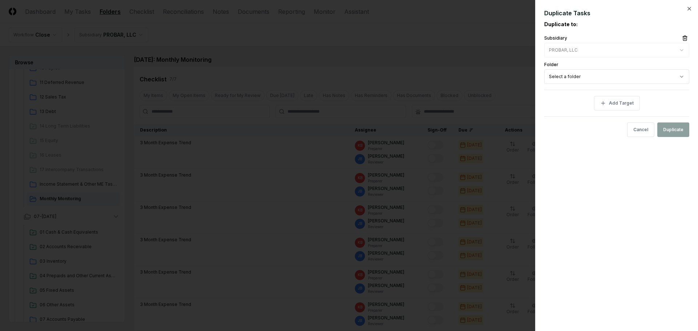
click at [684, 125] on button "Duplicate" at bounding box center [673, 130] width 32 height 15
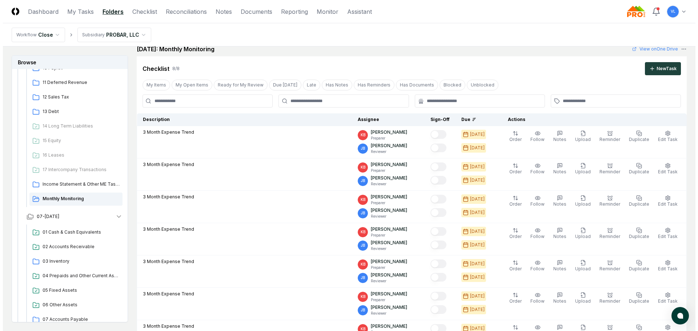
scroll to position [6, 0]
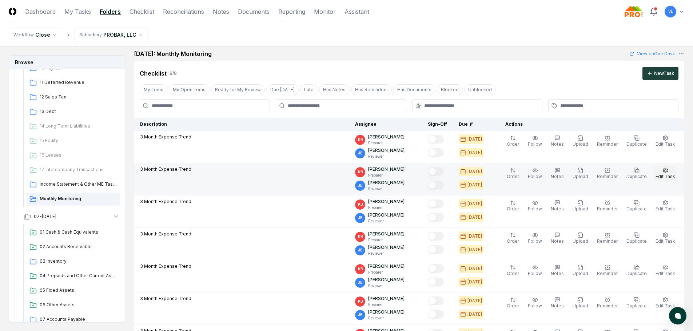
click at [664, 174] on span "Edit Task" at bounding box center [665, 176] width 20 height 5
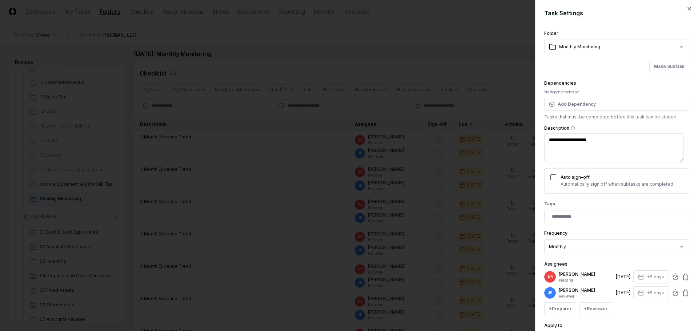
click at [618, 141] on textarea "**********" at bounding box center [614, 147] width 140 height 29
drag, startPoint x: 621, startPoint y: 140, endPoint x: 500, endPoint y: 145, distance: 121.5
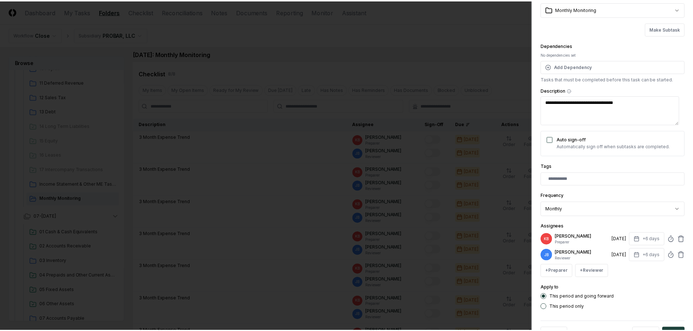
scroll to position [64, 0]
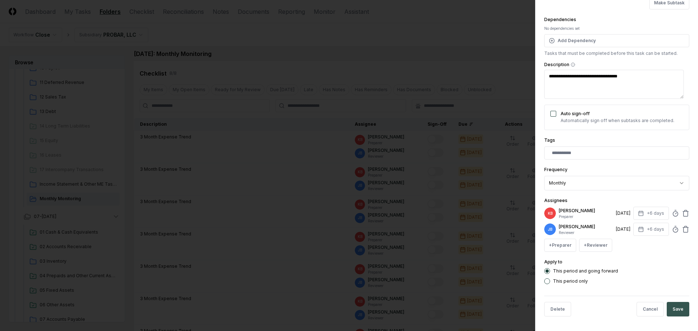
type textarea "**********"
click at [669, 308] on button "Save" at bounding box center [678, 309] width 23 height 15
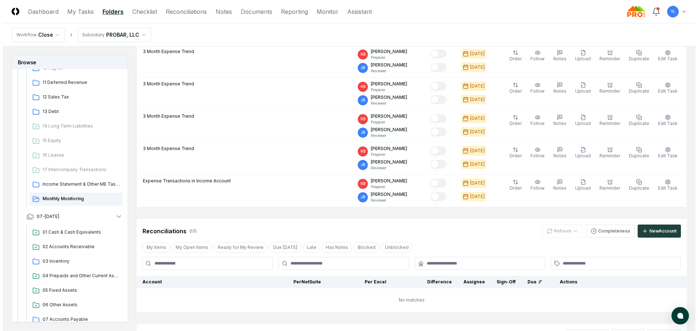
scroll to position [188, 0]
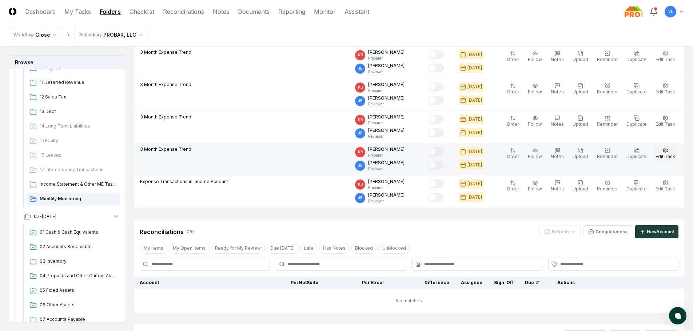
click at [667, 153] on icon "button" at bounding box center [665, 151] width 6 height 6
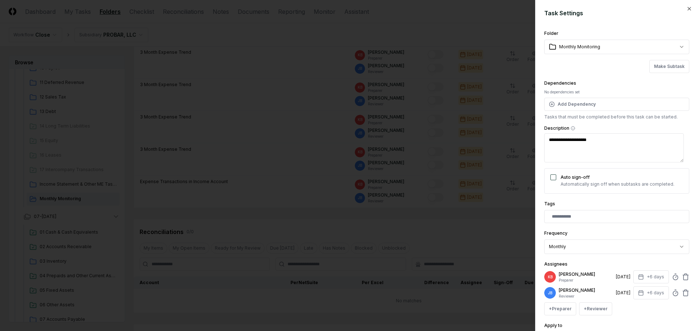
drag, startPoint x: 647, startPoint y: 144, endPoint x: 503, endPoint y: 144, distance: 144.0
click at [503, 144] on body "CloseCore Dashboard My Tasks Folders Checklist Reconciliations Notes Documents …" at bounding box center [346, 180] width 693 height 737
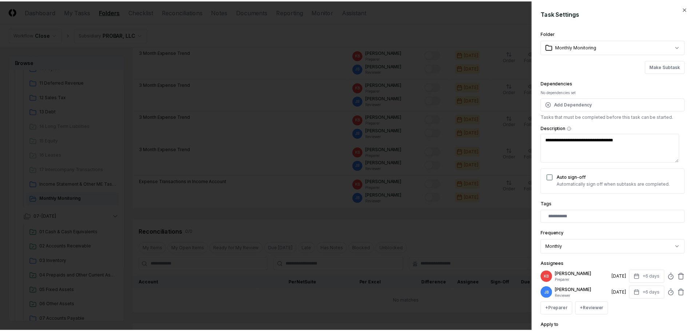
scroll to position [64, 0]
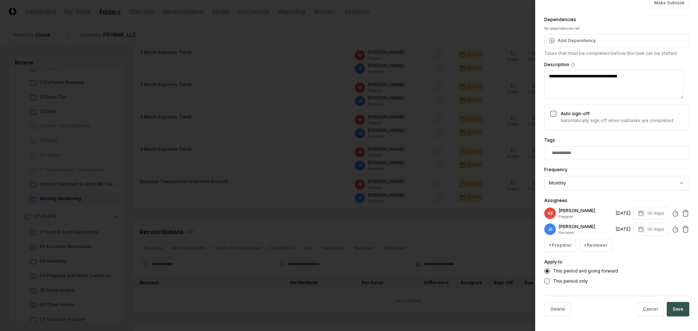
type textarea "**********"
click at [671, 306] on button "Save" at bounding box center [678, 309] width 23 height 15
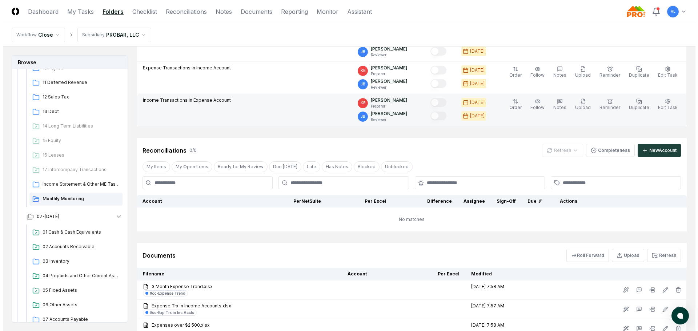
scroll to position [188, 0]
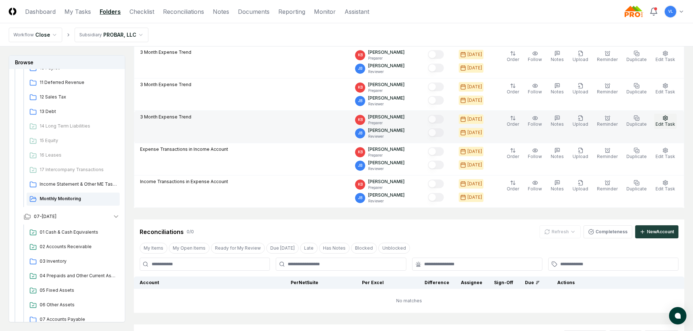
click at [665, 118] on icon "button" at bounding box center [665, 118] width 6 height 6
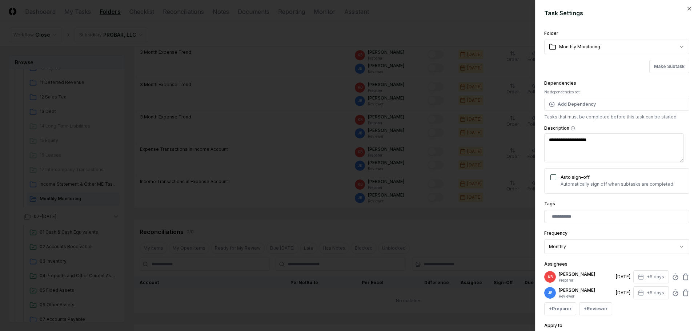
click at [599, 144] on textarea "**********" at bounding box center [614, 147] width 140 height 29
drag, startPoint x: 619, startPoint y: 141, endPoint x: 502, endPoint y: 146, distance: 116.8
click at [502, 146] on body "CloseCore Dashboard My Tasks Folders Checklist Reconciliations Notes Documents …" at bounding box center [346, 180] width 693 height 737
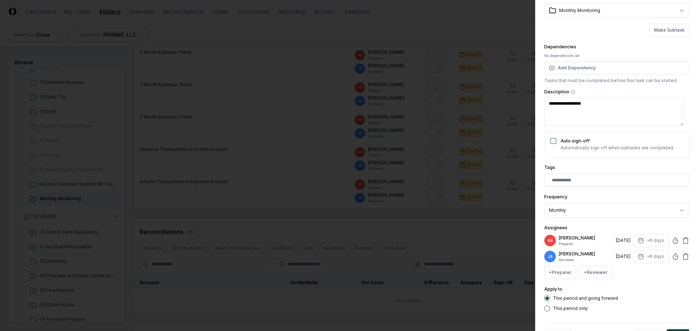
scroll to position [64, 0]
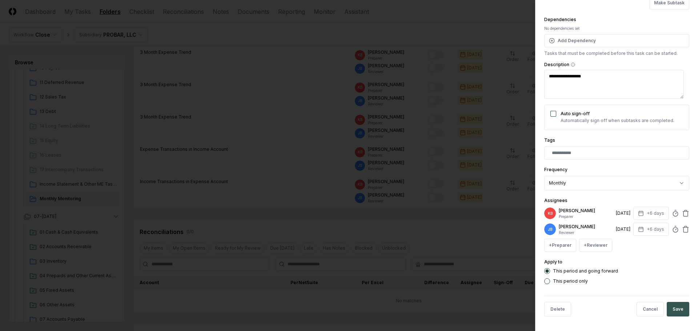
type textarea "**********"
click at [674, 309] on button "Save" at bounding box center [678, 309] width 23 height 15
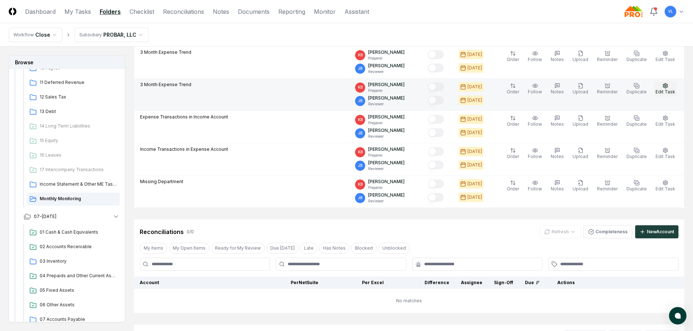
click at [663, 88] on icon "button" at bounding box center [665, 86] width 6 height 6
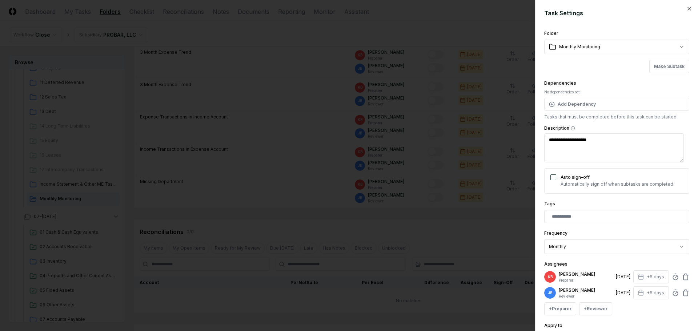
click at [615, 135] on textarea "**********" at bounding box center [614, 147] width 140 height 29
click at [619, 138] on textarea "**********" at bounding box center [614, 147] width 140 height 29
drag, startPoint x: 619, startPoint y: 138, endPoint x: 561, endPoint y: 138, distance: 58.2
click at [561, 138] on textarea "**********" at bounding box center [614, 147] width 140 height 29
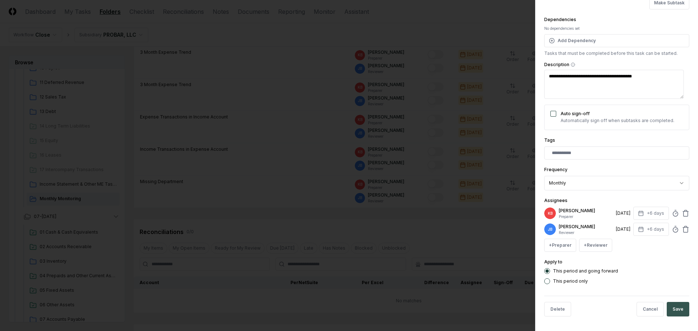
type textarea "**********"
click at [673, 308] on button "Save" at bounding box center [678, 309] width 23 height 15
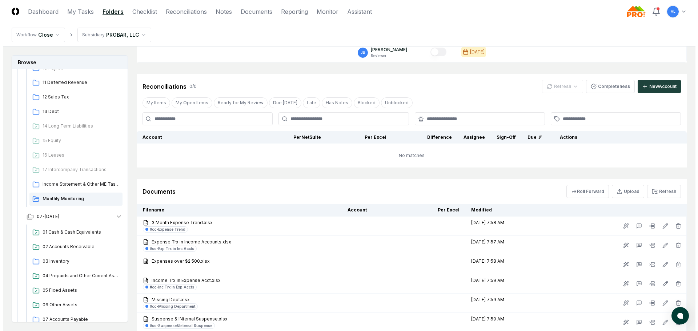
scroll to position [115, 0]
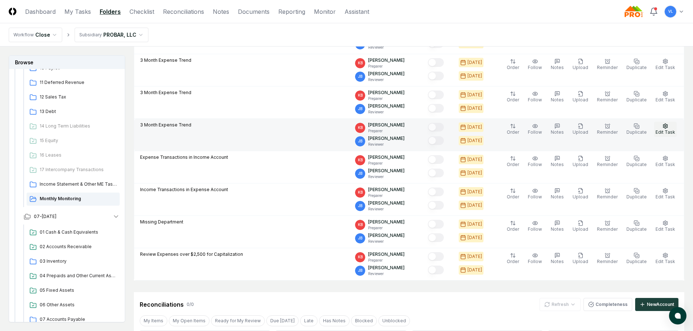
click at [665, 127] on icon "button" at bounding box center [665, 126] width 6 height 6
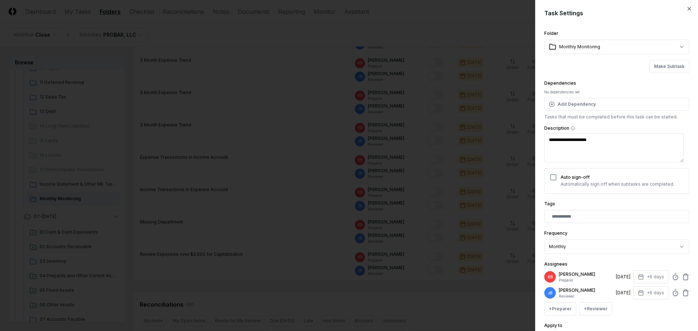
click at [609, 142] on textarea "**********" at bounding box center [614, 147] width 140 height 29
drag, startPoint x: 619, startPoint y: 141, endPoint x: 541, endPoint y: 141, distance: 77.8
click at [541, 141] on div "**********" at bounding box center [616, 165] width 163 height 331
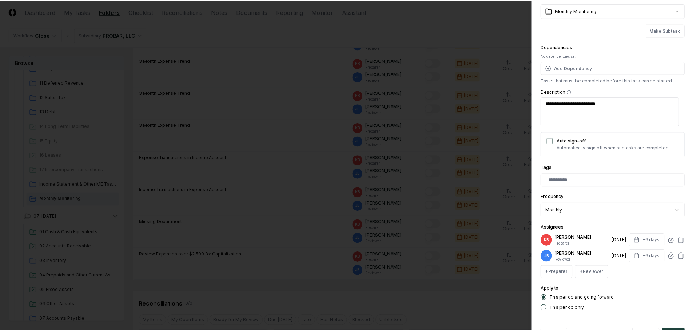
scroll to position [64, 0]
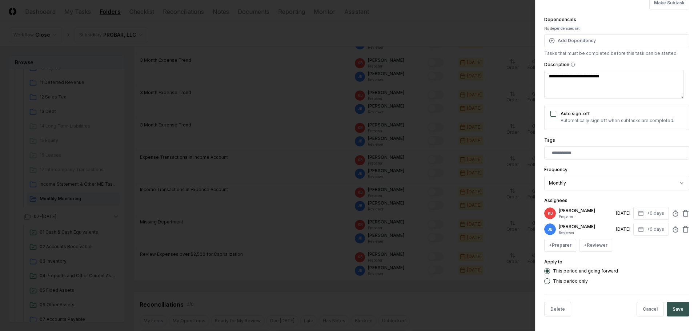
type textarea "**********"
click at [678, 305] on button "Save" at bounding box center [678, 309] width 23 height 15
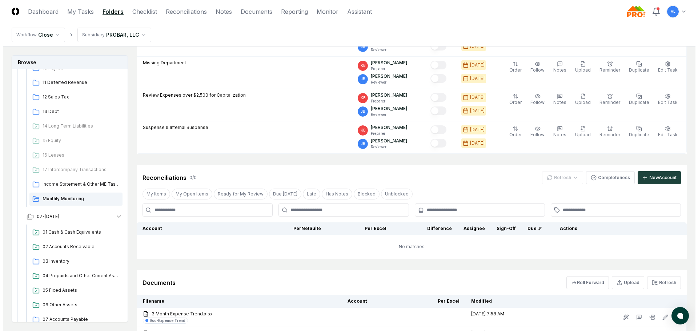
scroll to position [79, 0]
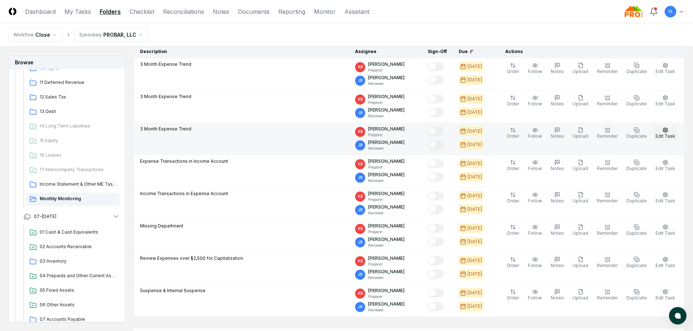
click at [667, 135] on span "Edit Task" at bounding box center [665, 135] width 20 height 5
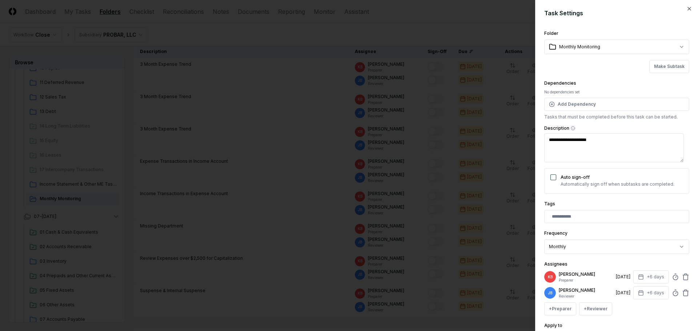
click at [607, 150] on textarea "**********" at bounding box center [614, 147] width 140 height 29
drag, startPoint x: 629, startPoint y: 145, endPoint x: 527, endPoint y: 149, distance: 101.9
click at [527, 149] on body "CloseCore Dashboard My Tasks Folders Checklist Reconciliations Notes Documents …" at bounding box center [346, 289] width 693 height 737
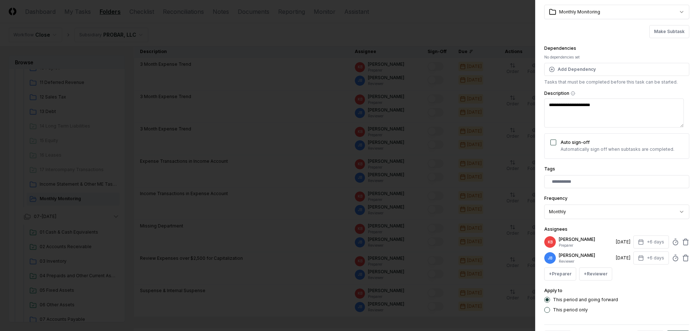
scroll to position [64, 0]
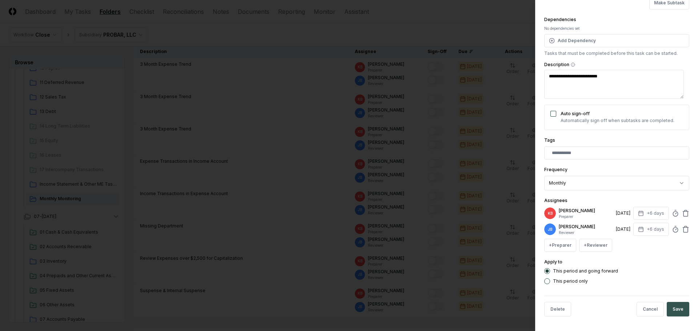
type textarea "**********"
click at [668, 309] on button "Save" at bounding box center [678, 309] width 23 height 15
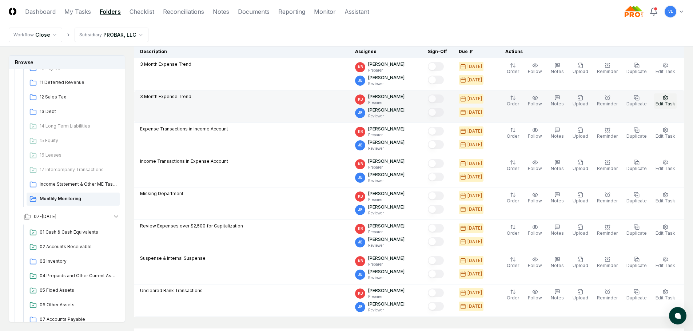
click at [670, 100] on button "Edit Task" at bounding box center [665, 100] width 23 height 15
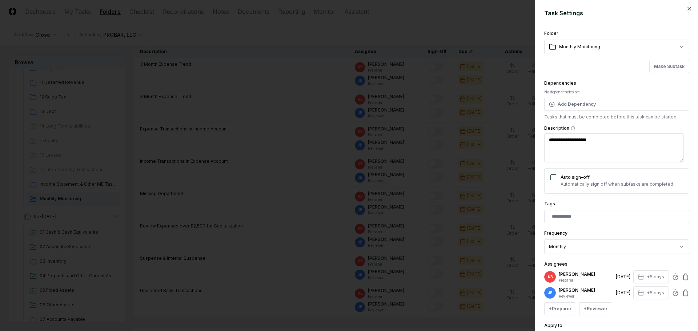
click at [608, 145] on textarea "**********" at bounding box center [614, 147] width 140 height 29
drag, startPoint x: 625, startPoint y: 141, endPoint x: 528, endPoint y: 139, distance: 97.4
click at [528, 139] on body "CloseCore Dashboard My Tasks Folders Checklist Reconciliations Notes Documents …" at bounding box center [346, 289] width 693 height 737
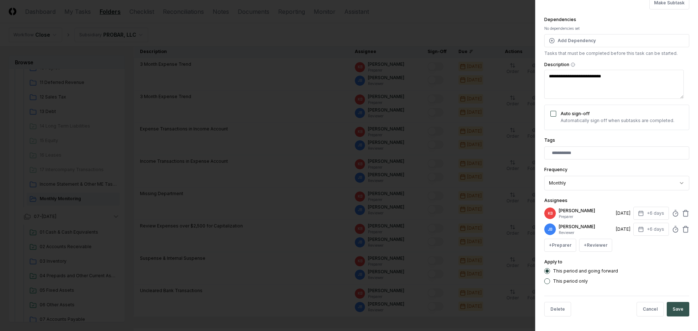
type textarea "**********"
click at [673, 306] on button "Save" at bounding box center [678, 309] width 23 height 15
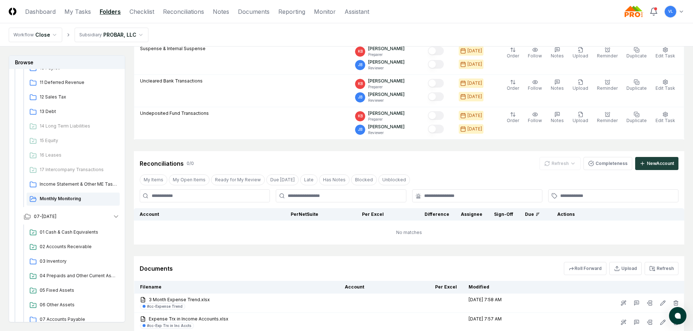
scroll to position [260, 0]
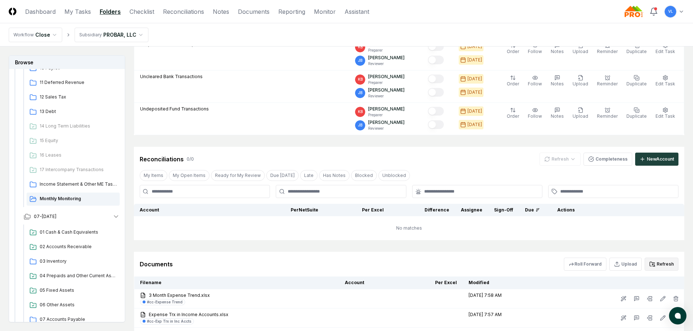
click at [657, 264] on button "Refresh" at bounding box center [661, 264] width 34 height 13
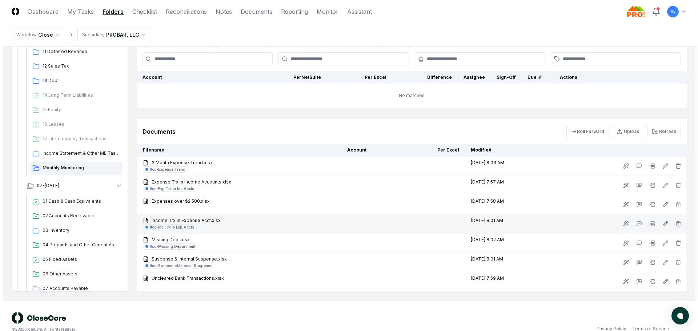
scroll to position [406, 0]
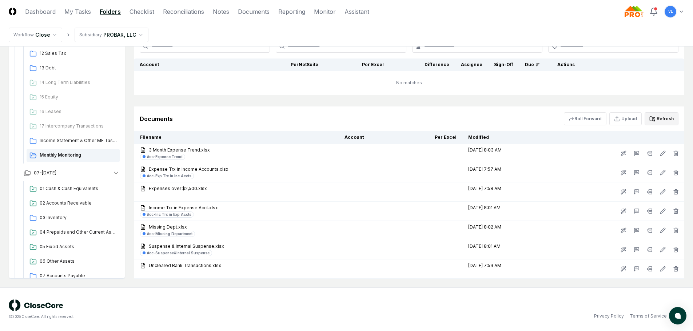
click at [663, 116] on button "Refresh" at bounding box center [661, 118] width 34 height 13
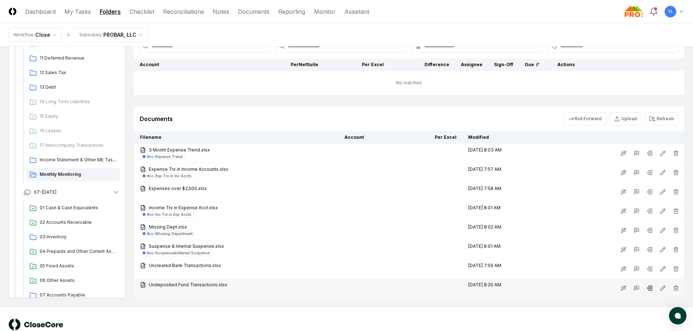
click at [647, 288] on icon at bounding box center [649, 288] width 6 height 6
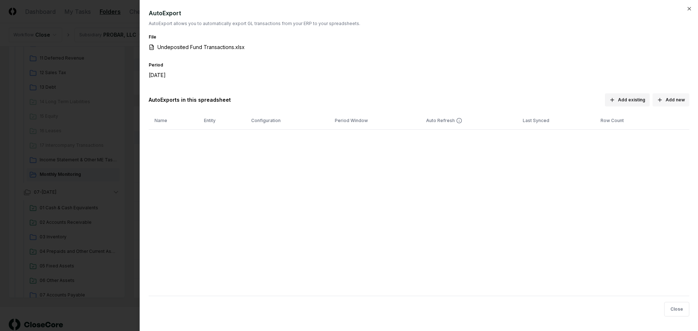
click at [673, 100] on button "Add new" at bounding box center [671, 99] width 37 height 13
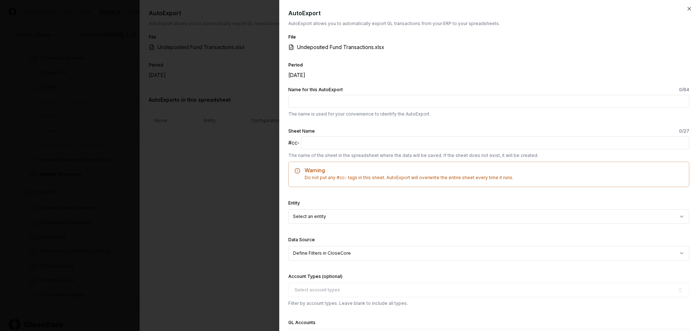
click at [402, 101] on input "Name for this AutoExport 0 /64" at bounding box center [488, 101] width 401 height 13
type input "**********"
click at [402, 143] on input "text" at bounding box center [495, 142] width 388 height 13
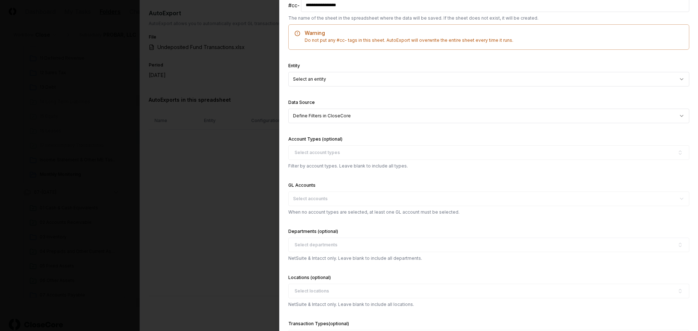
scroll to position [145, 0]
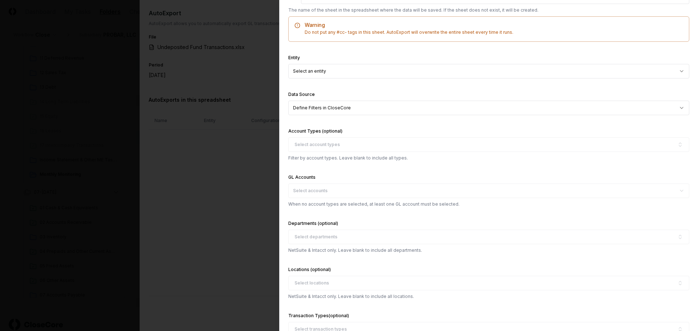
type input "**********"
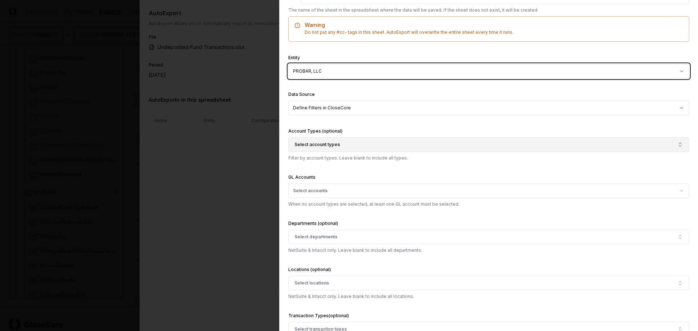
scroll to position [182, 0]
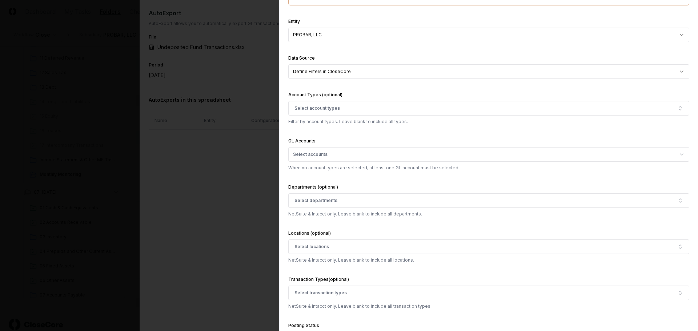
select select "**********"
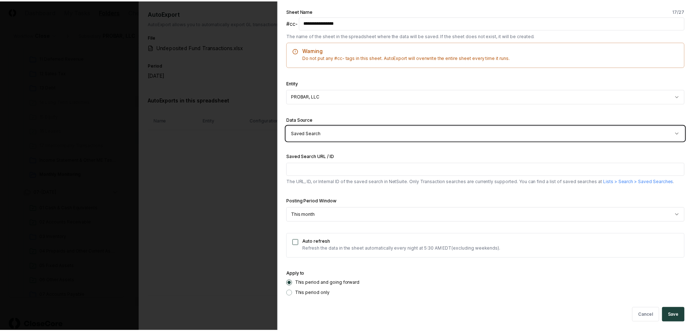
scroll to position [120, 0]
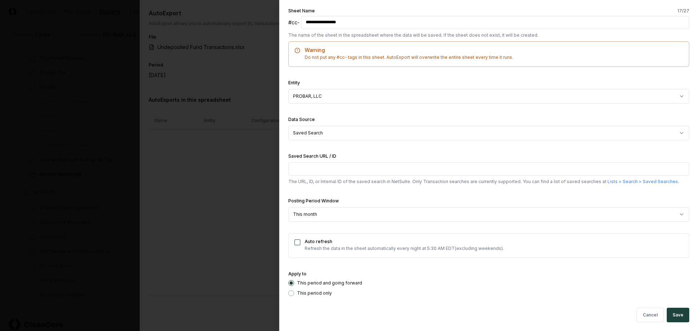
click at [476, 168] on input "Saved Search URL / ID" at bounding box center [488, 169] width 401 height 13
click at [378, 169] on input "Saved Search URL / ID" at bounding box center [488, 169] width 401 height 13
click at [323, 170] on input "Saved Search URL / ID" at bounding box center [488, 169] width 401 height 13
paste input "**********"
type input "**********"
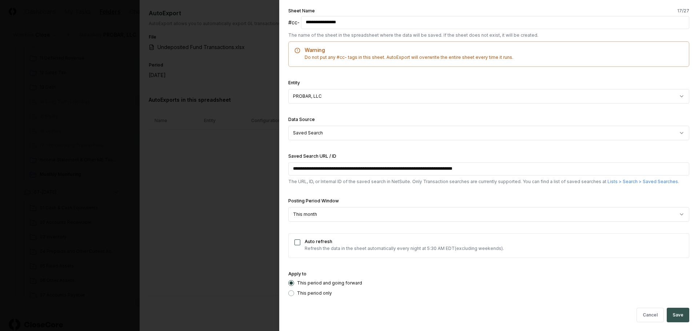
click at [675, 313] on button "Save" at bounding box center [678, 315] width 23 height 15
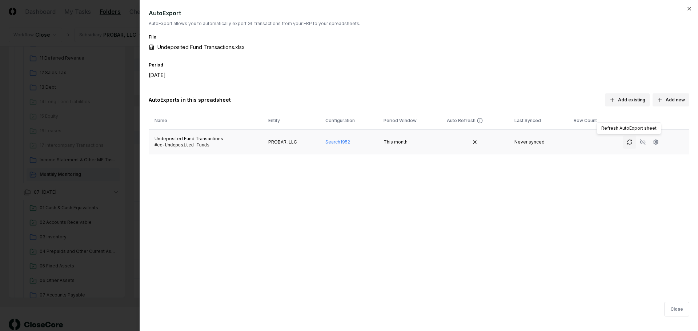
click at [625, 147] on button "button" at bounding box center [629, 142] width 13 height 13
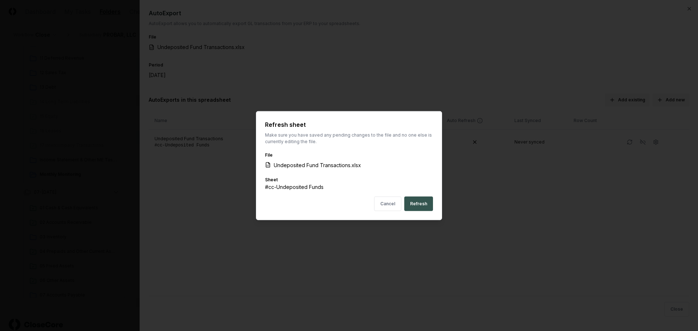
click at [419, 205] on button "Refresh" at bounding box center [418, 204] width 29 height 15
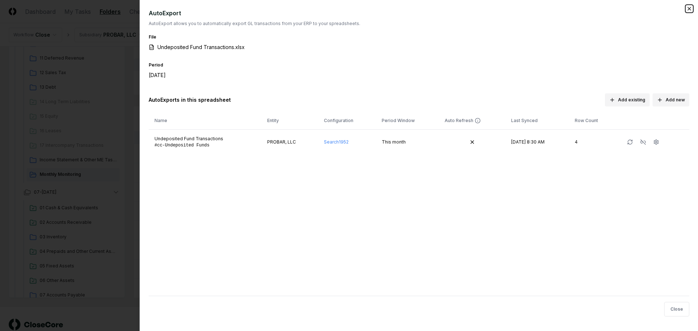
click at [688, 9] on icon "button" at bounding box center [689, 9] width 6 height 6
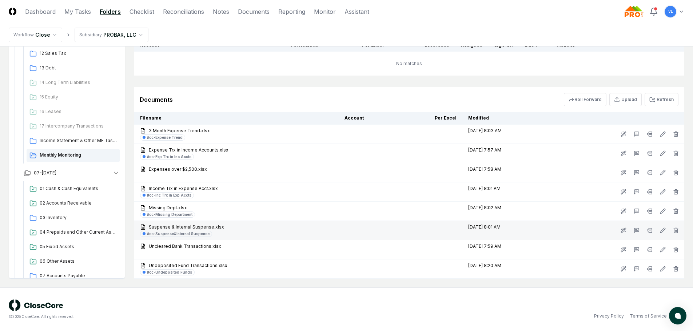
scroll to position [389, 0]
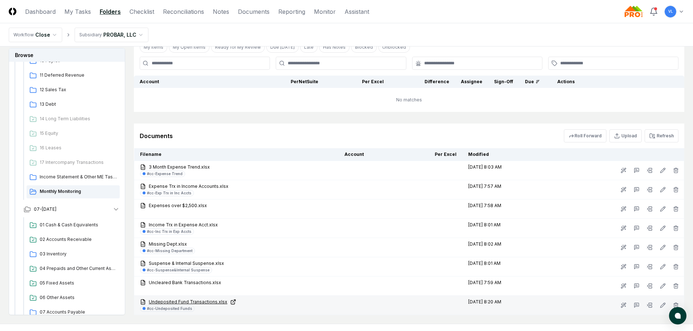
click at [210, 303] on link "Undeposited Fund Transactions.xlsx" at bounding box center [236, 302] width 193 height 7
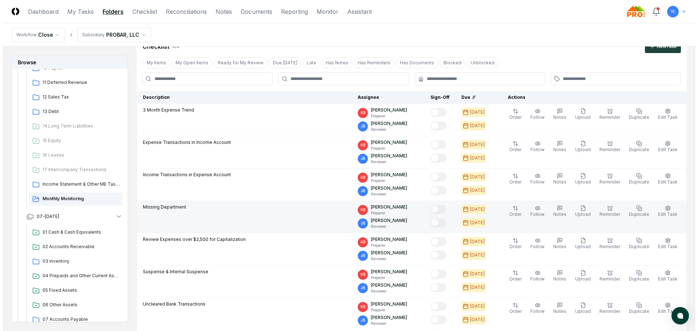
scroll to position [0, 0]
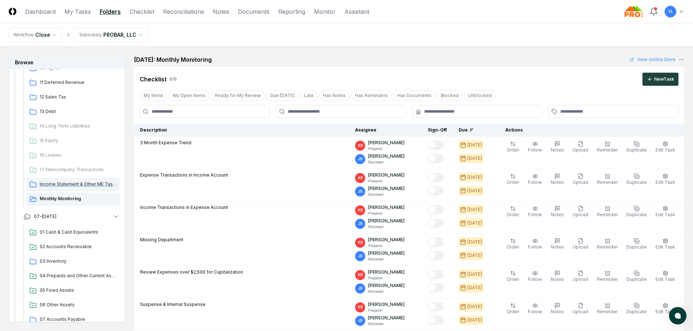
click at [69, 185] on span "Income Statement & Other ME Tasks" at bounding box center [78, 184] width 77 height 7
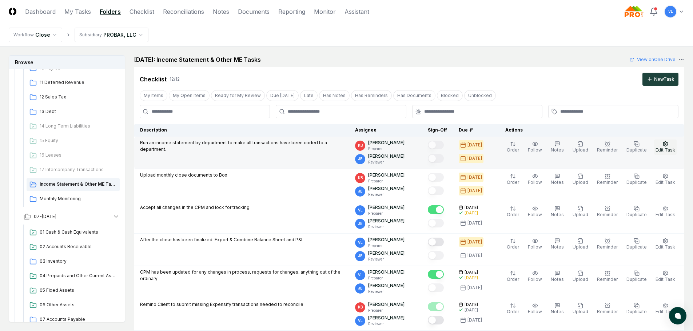
click at [669, 150] on span "Edit Task" at bounding box center [665, 149] width 20 height 5
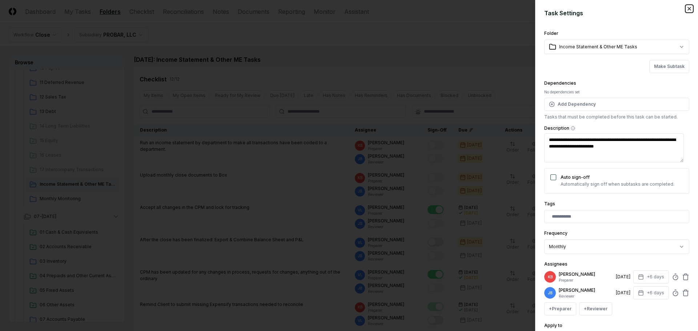
click at [686, 9] on icon "button" at bounding box center [689, 9] width 6 height 6
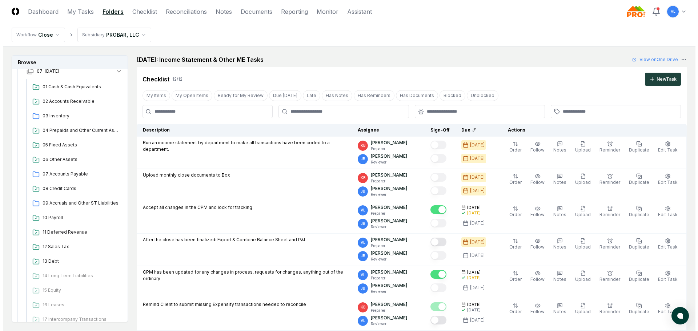
scroll to position [252, 0]
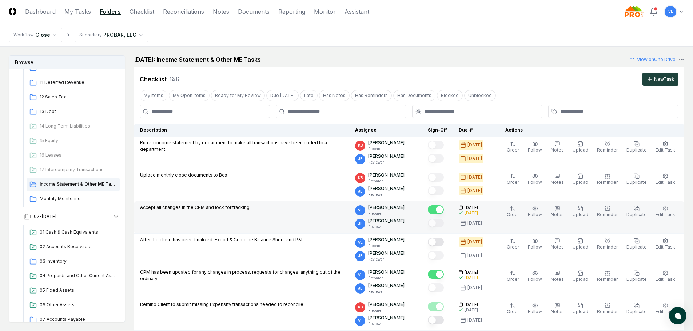
drag, startPoint x: 63, startPoint y: 200, endPoint x: 171, endPoint y: 202, distance: 108.0
click at [63, 200] on span "Monthly Monitoring" at bounding box center [78, 199] width 77 height 7
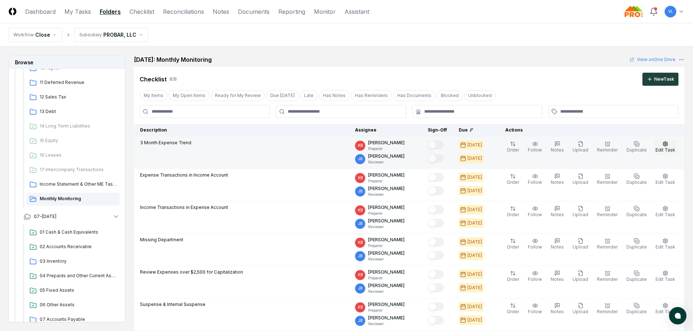
click at [663, 145] on icon "button" at bounding box center [665, 143] width 4 height 5
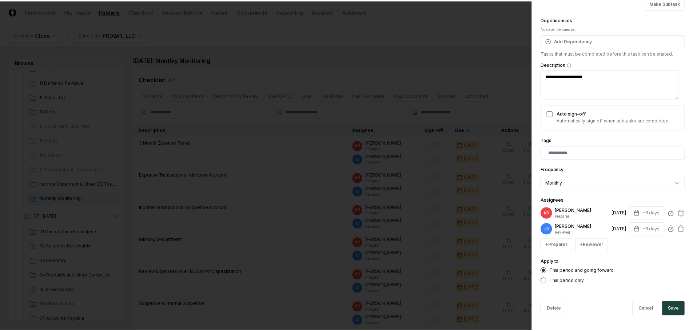
scroll to position [0, 0]
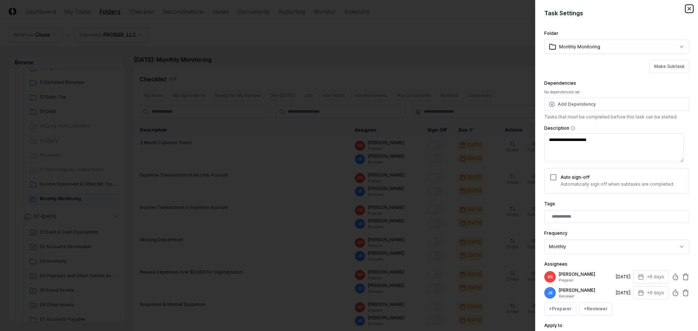
click at [686, 7] on icon "button" at bounding box center [689, 9] width 6 height 6
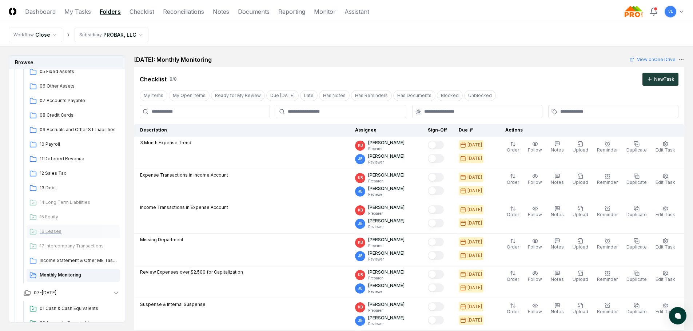
scroll to position [70, 0]
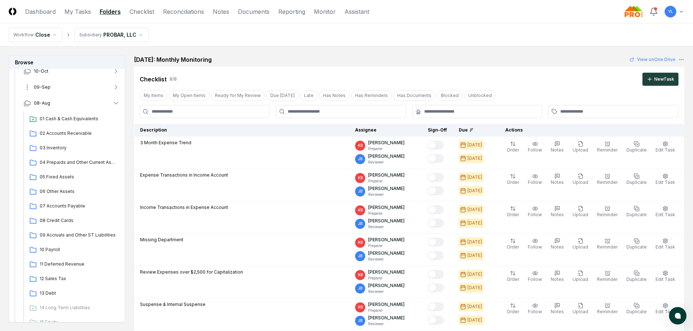
click at [47, 89] on span "09-Sep" at bounding box center [42, 87] width 17 height 7
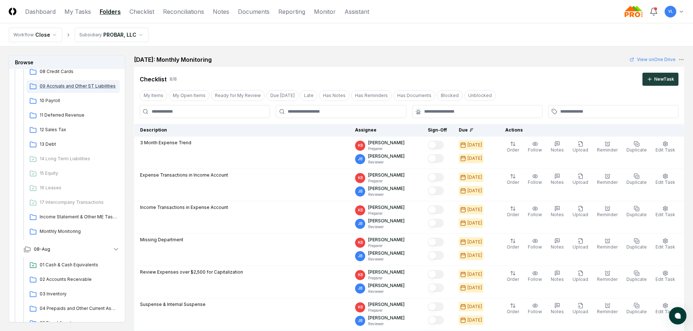
scroll to position [216, 0]
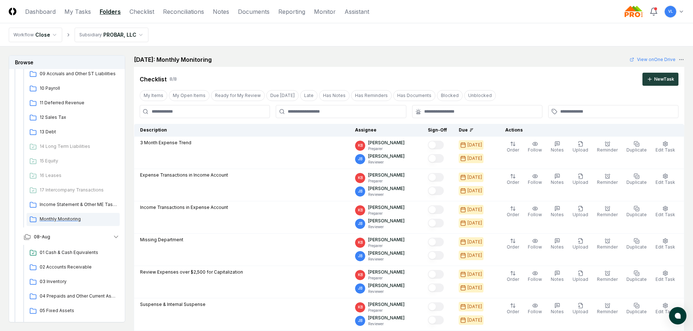
click at [49, 218] on span "Monthly Monitoring" at bounding box center [78, 219] width 77 height 7
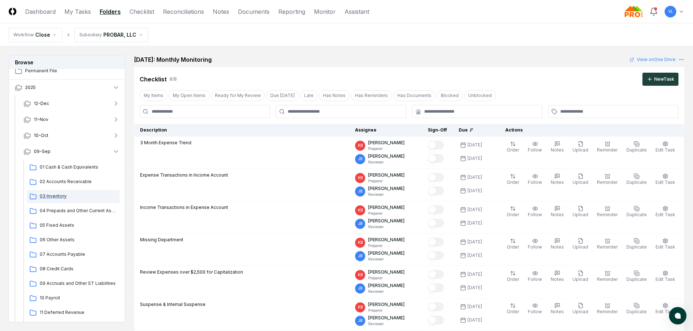
scroll to position [0, 0]
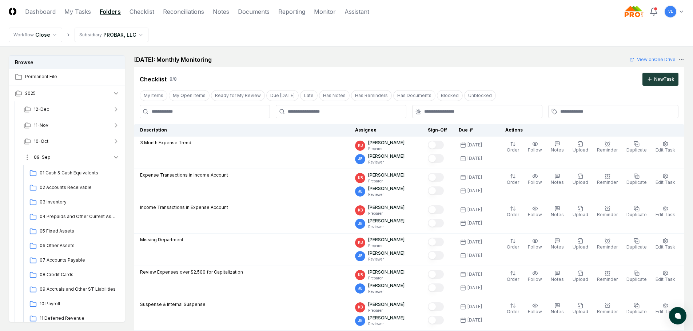
click at [117, 157] on icon "button" at bounding box center [116, 158] width 4 height 2
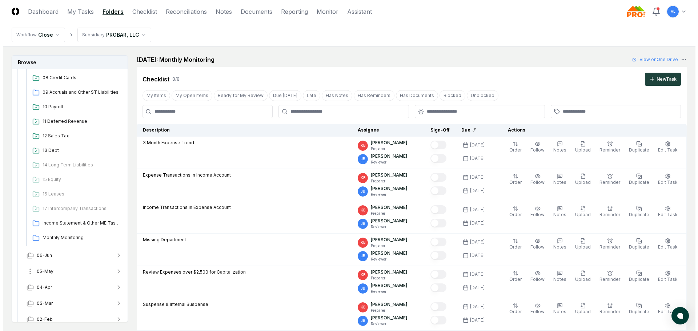
scroll to position [509, 0]
click at [76, 238] on span "Monthly Monitoring" at bounding box center [78, 237] width 77 height 7
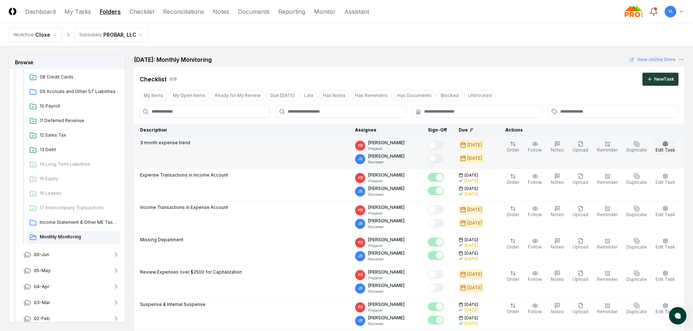
click at [665, 143] on icon "button" at bounding box center [665, 143] width 4 height 5
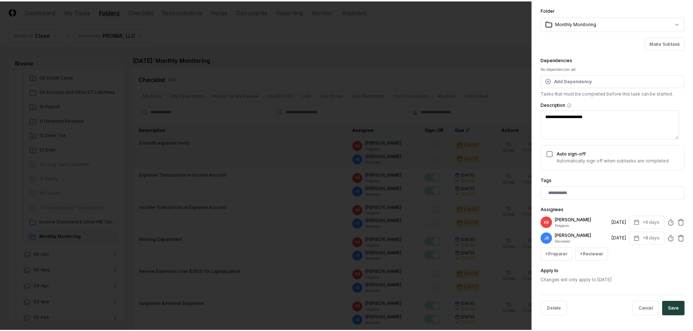
scroll to position [0, 0]
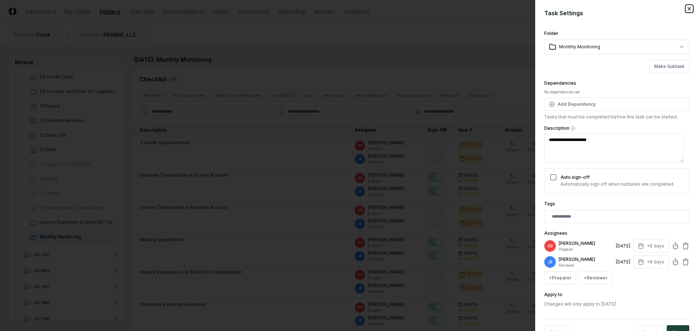
click at [688, 7] on icon "button" at bounding box center [689, 8] width 3 height 3
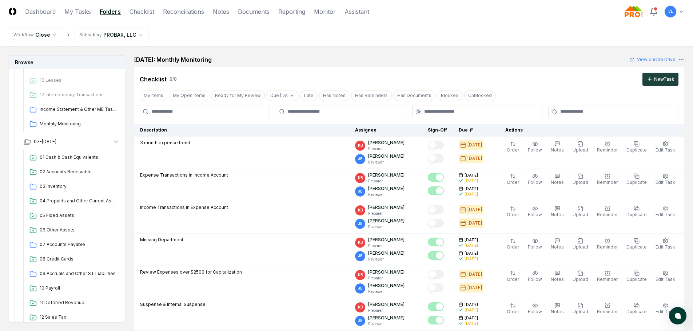
scroll to position [327, 0]
click at [117, 140] on icon "button" at bounding box center [115, 141] width 7 height 7
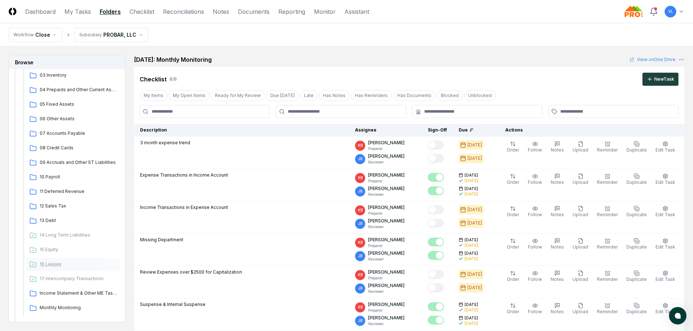
scroll to position [179, 0]
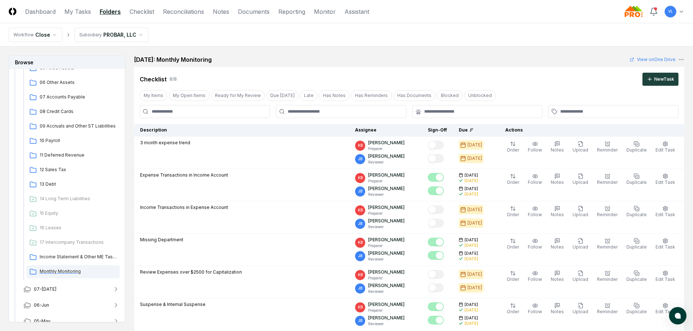
click at [65, 274] on span "Monthly Monitoring" at bounding box center [78, 271] width 77 height 7
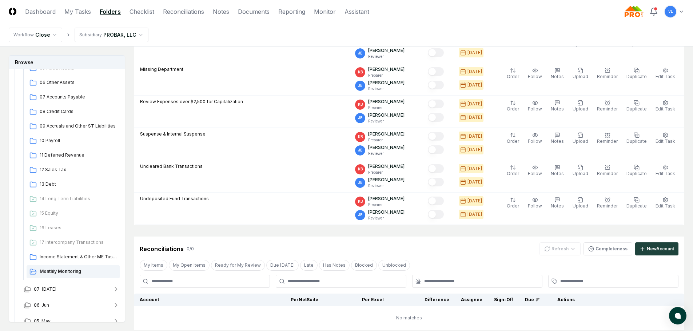
scroll to position [0, 0]
